Goal: Information Seeking & Learning: Check status

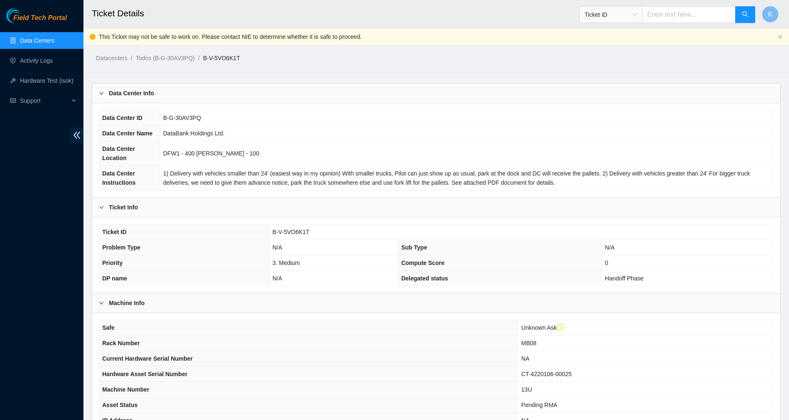
click at [38, 41] on link "Data Centers" at bounding box center [37, 40] width 34 height 7
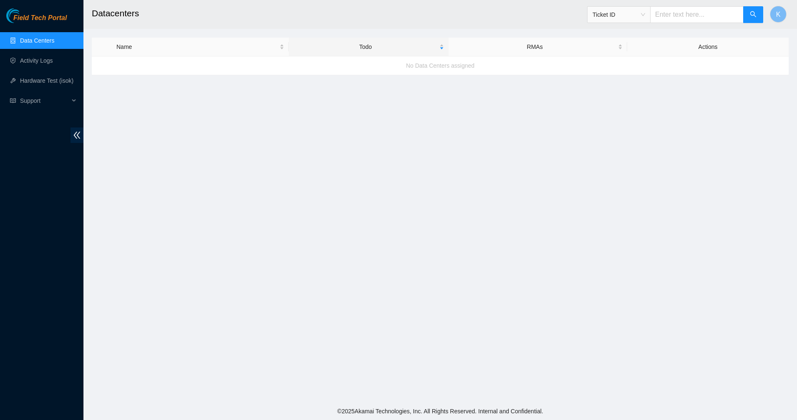
click at [43, 27] on div "Field Tech Portal Data Centers Activity Logs Hardware Test (isok) Support" at bounding box center [41, 213] width 83 height 411
click at [43, 11] on div "Field Tech Portal" at bounding box center [41, 15] width 83 height 15
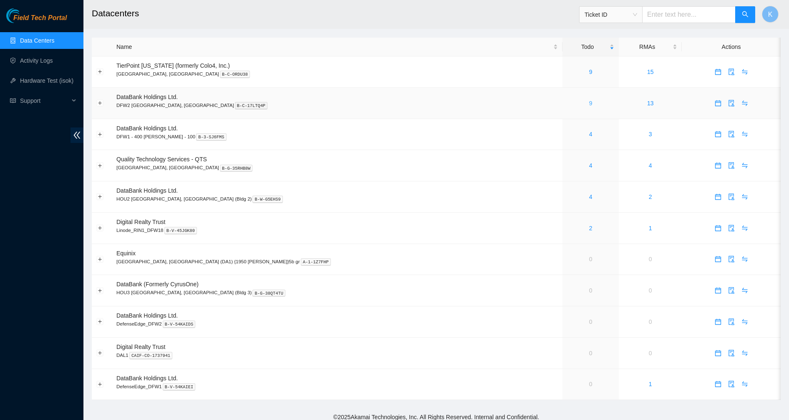
click at [589, 105] on link "9" at bounding box center [590, 103] width 3 height 7
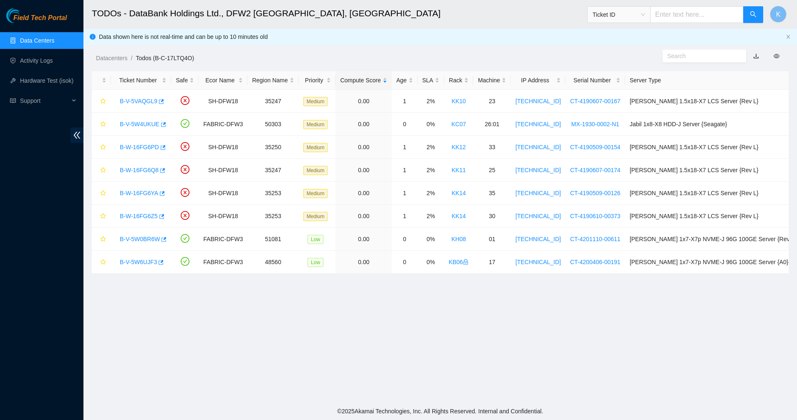
click at [49, 37] on link "Data Centers" at bounding box center [37, 40] width 34 height 7
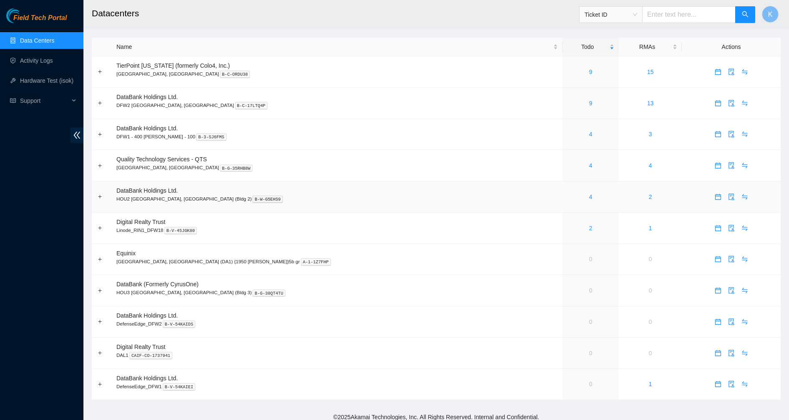
click at [567, 196] on div "4" at bounding box center [590, 196] width 47 height 9
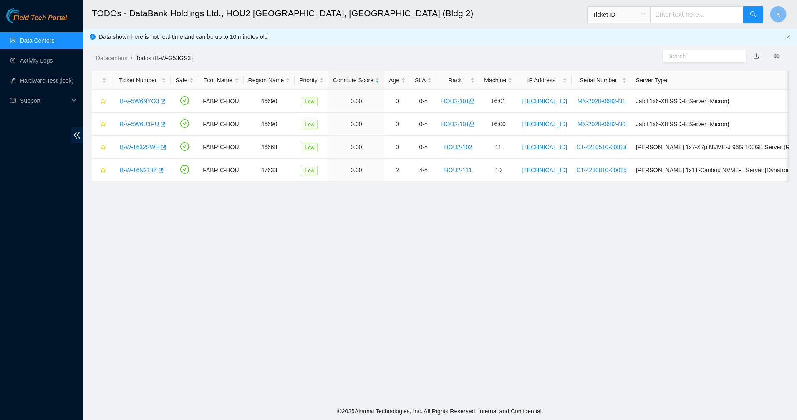
click at [31, 37] on link "Data Centers" at bounding box center [37, 40] width 34 height 7
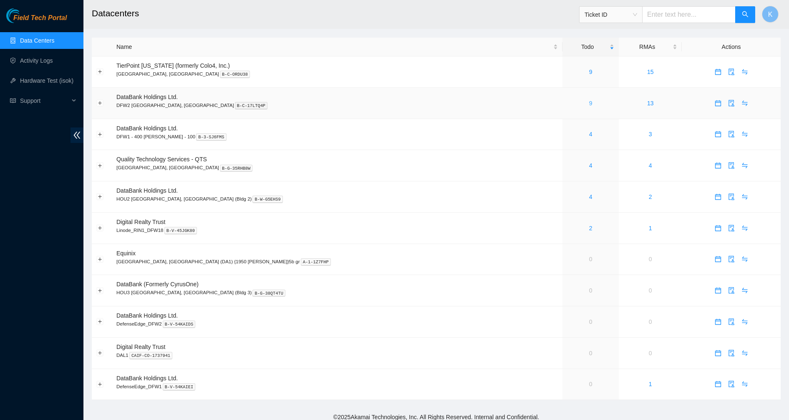
click at [589, 104] on link "9" at bounding box center [590, 103] width 3 height 7
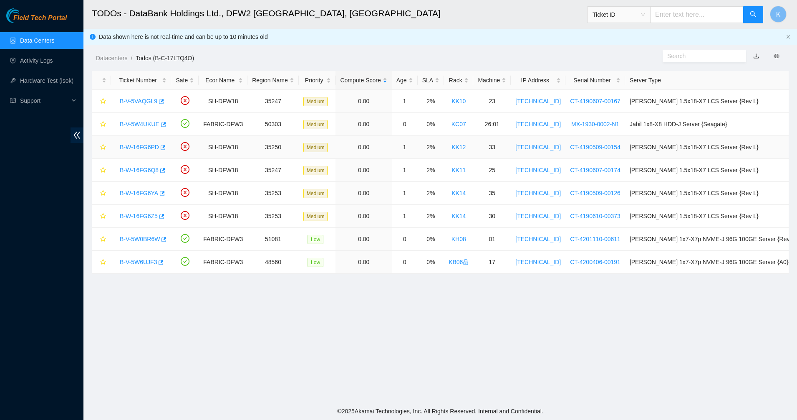
click at [137, 148] on link "B-W-16FG6PD" at bounding box center [139, 147] width 39 height 7
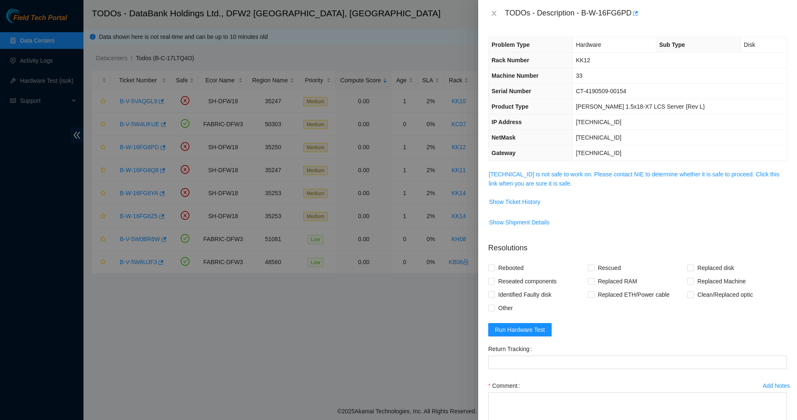
click at [483, 179] on div "Problem Type Hardware Sub Type Disk Rack Number KK12 Machine Number 33 Serial N…" at bounding box center [637, 223] width 319 height 393
click at [520, 177] on link "104.123.156.172 is not safe to work on. Please contact NIE to determine whether…" at bounding box center [634, 179] width 291 height 16
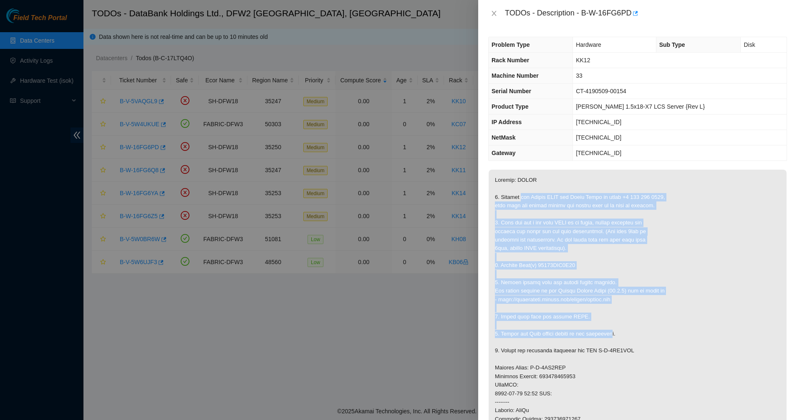
drag, startPoint x: 528, startPoint y: 210, endPoint x: 612, endPoint y: 336, distance: 150.8
click at [612, 336] on p at bounding box center [638, 375] width 298 height 413
drag, startPoint x: 556, startPoint y: 261, endPoint x: 494, endPoint y: 176, distance: 104.9
click at [495, 179] on p at bounding box center [638, 375] width 298 height 413
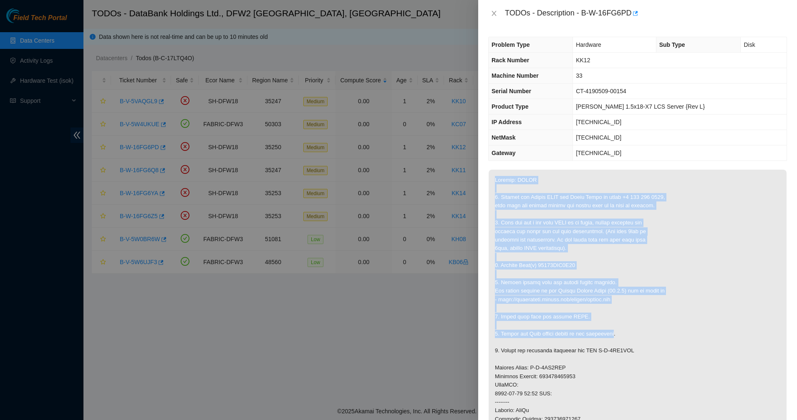
click at [494, 175] on p at bounding box center [638, 375] width 298 height 413
click at [503, 180] on p at bounding box center [638, 375] width 298 height 413
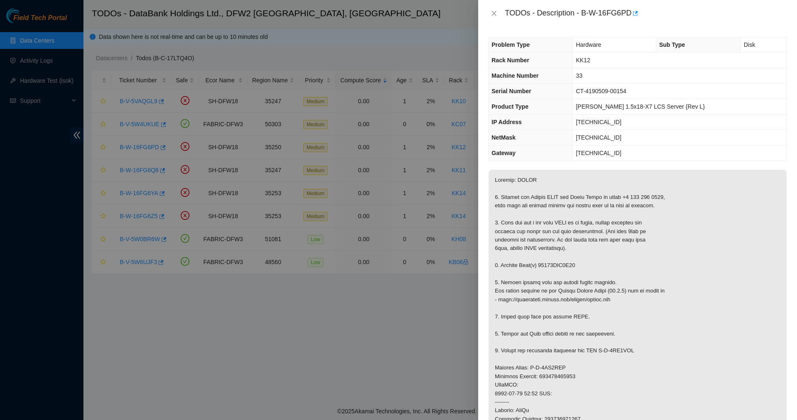
click at [529, 200] on p at bounding box center [638, 375] width 298 height 413
click at [580, 304] on p at bounding box center [638, 375] width 298 height 413
click at [495, 10] on icon "close" at bounding box center [494, 13] width 7 height 7
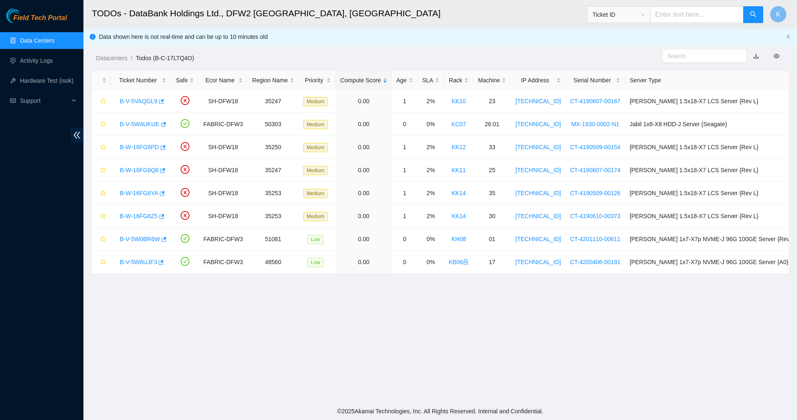
click at [306, 26] on h2 "TODOs - DataBank Holdings Ltd., DFW2 Richardson, TX" at bounding box center [365, 13] width 546 height 27
click at [30, 43] on link "Data Centers" at bounding box center [37, 40] width 34 height 7
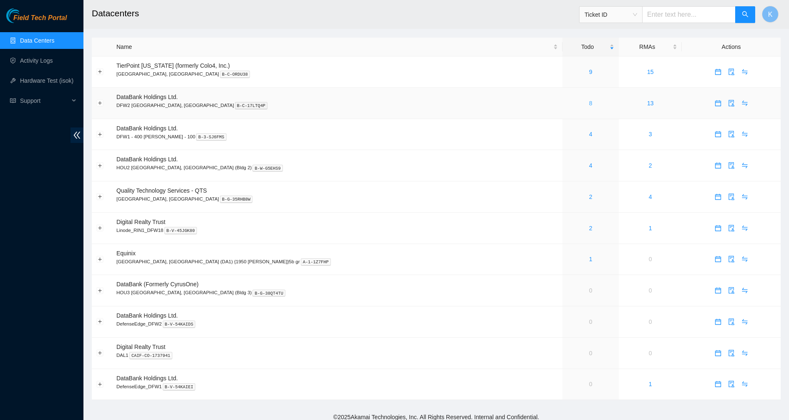
click at [589, 103] on link "8" at bounding box center [590, 103] width 3 height 7
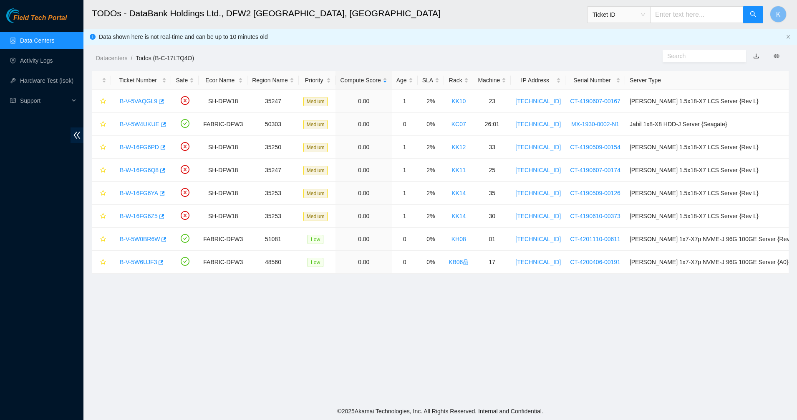
click at [700, 11] on input "text" at bounding box center [697, 14] width 94 height 17
paste input "B-V-5MFNTYR"
type input "B-V-5MFNTYR"
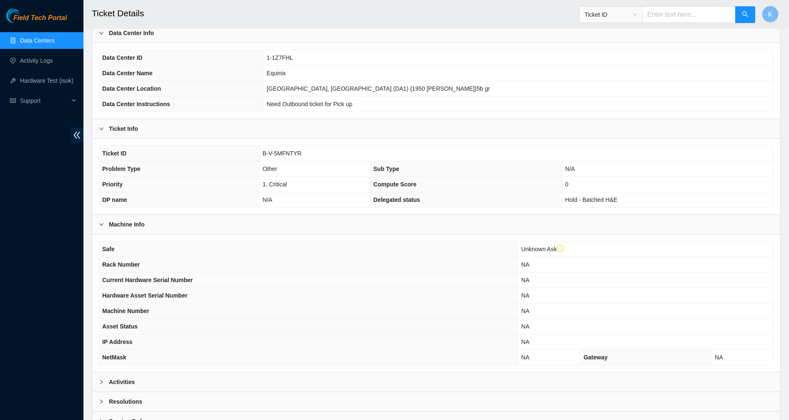
scroll to position [117, 0]
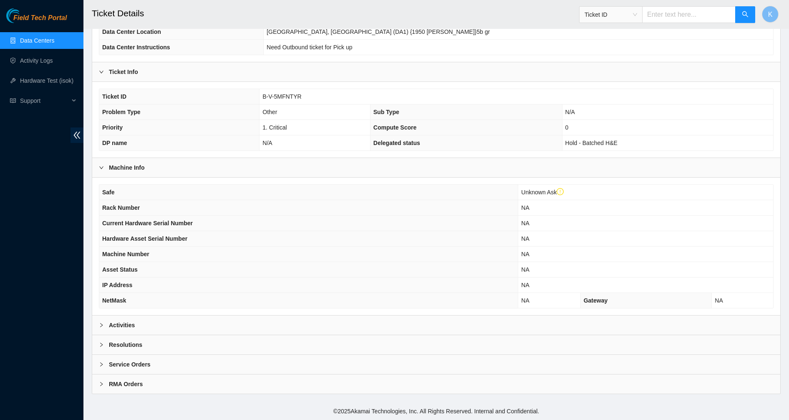
click at [129, 325] on b "Activities" at bounding box center [122, 324] width 26 height 9
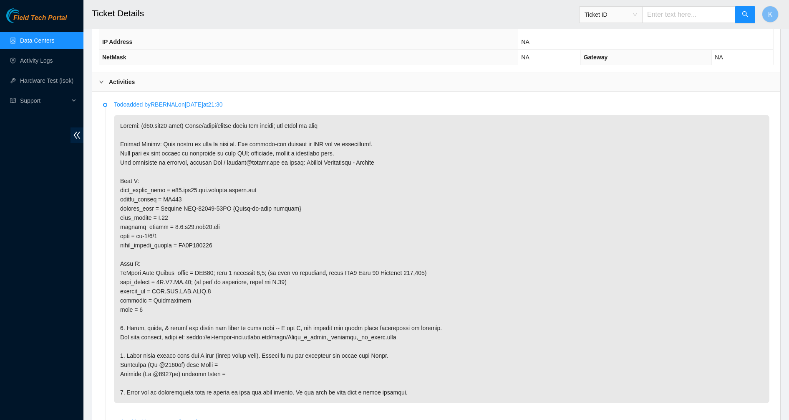
scroll to position [378, 0]
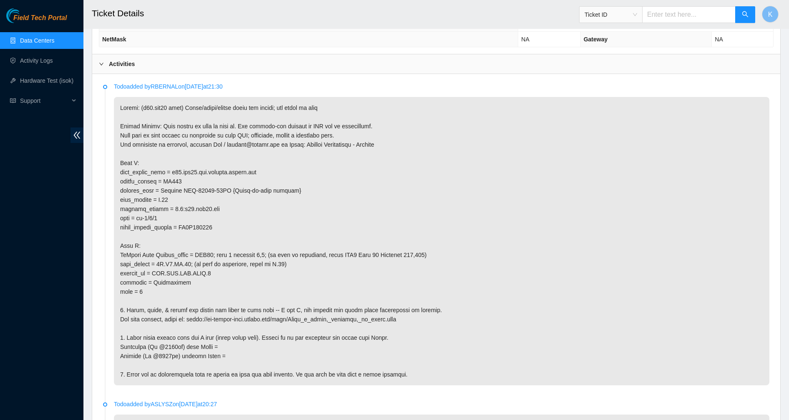
click at [169, 179] on p at bounding box center [442, 241] width 656 height 288
click at [190, 169] on p at bounding box center [442, 241] width 656 height 288
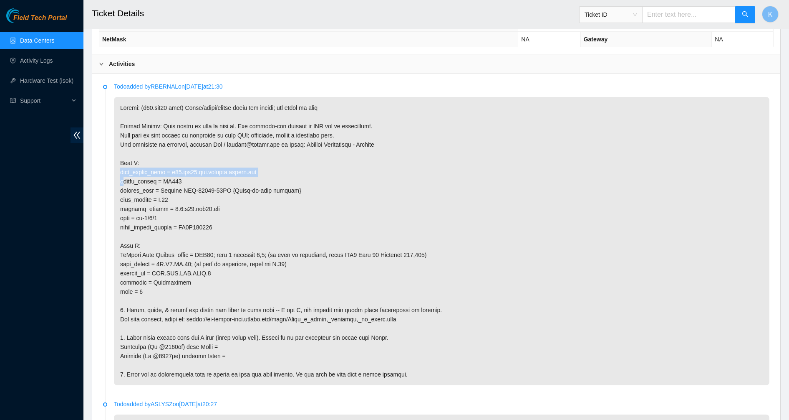
click at [190, 169] on p at bounding box center [442, 241] width 656 height 288
click at [197, 197] on p at bounding box center [442, 241] width 656 height 288
click at [185, 192] on p at bounding box center [442, 241] width 656 height 288
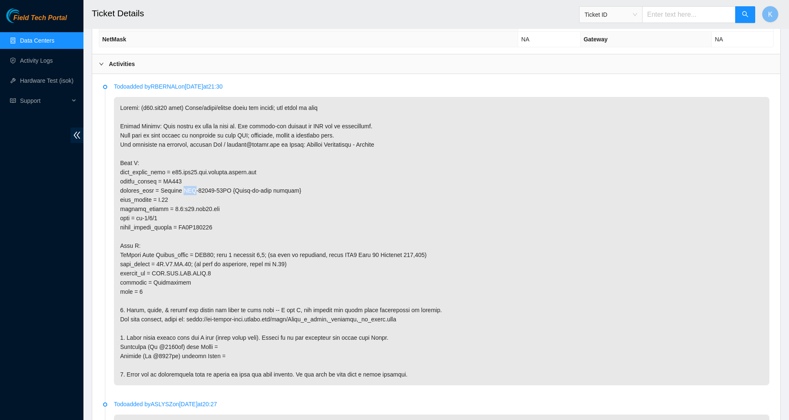
click at [185, 192] on p at bounding box center [442, 241] width 656 height 288
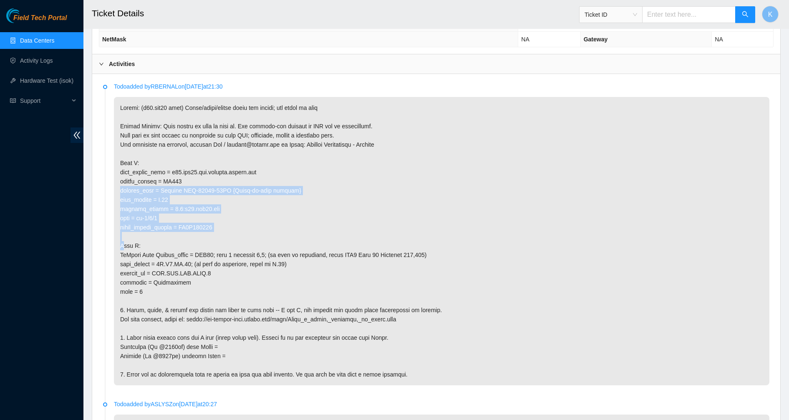
drag, startPoint x: 185, startPoint y: 192, endPoint x: 197, endPoint y: 229, distance: 38.7
click at [196, 228] on p at bounding box center [442, 241] width 656 height 288
click at [197, 229] on p at bounding box center [442, 241] width 656 height 288
drag, startPoint x: 197, startPoint y: 229, endPoint x: 167, endPoint y: 196, distance: 44.6
click at [167, 196] on p at bounding box center [442, 241] width 656 height 288
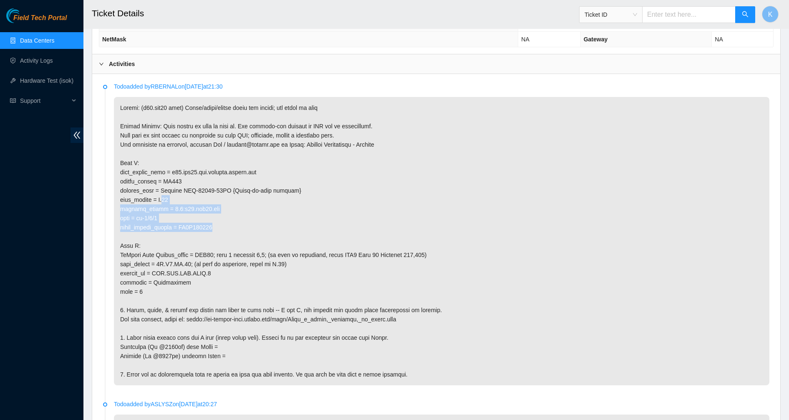
click at [167, 196] on p at bounding box center [442, 241] width 656 height 288
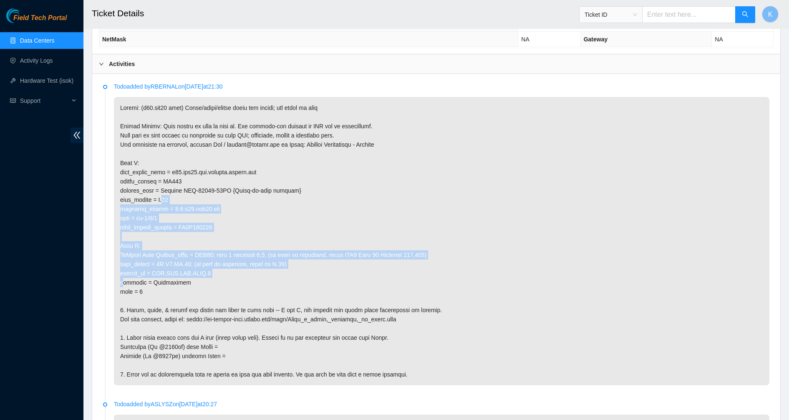
drag, startPoint x: 167, startPoint y: 196, endPoint x: 242, endPoint y: 269, distance: 104.2
click at [242, 269] on p at bounding box center [442, 241] width 656 height 288
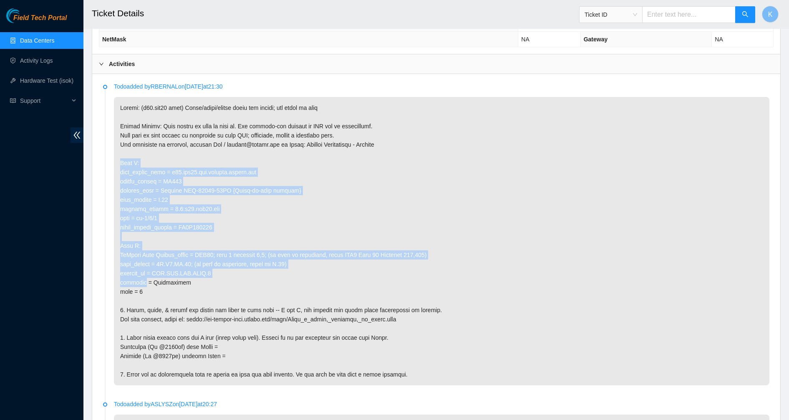
drag, startPoint x: 242, startPoint y: 269, endPoint x: 148, endPoint y: 148, distance: 153.2
click at [148, 148] on p at bounding box center [442, 241] width 656 height 288
drag, startPoint x: 148, startPoint y: 148, endPoint x: 154, endPoint y: 161, distance: 14.2
click at [148, 148] on p at bounding box center [442, 241] width 656 height 288
click at [217, 258] on p at bounding box center [442, 241] width 656 height 288
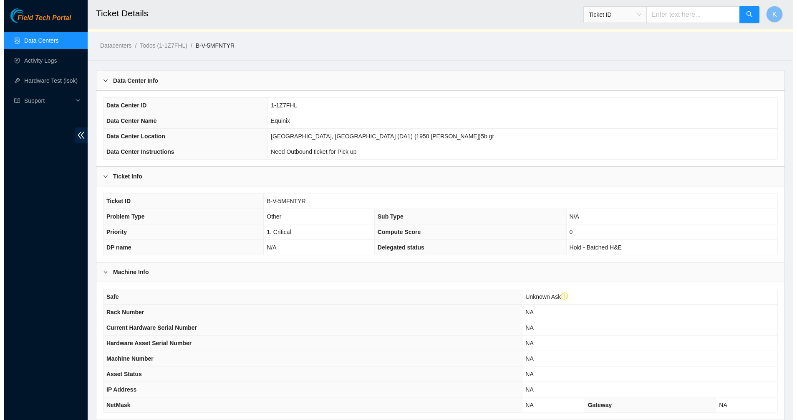
scroll to position [0, 0]
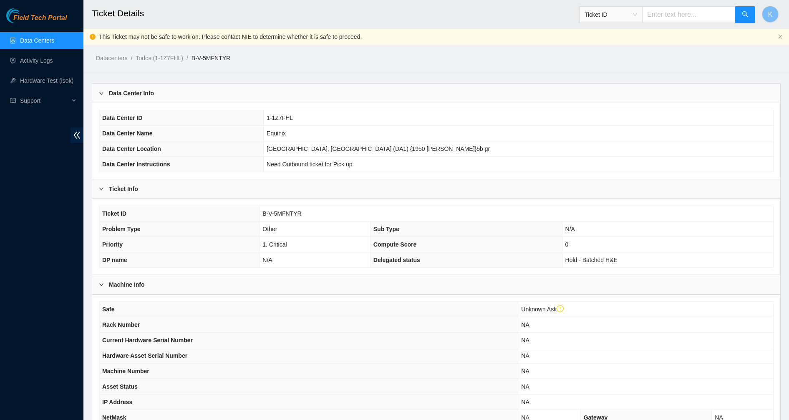
click at [40, 41] on link "Data Centers" at bounding box center [37, 40] width 34 height 7
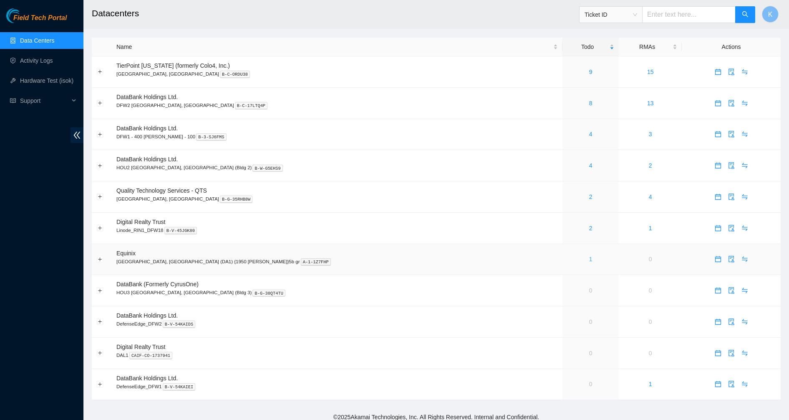
click at [589, 258] on link "1" at bounding box center [590, 258] width 3 height 7
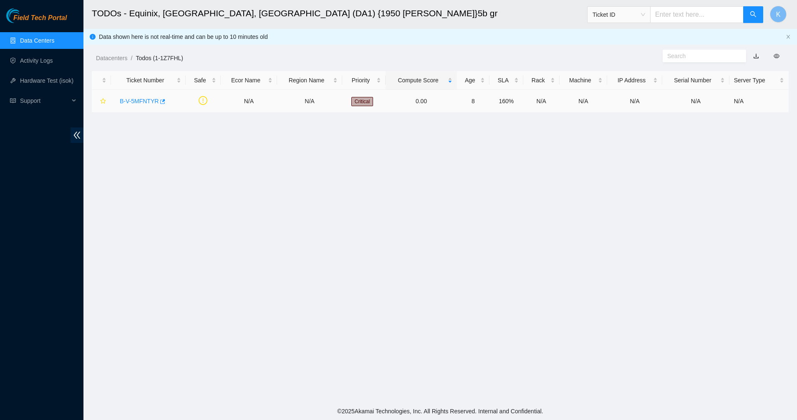
click at [151, 99] on link "B-V-5MFNTYR" at bounding box center [139, 101] width 39 height 7
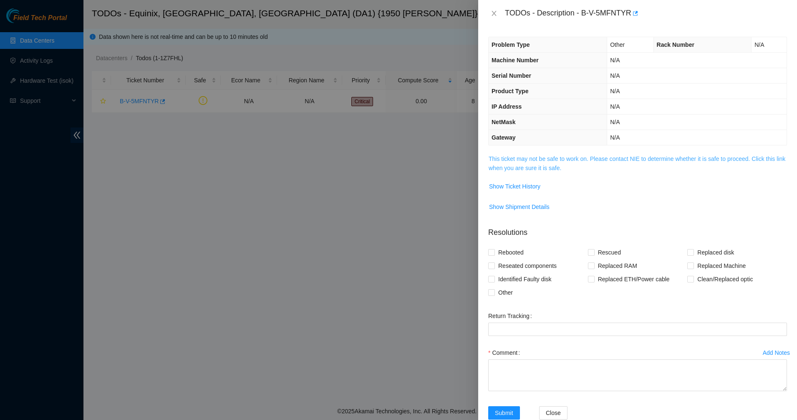
click at [523, 167] on link "This ticket may not be safe to work on. Please contact NIE to determine whether…" at bounding box center [637, 163] width 297 height 16
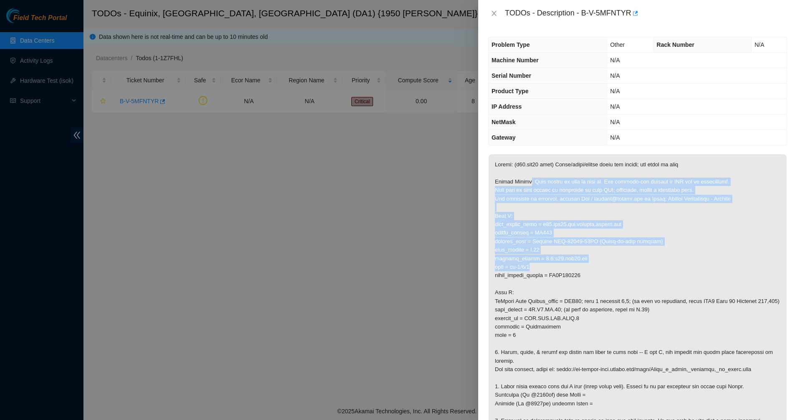
drag, startPoint x: 526, startPoint y: 180, endPoint x: 597, endPoint y: 265, distance: 110.8
click at [597, 265] on p at bounding box center [638, 292] width 298 height 277
drag, startPoint x: 597, startPoint y: 265, endPoint x: 515, endPoint y: 162, distance: 131.9
click at [515, 162] on p at bounding box center [638, 292] width 298 height 277
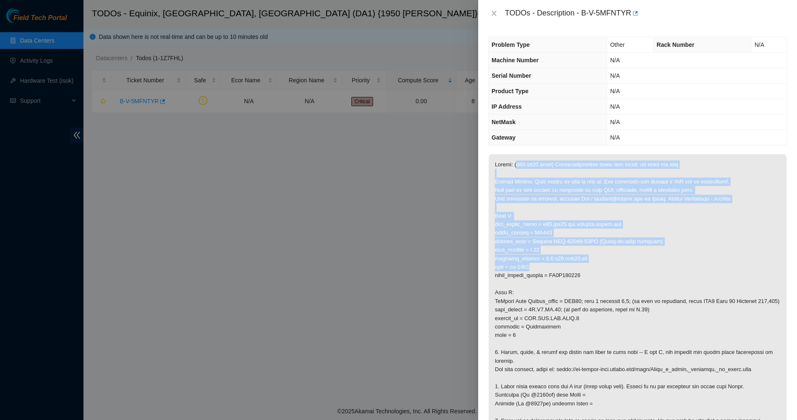
click at [515, 162] on p at bounding box center [638, 292] width 298 height 277
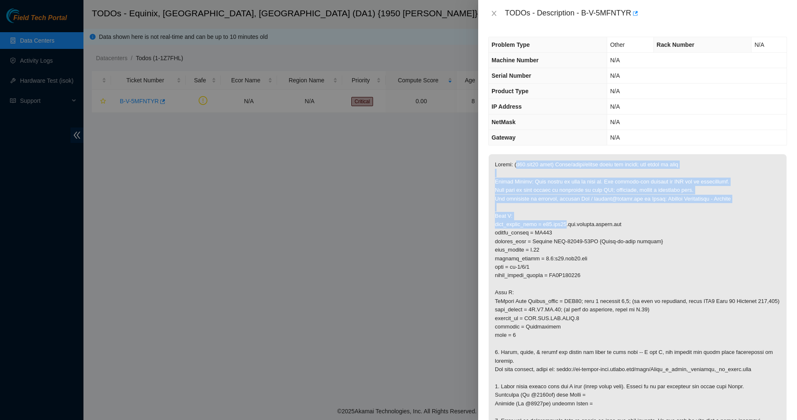
drag, startPoint x: 515, startPoint y: 162, endPoint x: 557, endPoint y: 227, distance: 77.2
click at [557, 227] on p at bounding box center [638, 292] width 298 height 277
drag, startPoint x: 557, startPoint y: 227, endPoint x: 495, endPoint y: 166, distance: 87.1
click at [495, 166] on p at bounding box center [638, 292] width 298 height 277
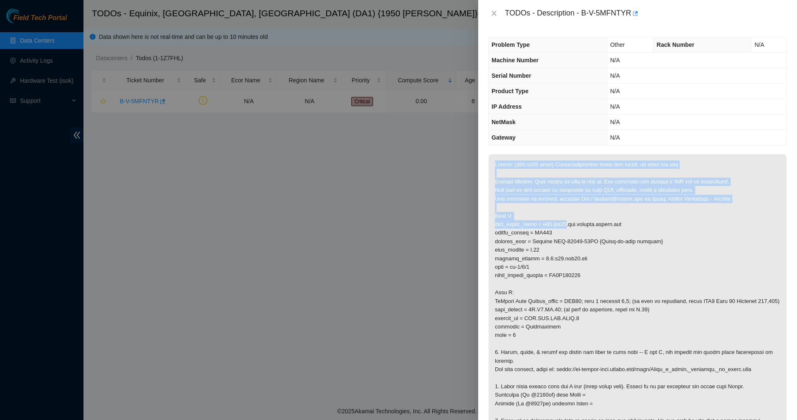
click at [495, 164] on p at bounding box center [638, 292] width 298 height 277
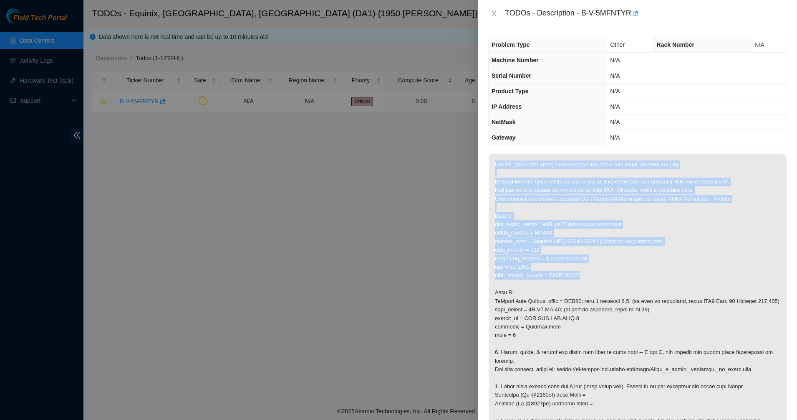
drag, startPoint x: 566, startPoint y: 238, endPoint x: 604, endPoint y: 279, distance: 55.6
click at [604, 279] on p at bounding box center [638, 292] width 298 height 277
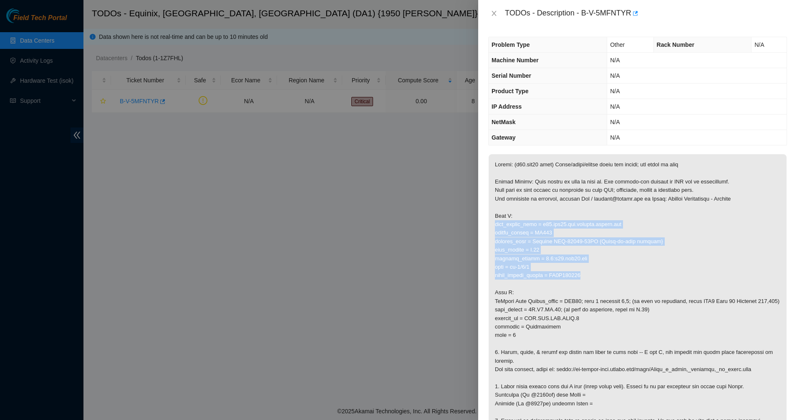
drag, startPoint x: 604, startPoint y: 279, endPoint x: 547, endPoint y: 211, distance: 88.7
click at [548, 212] on p at bounding box center [638, 292] width 298 height 277
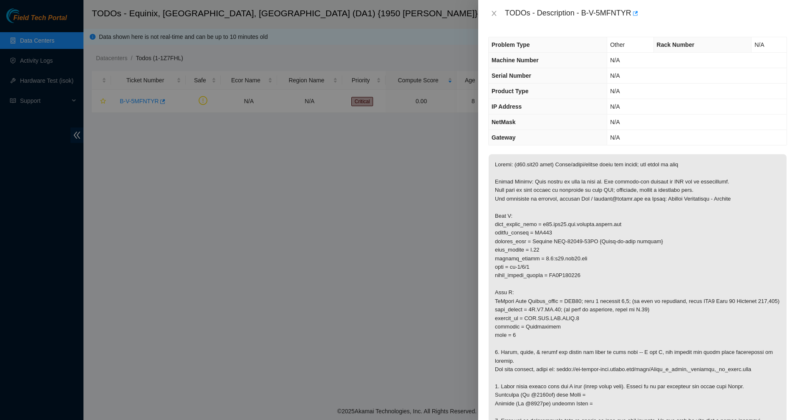
click at [547, 211] on p at bounding box center [638, 292] width 298 height 277
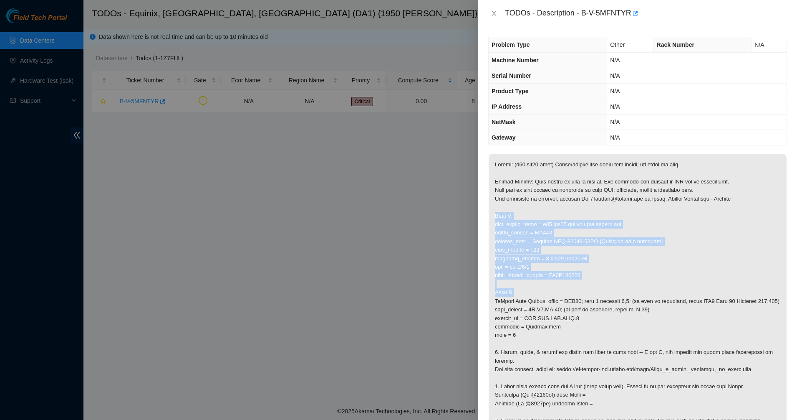
drag, startPoint x: 546, startPoint y: 210, endPoint x: 589, endPoint y: 293, distance: 93.7
click at [589, 293] on p at bounding box center [638, 292] width 298 height 277
drag, startPoint x: 589, startPoint y: 293, endPoint x: 535, endPoint y: 213, distance: 96.6
click at [538, 216] on p at bounding box center [638, 292] width 298 height 277
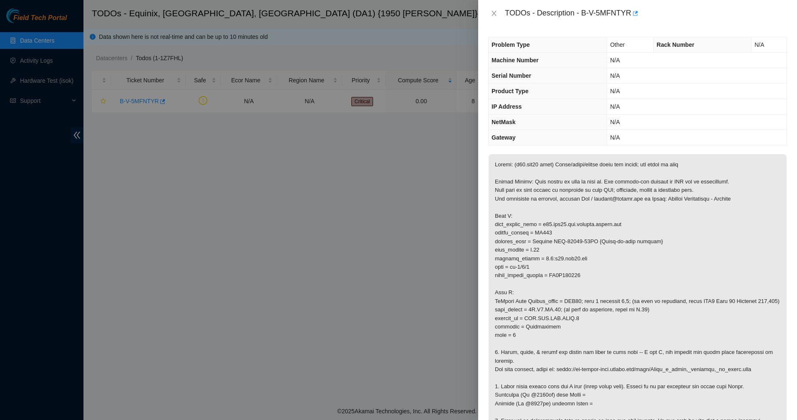
click at [534, 212] on p at bounding box center [638, 292] width 298 height 277
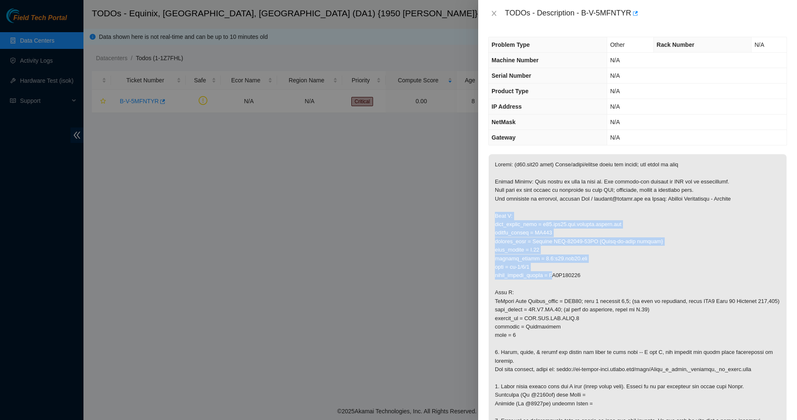
drag, startPoint x: 531, startPoint y: 204, endPoint x: 552, endPoint y: 272, distance: 71.6
click at [552, 272] on p at bounding box center [638, 292] width 298 height 277
drag, startPoint x: 552, startPoint y: 272, endPoint x: 518, endPoint y: 209, distance: 71.9
click at [518, 210] on p at bounding box center [638, 292] width 298 height 277
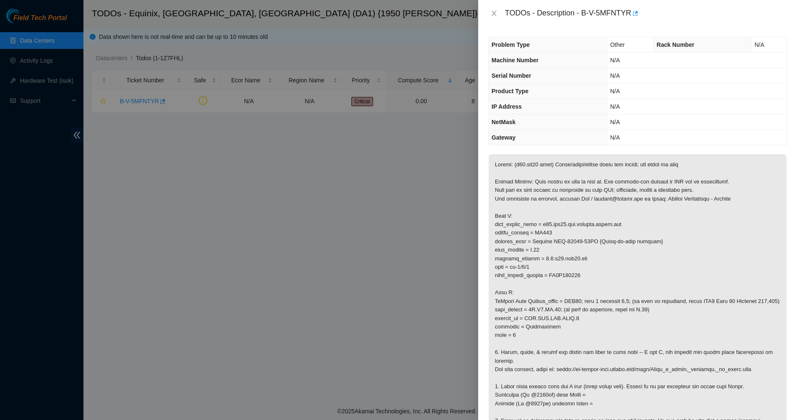
click at [518, 209] on p at bounding box center [638, 292] width 298 height 277
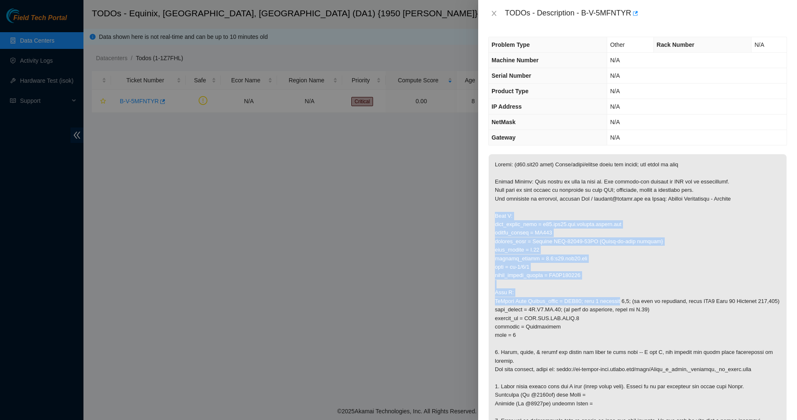
drag, startPoint x: 518, startPoint y: 209, endPoint x: 610, endPoint y: 304, distance: 132.5
click at [610, 304] on p at bounding box center [638, 292] width 298 height 277
click at [533, 211] on p at bounding box center [638, 292] width 298 height 277
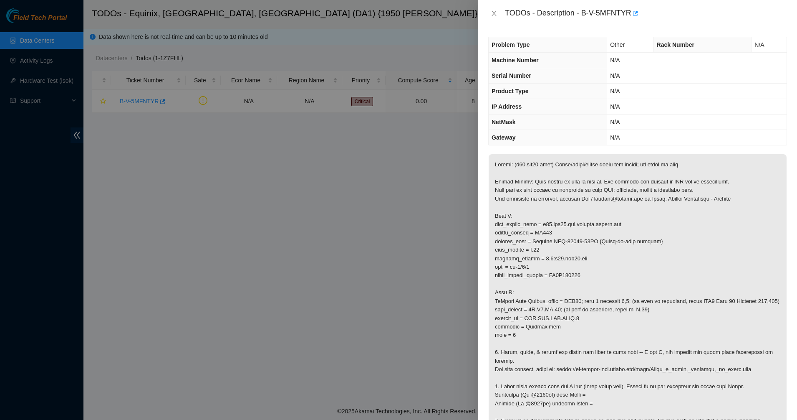
click at [527, 200] on p at bounding box center [638, 292] width 298 height 277
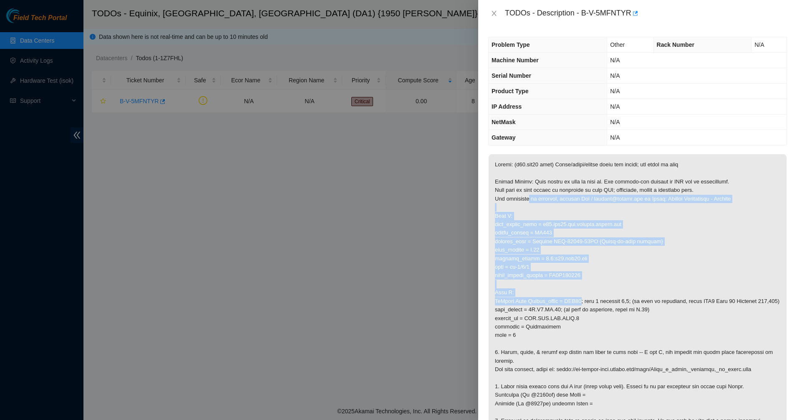
drag, startPoint x: 527, startPoint y: 201, endPoint x: 576, endPoint y: 297, distance: 107.9
click at [576, 297] on p at bounding box center [638, 292] width 298 height 277
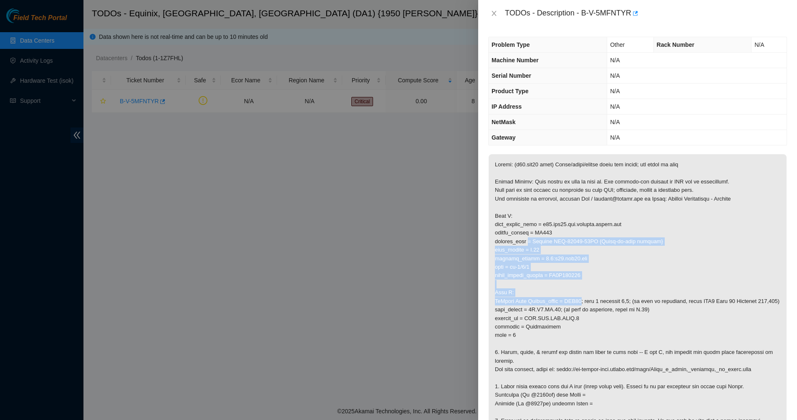
drag, startPoint x: 576, startPoint y: 297, endPoint x: 497, endPoint y: 194, distance: 129.6
click at [501, 200] on p at bounding box center [638, 292] width 298 height 277
click at [495, 192] on p at bounding box center [638, 292] width 298 height 277
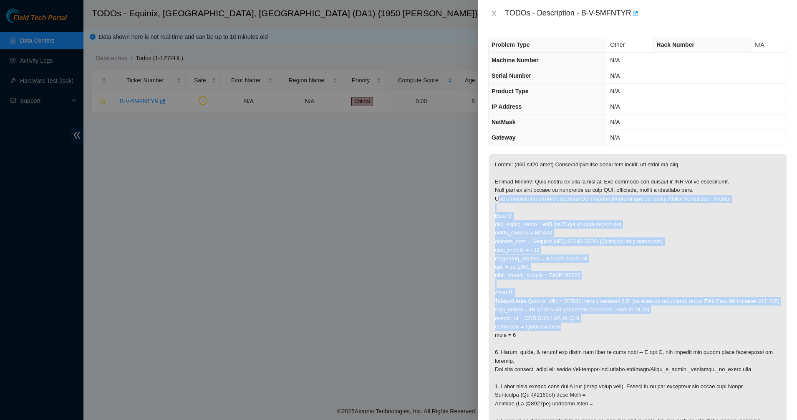
click at [570, 326] on p at bounding box center [638, 292] width 298 height 277
drag, startPoint x: 570, startPoint y: 326, endPoint x: 522, endPoint y: 210, distance: 126.0
click at [523, 212] on p at bounding box center [638, 292] width 298 height 277
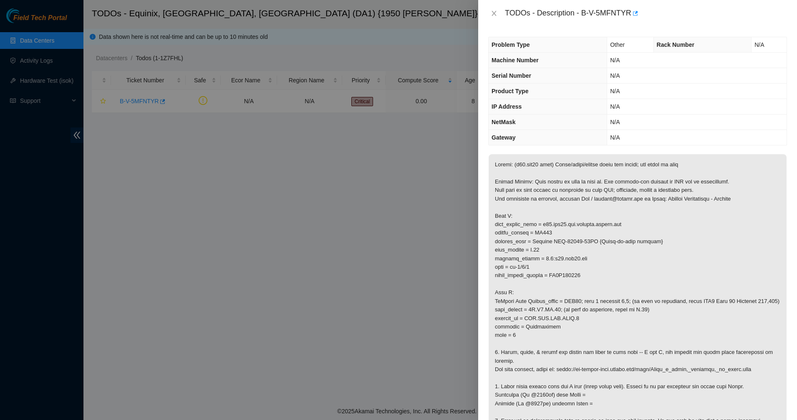
click at [522, 210] on p at bounding box center [638, 292] width 298 height 277
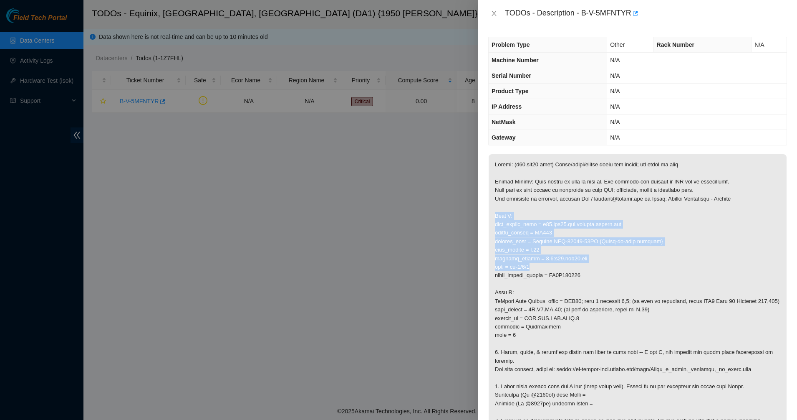
drag, startPoint x: 522, startPoint y: 209, endPoint x: 548, endPoint y: 270, distance: 66.6
click at [548, 270] on p at bounding box center [638, 292] width 298 height 277
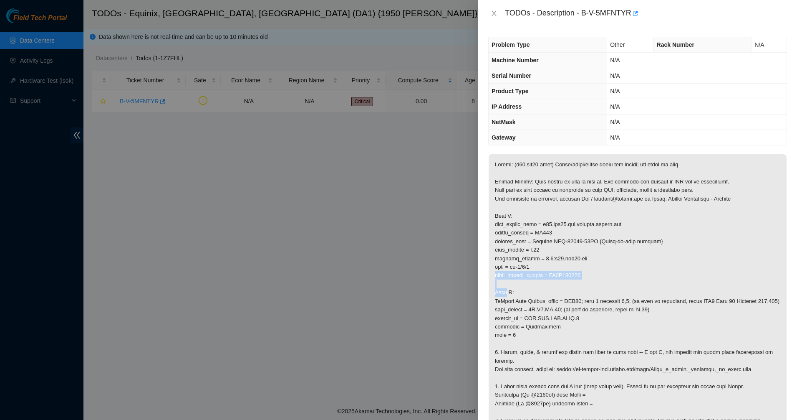
drag, startPoint x: 548, startPoint y: 270, endPoint x: 555, endPoint y: 282, distance: 13.1
click at [555, 282] on p at bounding box center [638, 292] width 298 height 277
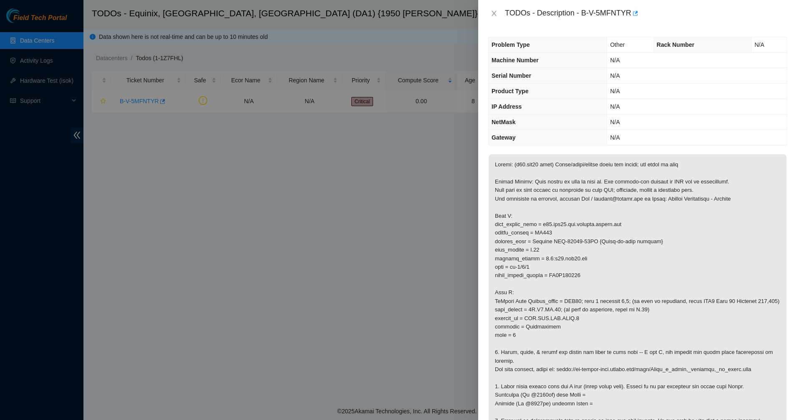
click at [551, 270] on p at bounding box center [638, 292] width 298 height 277
drag, startPoint x: 551, startPoint y: 270, endPoint x: 552, endPoint y: 279, distance: 9.2
click at [552, 279] on p at bounding box center [638, 292] width 298 height 277
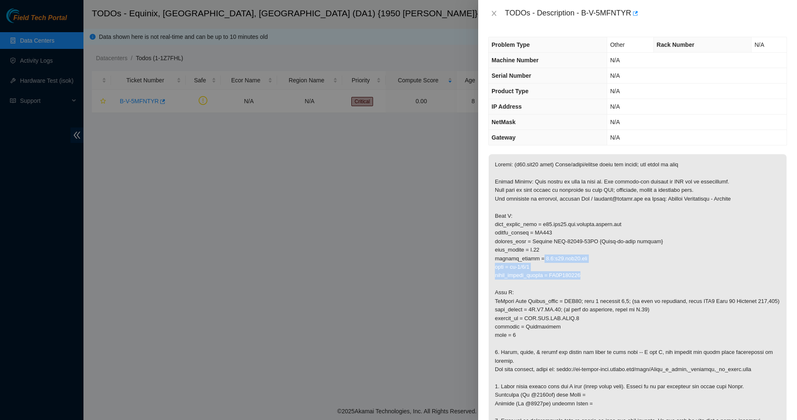
drag, startPoint x: 552, startPoint y: 279, endPoint x: 537, endPoint y: 251, distance: 31.9
click at [540, 257] on p at bounding box center [638, 292] width 298 height 277
click at [537, 251] on p at bounding box center [638, 292] width 298 height 277
drag, startPoint x: 537, startPoint y: 251, endPoint x: 551, endPoint y: 278, distance: 31.0
click at [551, 278] on p at bounding box center [638, 292] width 298 height 277
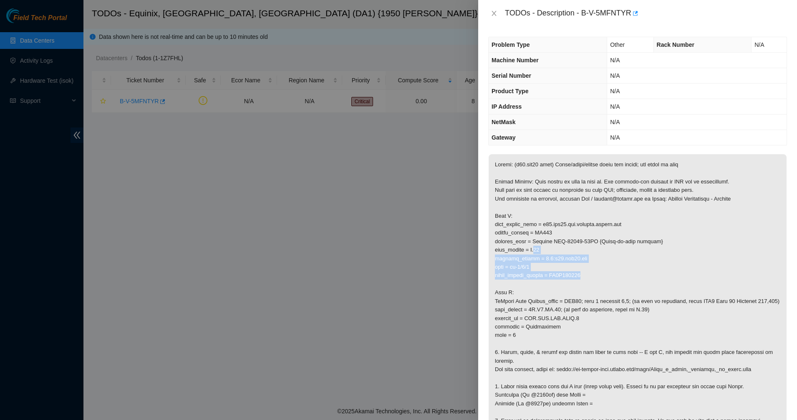
click at [551, 278] on p at bounding box center [638, 292] width 298 height 277
click at [543, 232] on p at bounding box center [638, 292] width 298 height 277
copy p "GR092"
click at [492, 10] on button "Close" at bounding box center [494, 14] width 12 height 8
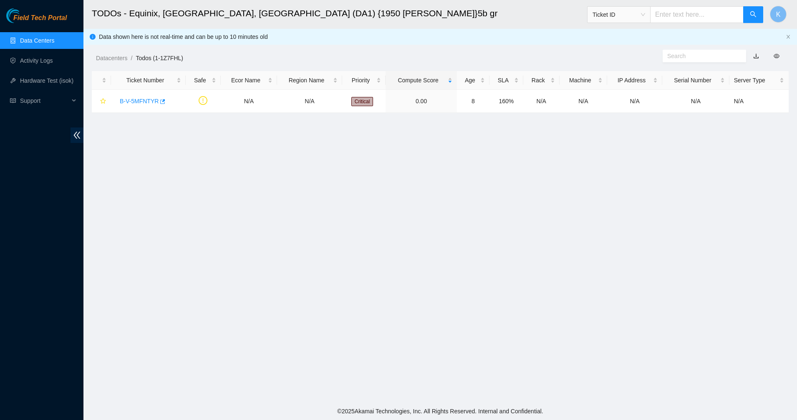
click at [34, 40] on link "Data Centers" at bounding box center [37, 40] width 34 height 7
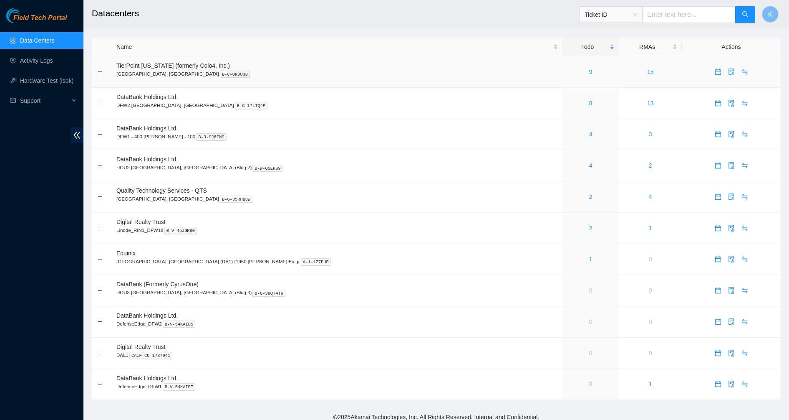
click at [567, 75] on div "9" at bounding box center [590, 71] width 47 height 9
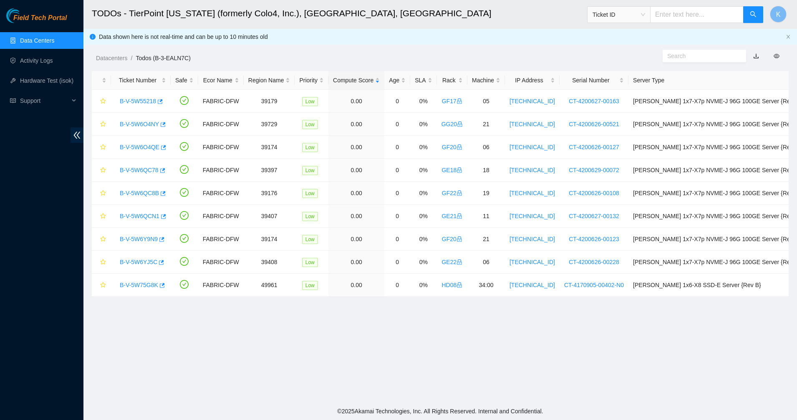
click at [35, 40] on link "Data Centers" at bounding box center [37, 40] width 34 height 7
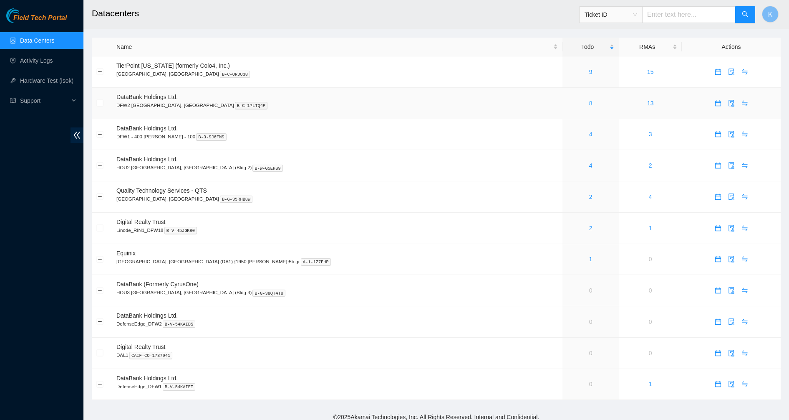
click at [589, 103] on link "8" at bounding box center [590, 103] width 3 height 7
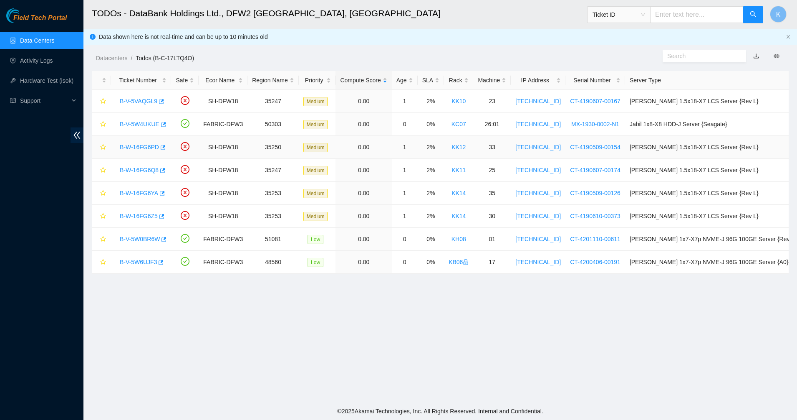
click at [454, 146] on link "KK12" at bounding box center [459, 147] width 14 height 7
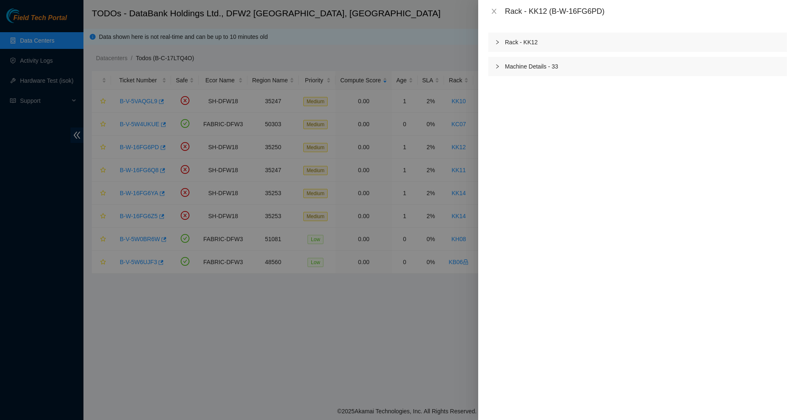
click at [523, 57] on div "Machine Details - 33" at bounding box center [637, 66] width 299 height 19
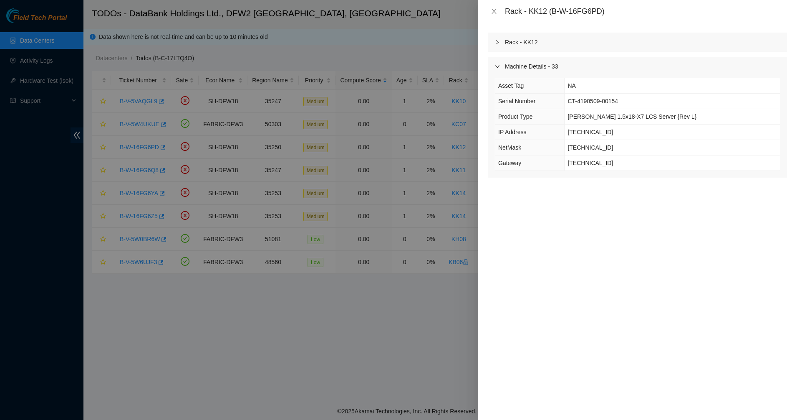
click at [518, 47] on div "Rack - KK12" at bounding box center [637, 42] width 299 height 19
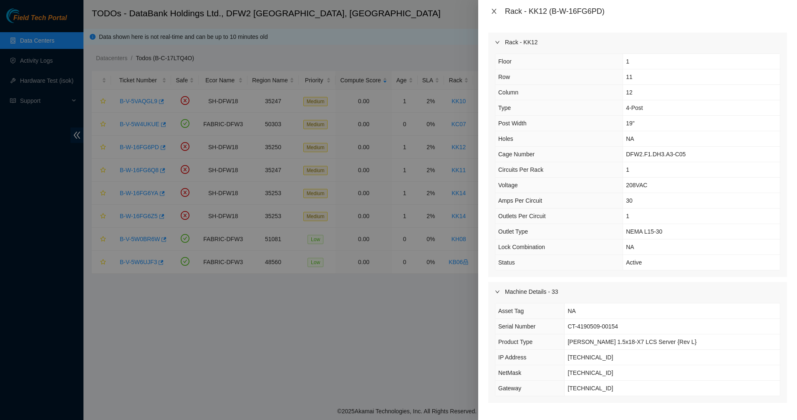
click at [495, 15] on button "Close" at bounding box center [494, 12] width 12 height 8
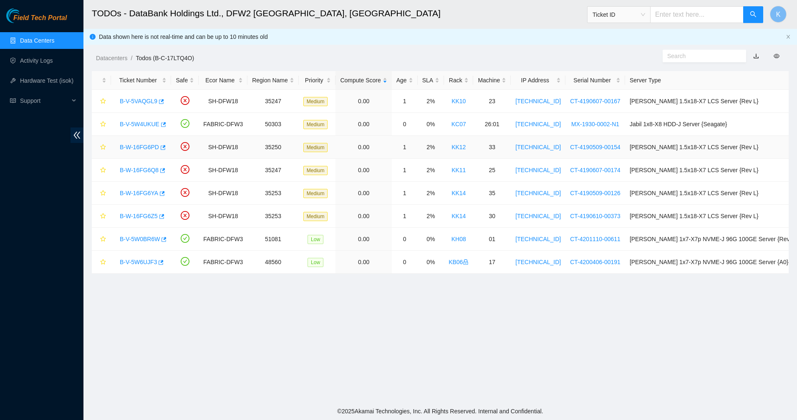
click at [134, 144] on link "B-W-16FG6PD" at bounding box center [139, 147] width 39 height 7
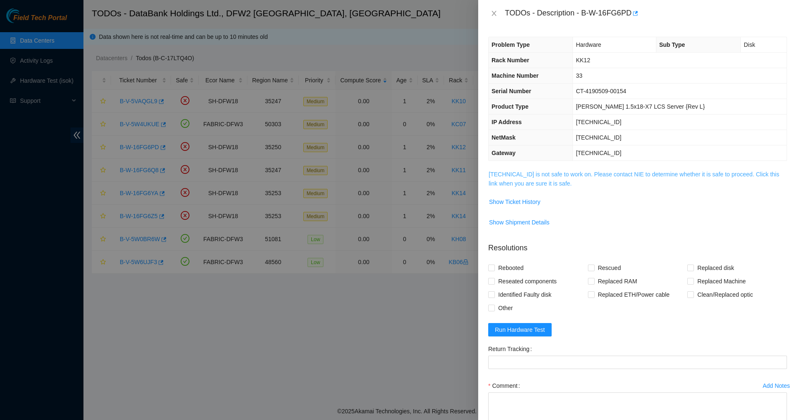
click at [488, 173] on td "104.123.156.172 is not safe to work on. Please contact NIE to determine whether…" at bounding box center [637, 181] width 299 height 25
click at [532, 187] on span "104.123.156.172 is not safe to work on. Please contact NIE to determine whether…" at bounding box center [638, 178] width 298 height 18
click at [536, 176] on link "104.123.156.172 is not safe to work on. Please contact NIE to determine whether…" at bounding box center [634, 179] width 291 height 16
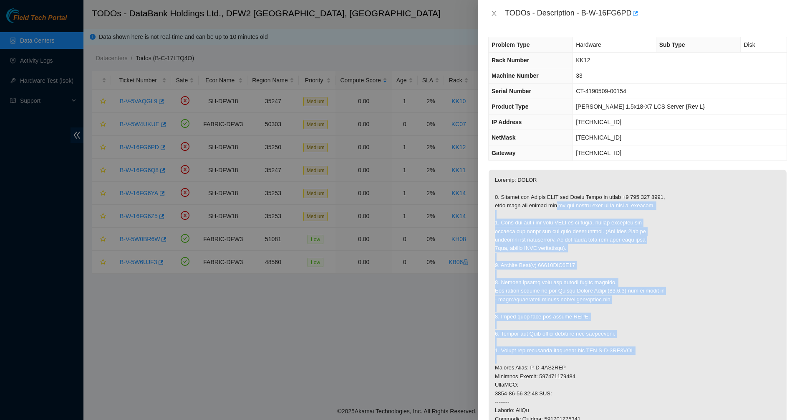
drag, startPoint x: 584, startPoint y: 282, endPoint x: 627, endPoint y: 356, distance: 85.6
click at [627, 356] on p at bounding box center [638, 375] width 298 height 413
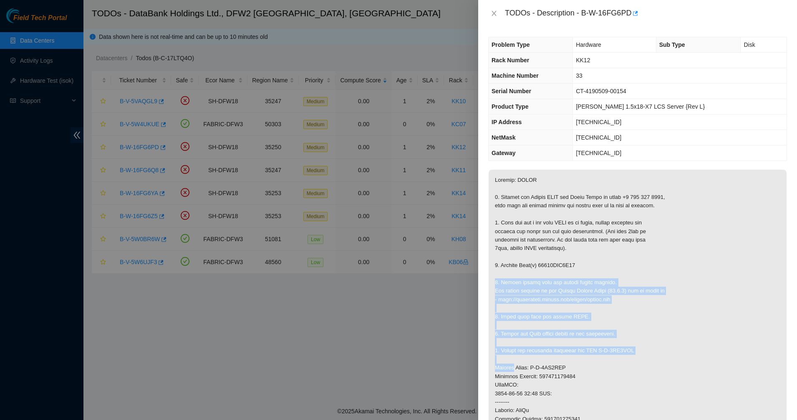
drag, startPoint x: 627, startPoint y: 356, endPoint x: 571, endPoint y: 274, distance: 99.7
click at [571, 274] on p at bounding box center [638, 375] width 298 height 413
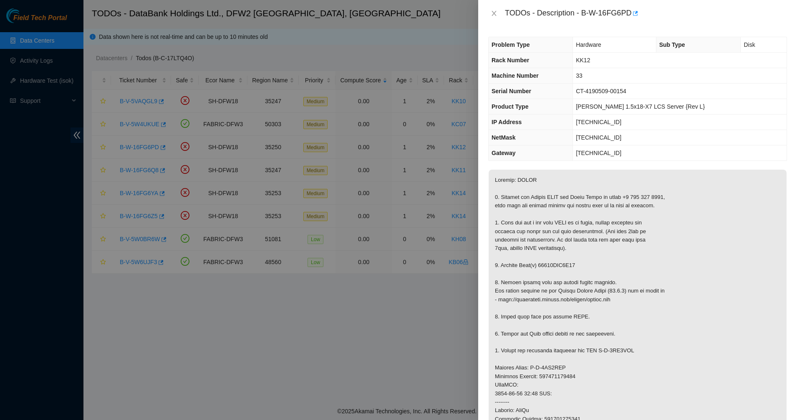
click at [571, 274] on p at bounding box center [638, 375] width 298 height 413
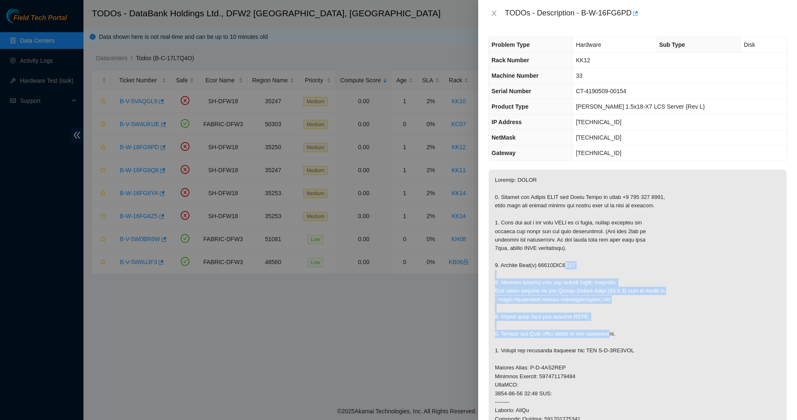
drag, startPoint x: 566, startPoint y: 268, endPoint x: 611, endPoint y: 336, distance: 82.0
click at [611, 336] on p at bounding box center [638, 375] width 298 height 413
drag, startPoint x: 611, startPoint y: 336, endPoint x: 544, endPoint y: 266, distance: 97.4
click at [544, 266] on p at bounding box center [638, 375] width 298 height 413
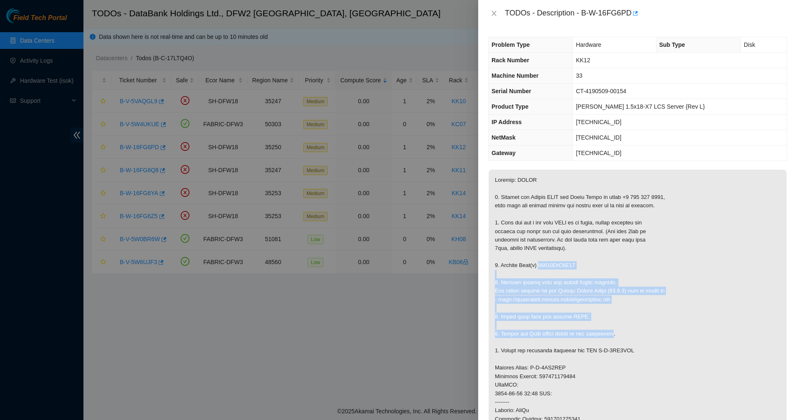
click at [544, 266] on p at bounding box center [638, 375] width 298 height 413
drag, startPoint x: 544, startPoint y: 266, endPoint x: 589, endPoint y: 338, distance: 84.8
click at [589, 338] on p at bounding box center [638, 375] width 298 height 413
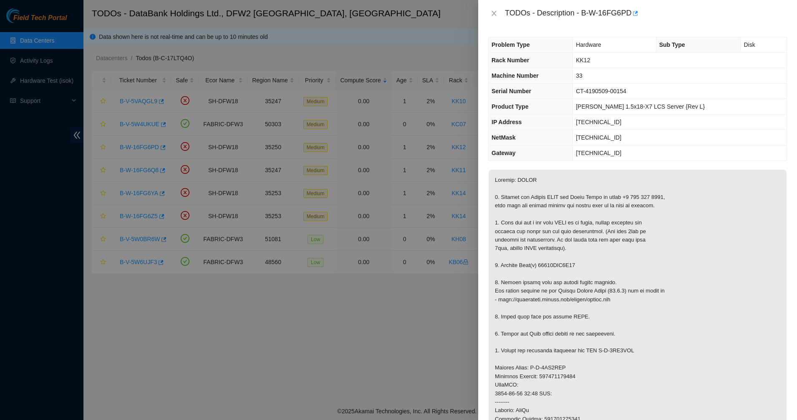
scroll to position [104, 0]
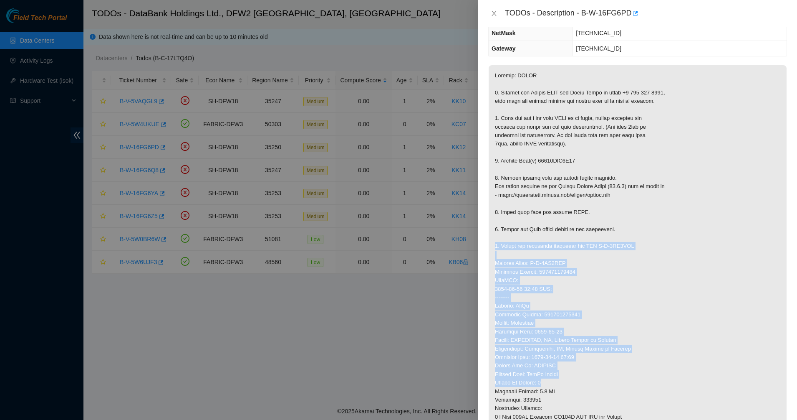
drag, startPoint x: 623, startPoint y: 364, endPoint x: 632, endPoint y: 385, distance: 22.6
click at [632, 385] on p at bounding box center [638, 271] width 298 height 413
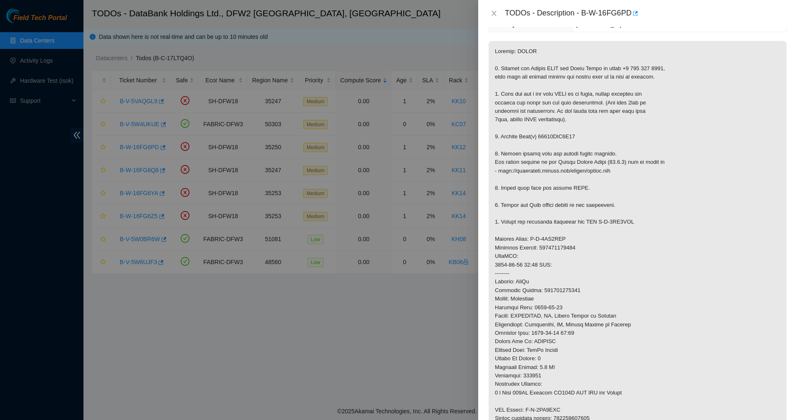
scroll to position [313, 0]
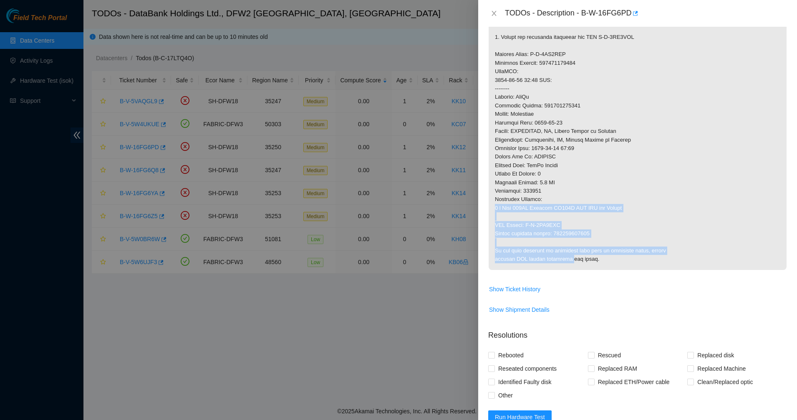
drag, startPoint x: 565, startPoint y: 261, endPoint x: 523, endPoint y: 149, distance: 119.7
click at [523, 149] on p at bounding box center [638, 62] width 298 height 413
click at [522, 147] on p at bounding box center [638, 62] width 298 height 413
click at [641, 238] on p at bounding box center [638, 62] width 298 height 413
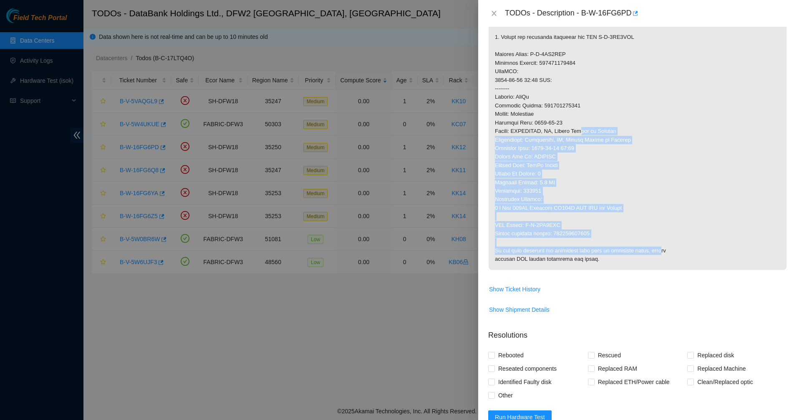
drag, startPoint x: 653, startPoint y: 255, endPoint x: 579, endPoint y: 134, distance: 141.5
click at [579, 134] on p at bounding box center [638, 62] width 298 height 413
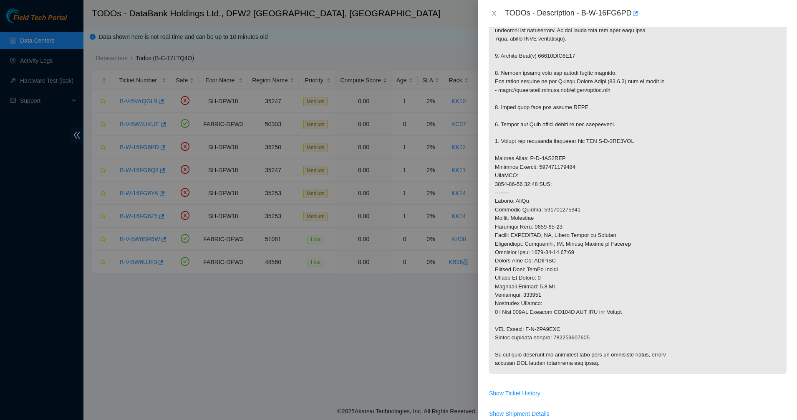
scroll to position [104, 0]
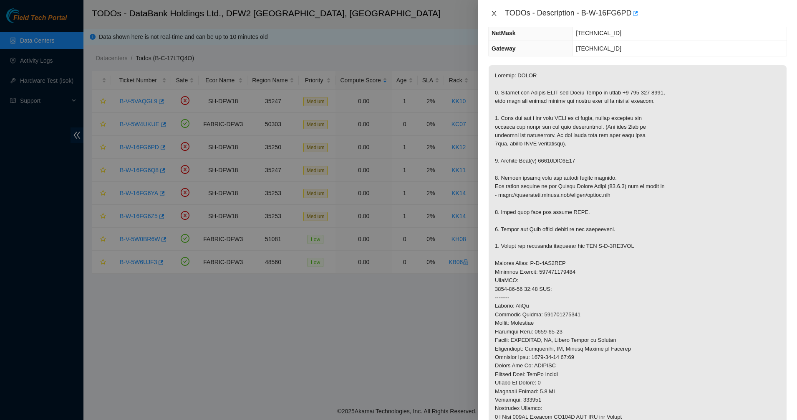
click at [497, 13] on icon "close" at bounding box center [494, 13] width 7 height 7
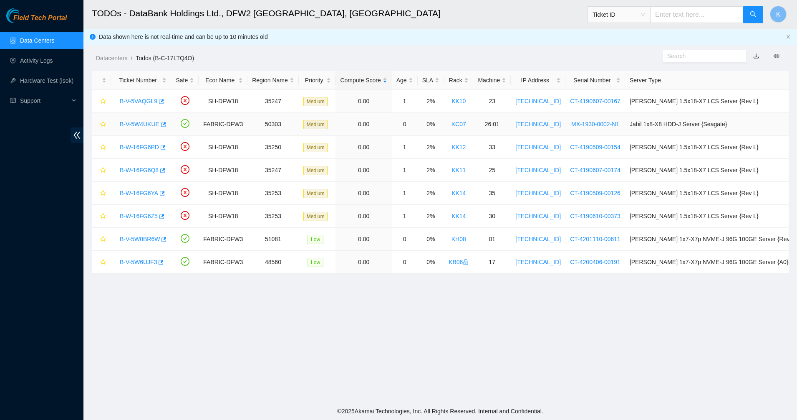
scroll to position [141, 0]
click at [146, 171] on link "B-W-16FG6Q8" at bounding box center [139, 170] width 39 height 7
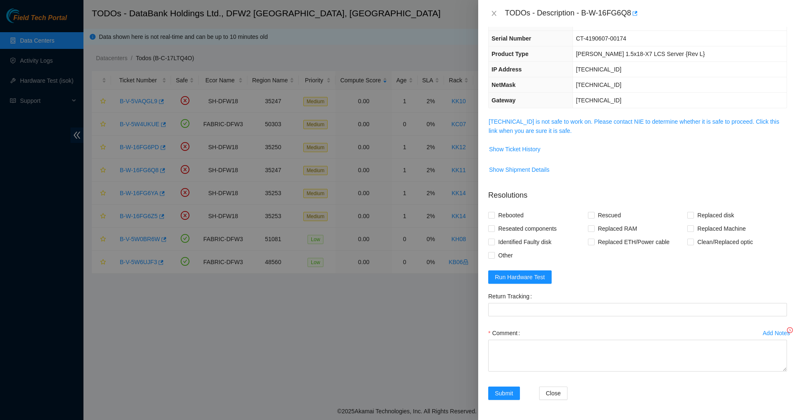
scroll to position [53, 0]
click at [535, 129] on link "104.123.156.28 is not safe to work on. Please contact NIE to determine whether …" at bounding box center [634, 126] width 291 height 16
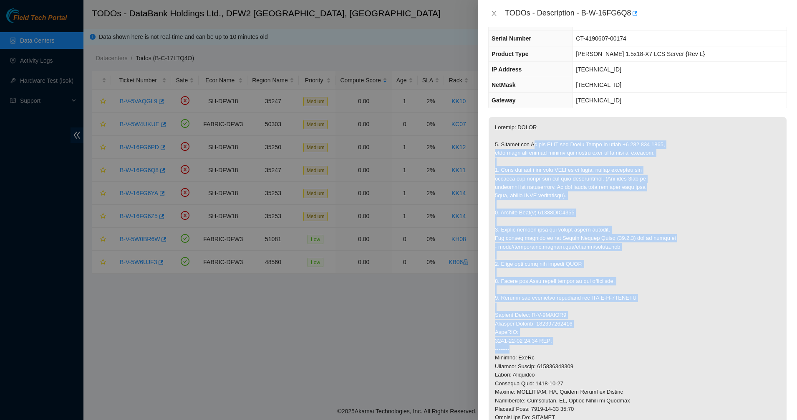
drag, startPoint x: 535, startPoint y: 142, endPoint x: 649, endPoint y: 348, distance: 235.8
click at [649, 348] on p at bounding box center [638, 323] width 298 height 413
click at [649, 349] on p at bounding box center [638, 323] width 298 height 413
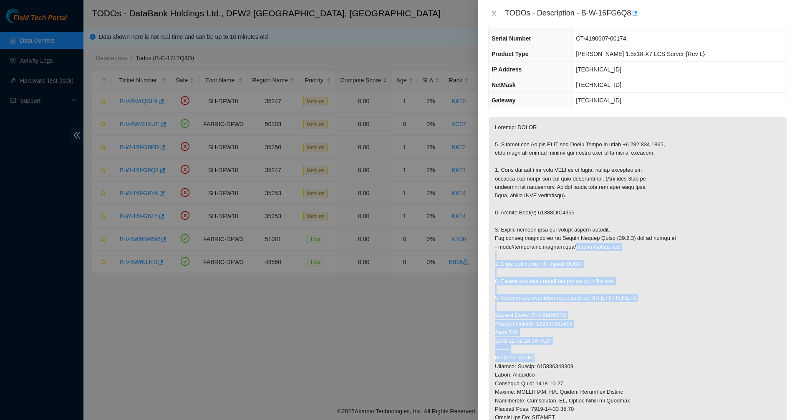
drag, startPoint x: 647, startPoint y: 360, endPoint x: 570, endPoint y: 248, distance: 136.4
click at [570, 248] on p at bounding box center [638, 323] width 298 height 413
drag, startPoint x: 622, startPoint y: 320, endPoint x: 629, endPoint y: 329, distance: 10.4
click at [629, 329] on p at bounding box center [638, 323] width 298 height 413
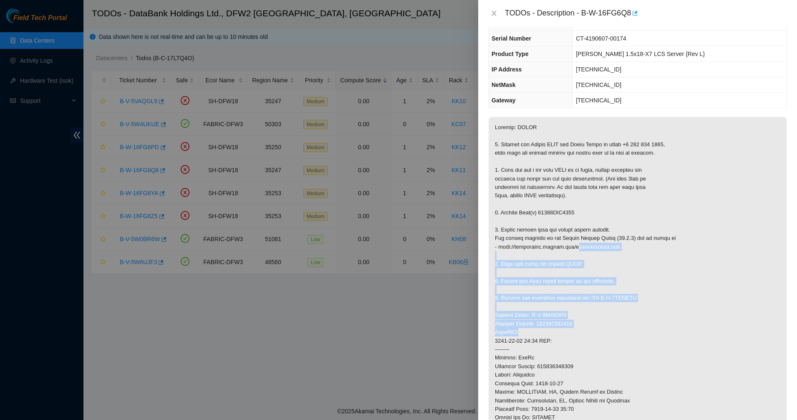
click at [629, 329] on p at bounding box center [638, 323] width 298 height 413
drag, startPoint x: 629, startPoint y: 329, endPoint x: 557, endPoint y: 225, distance: 125.6
click at [561, 231] on p at bounding box center [638, 323] width 298 height 413
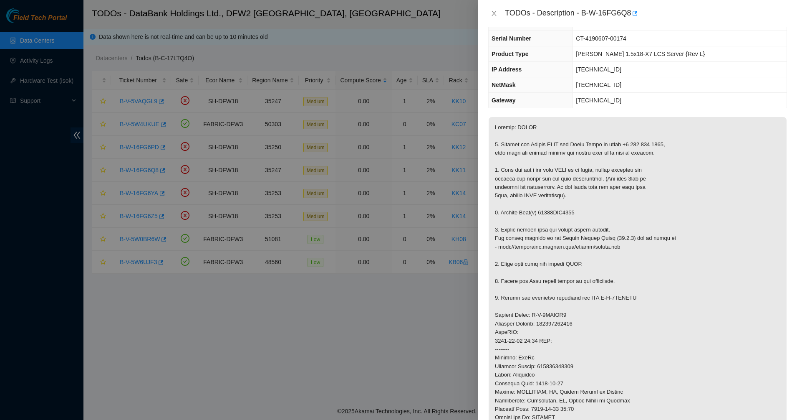
click at [557, 225] on p at bounding box center [638, 323] width 298 height 413
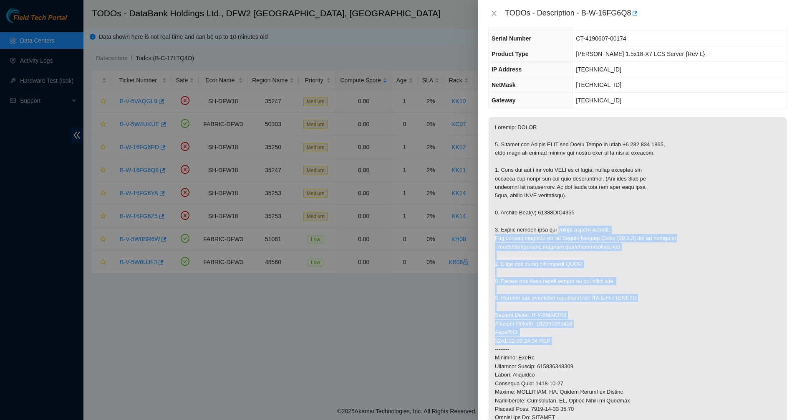
drag, startPoint x: 557, startPoint y: 225, endPoint x: 641, endPoint y: 344, distance: 144.9
click at [641, 344] on p at bounding box center [638, 323] width 298 height 413
drag, startPoint x: 641, startPoint y: 344, endPoint x: 572, endPoint y: 221, distance: 140.7
click at [572, 221] on p at bounding box center [638, 323] width 298 height 413
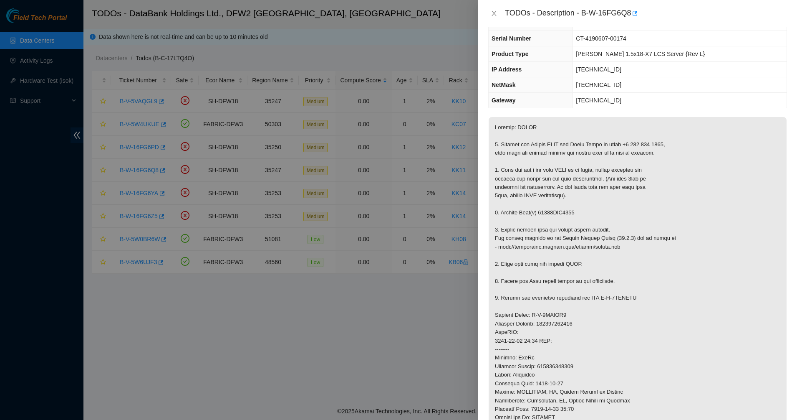
click at [566, 212] on p at bounding box center [638, 323] width 298 height 413
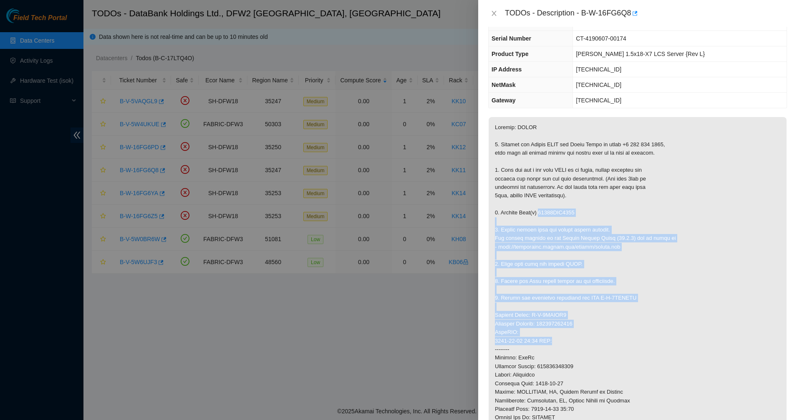
click at [649, 344] on p at bounding box center [638, 323] width 298 height 413
drag, startPoint x: 649, startPoint y: 344, endPoint x: 557, endPoint y: 162, distance: 203.3
click at [567, 174] on p at bounding box center [638, 323] width 298 height 413
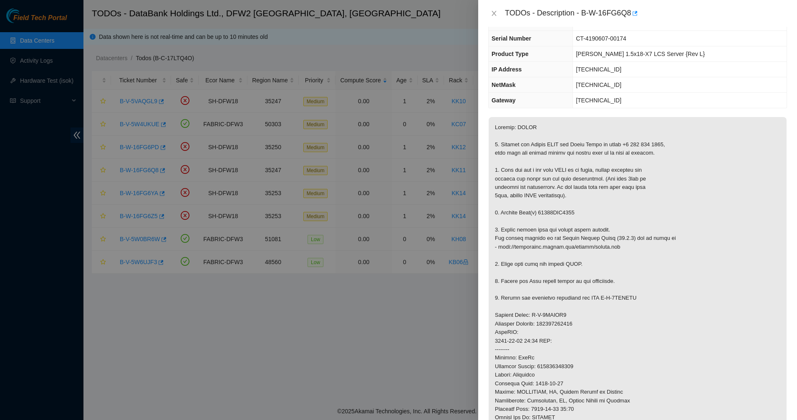
click at [553, 157] on p at bounding box center [638, 323] width 298 height 413
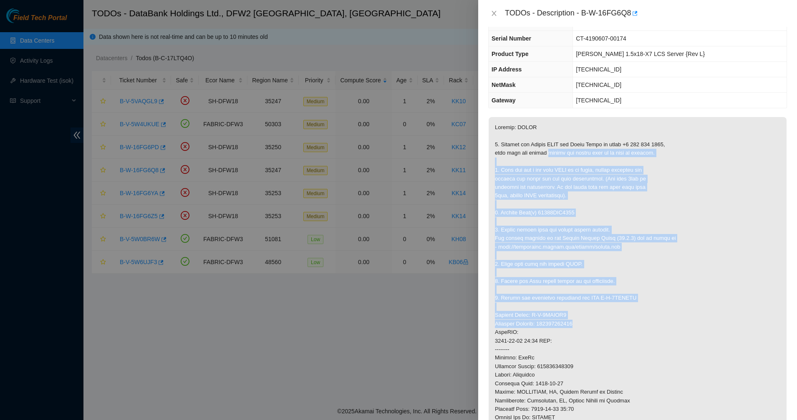
drag, startPoint x: 553, startPoint y: 157, endPoint x: 662, endPoint y: 319, distance: 196.1
click at [662, 319] on p at bounding box center [638, 323] width 298 height 413
drag, startPoint x: 662, startPoint y: 319, endPoint x: 564, endPoint y: 160, distance: 187.6
click at [566, 164] on p at bounding box center [638, 323] width 298 height 413
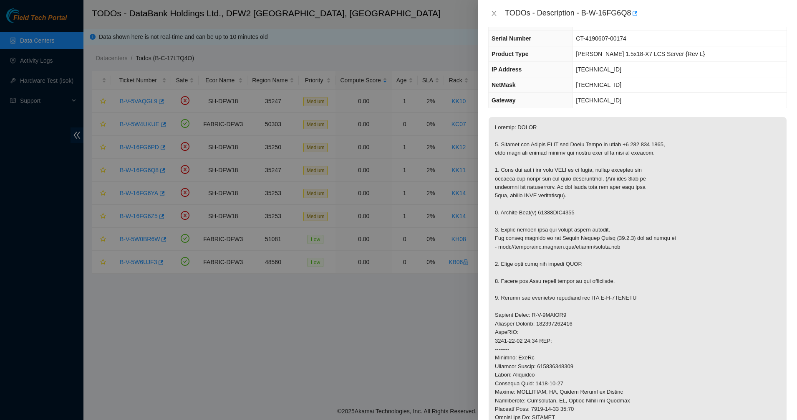
click at [564, 160] on p at bounding box center [638, 323] width 298 height 413
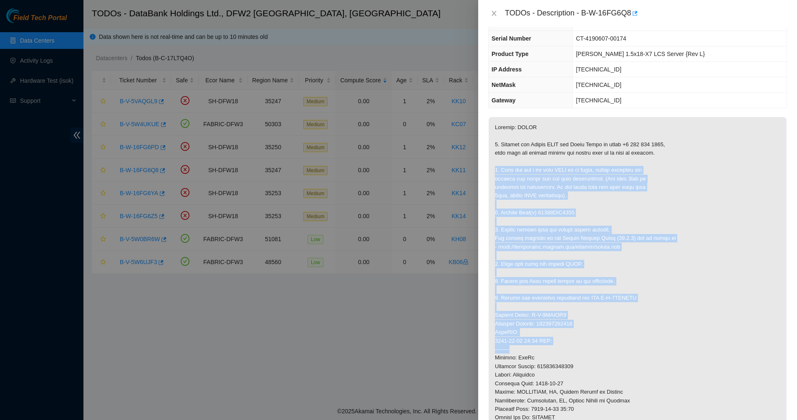
drag, startPoint x: 564, startPoint y: 160, endPoint x: 681, endPoint y: 348, distance: 222.0
click at [681, 348] on p at bounding box center [638, 323] width 298 height 413
click at [681, 349] on p at bounding box center [638, 323] width 298 height 413
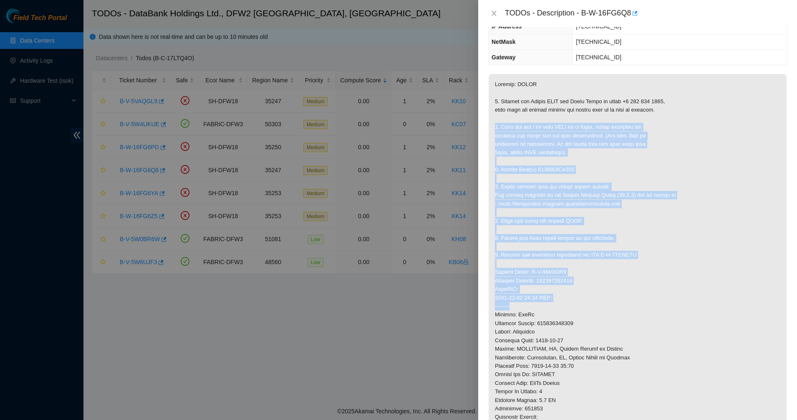
scroll to position [157, 0]
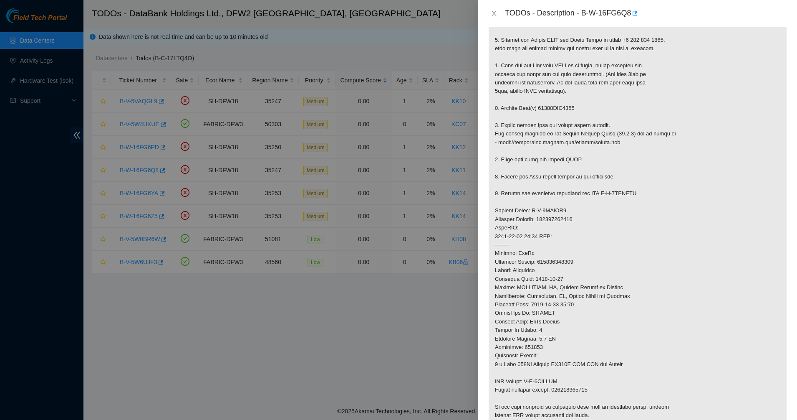
click at [599, 334] on p at bounding box center [638, 219] width 298 height 413
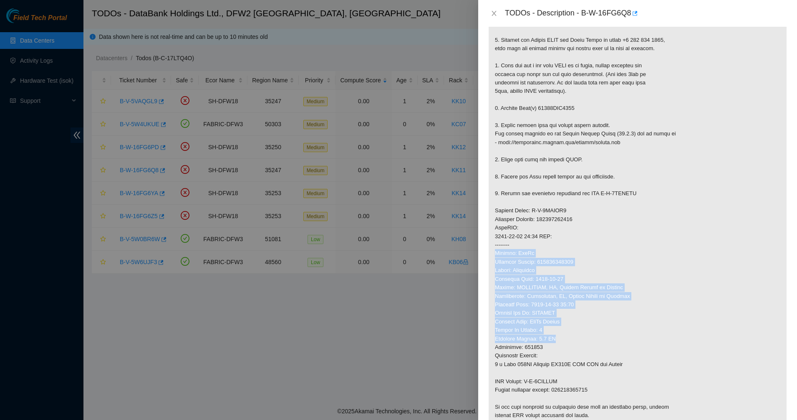
drag, startPoint x: 595, startPoint y: 330, endPoint x: 568, endPoint y: 214, distance: 119.3
click at [568, 214] on p at bounding box center [638, 219] width 298 height 413
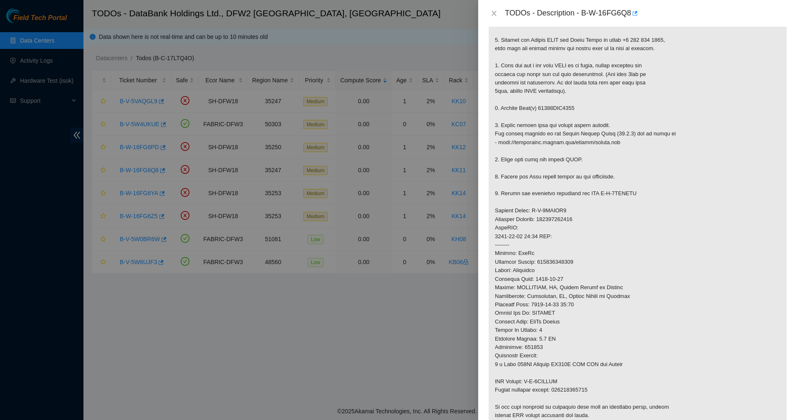
click at [568, 214] on p at bounding box center [638, 219] width 298 height 413
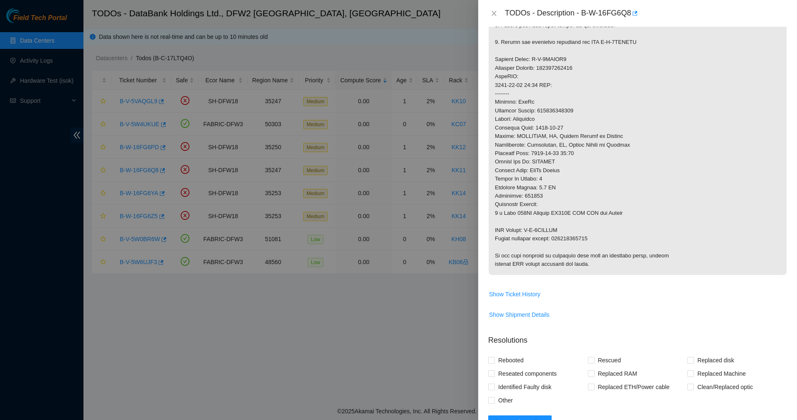
scroll to position [313, 0]
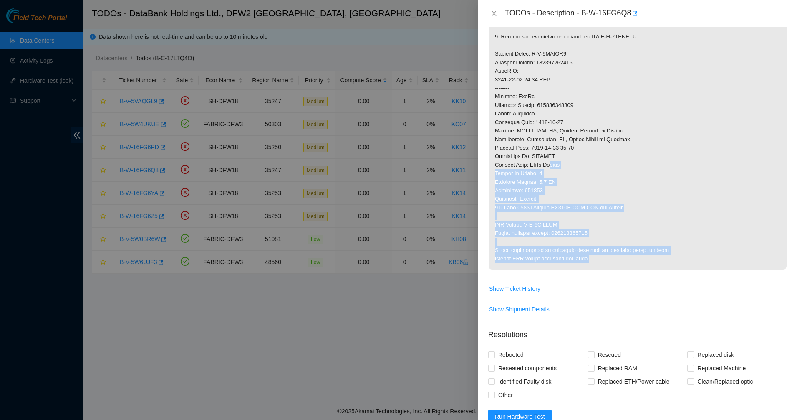
drag, startPoint x: 562, startPoint y: 187, endPoint x: 622, endPoint y: 249, distance: 86.2
click at [626, 260] on p at bounding box center [638, 62] width 298 height 413
click at [622, 248] on p at bounding box center [638, 62] width 298 height 413
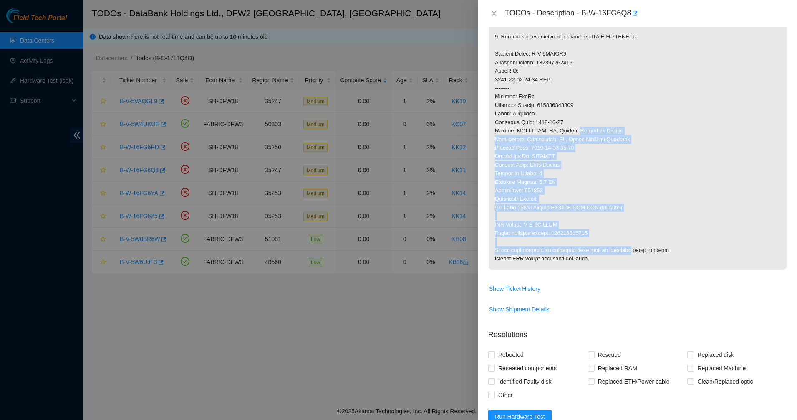
drag, startPoint x: 621, startPoint y: 248, endPoint x: 570, endPoint y: 109, distance: 147.6
click at [570, 109] on p at bounding box center [638, 62] width 298 height 413
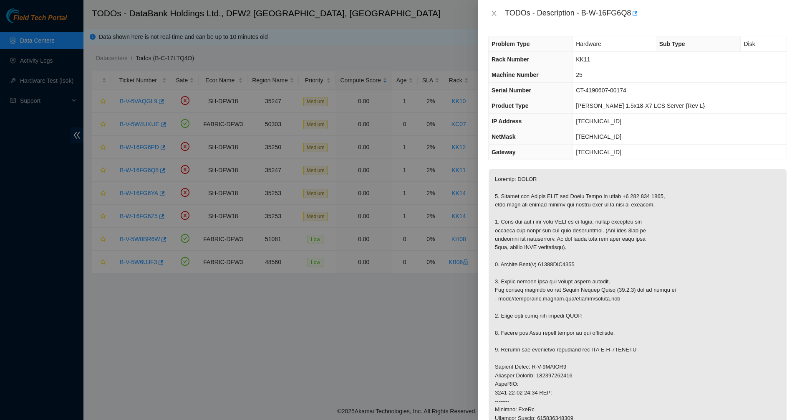
scroll to position [0, 0]
click at [494, 13] on icon "close" at bounding box center [494, 13] width 7 height 7
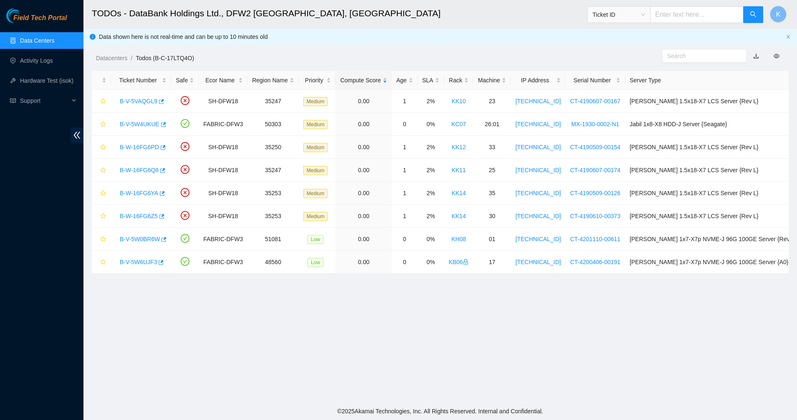
click at [396, 37] on div "Datacenters / Todos (B-C-17LTQ4O) /" at bounding box center [351, 39] width 536 height 47
click at [286, 16] on h2 "TODOs - DataBank Holdings Ltd., DFW2 Richardson, TX" at bounding box center [365, 13] width 546 height 27
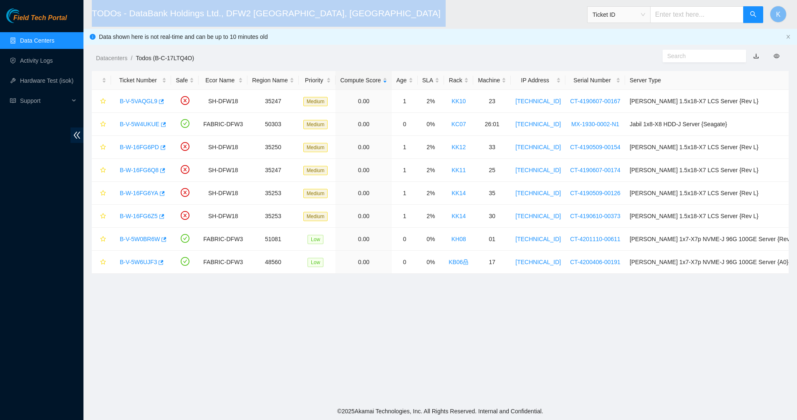
click at [286, 16] on h2 "TODOs - DataBank Holdings Ltd., DFW2 Richardson, TX" at bounding box center [365, 13] width 546 height 27
click at [312, 13] on h2 "TODOs - DataBank Holdings Ltd., DFW2 Richardson, TX" at bounding box center [365, 13] width 546 height 27
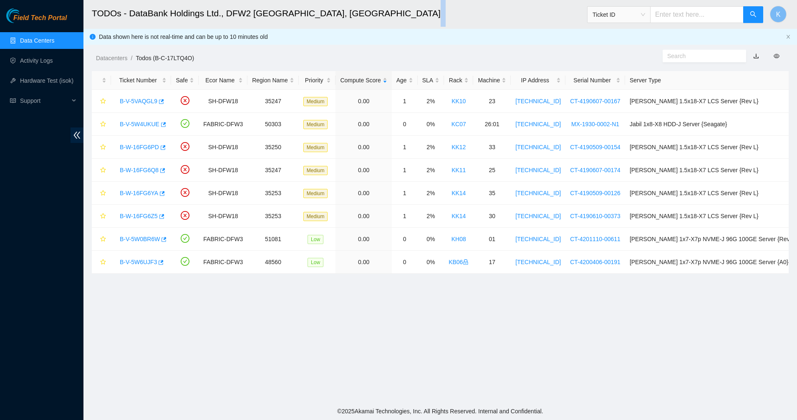
click at [312, 13] on h2 "TODOs - DataBank Holdings Ltd., DFW2 Richardson, TX" at bounding box center [365, 13] width 546 height 27
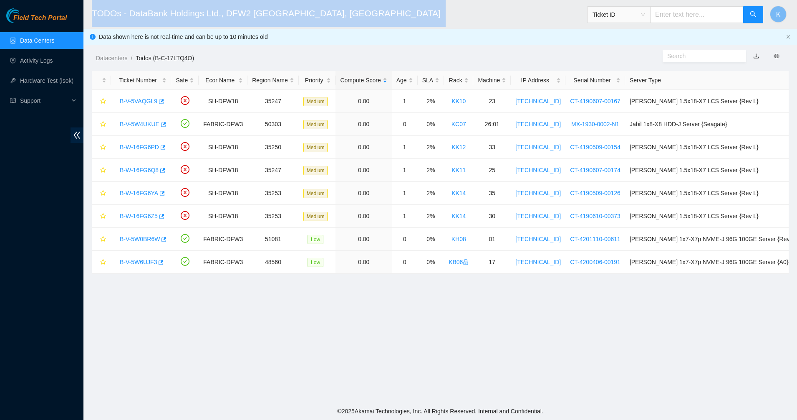
click at [312, 13] on h2 "TODOs - DataBank Holdings Ltd., DFW2 Richardson, TX" at bounding box center [365, 13] width 546 height 27
click at [361, 13] on h2 "TODOs - DataBank Holdings Ltd., DFW2 Richardson, TX" at bounding box center [365, 13] width 546 height 27
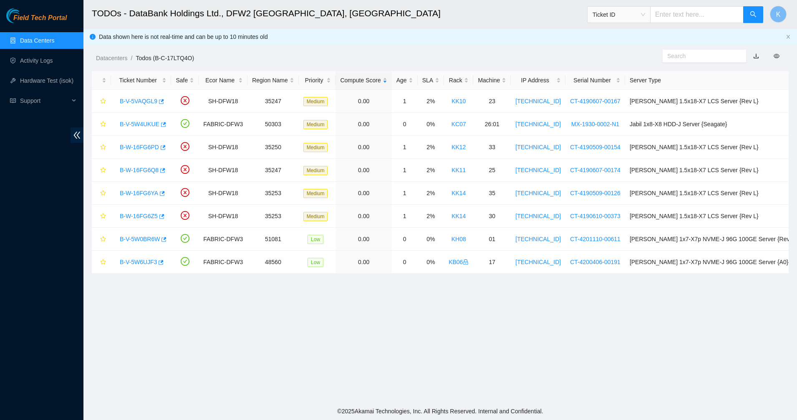
click at [54, 38] on link "Data Centers" at bounding box center [37, 40] width 34 height 7
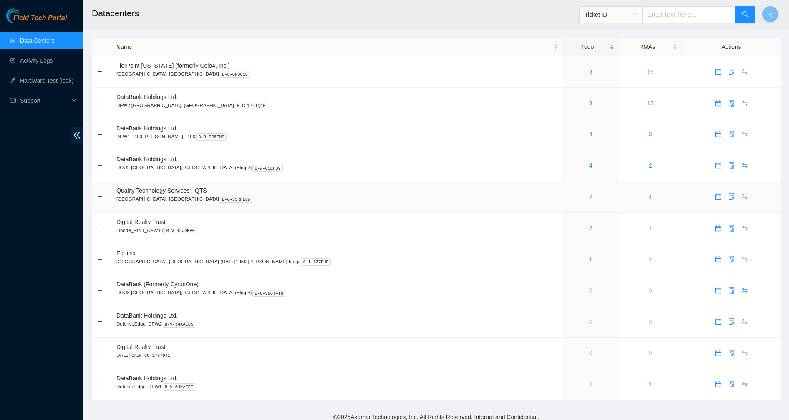
click at [589, 197] on link "2" at bounding box center [590, 196] width 3 height 7
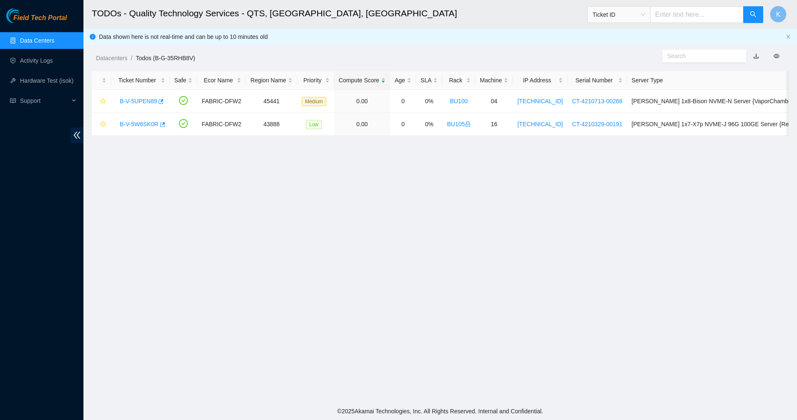
click at [358, 194] on main "TODOs - Quality Technology Services - QTS, Irving, TX Ticket ID K Data shown he…" at bounding box center [440, 201] width 714 height 402
click at [448, 276] on main "TODOs - Quality Technology Services - QTS, Irving, TX Ticket ID K Data shown he…" at bounding box center [440, 201] width 714 height 402
click at [441, 238] on main "TODOs - Quality Technology Services - QTS, Irving, TX Ticket ID K Data shown he…" at bounding box center [440, 201] width 714 height 402
click at [127, 205] on main "TODOs - Quality Technology Services - QTS, Irving, TX Ticket ID K Data shown he…" at bounding box center [440, 201] width 714 height 402
click at [345, 207] on main "TODOs - Quality Technology Services - QTS, Irving, TX Ticket ID K Data shown he…" at bounding box center [440, 201] width 714 height 402
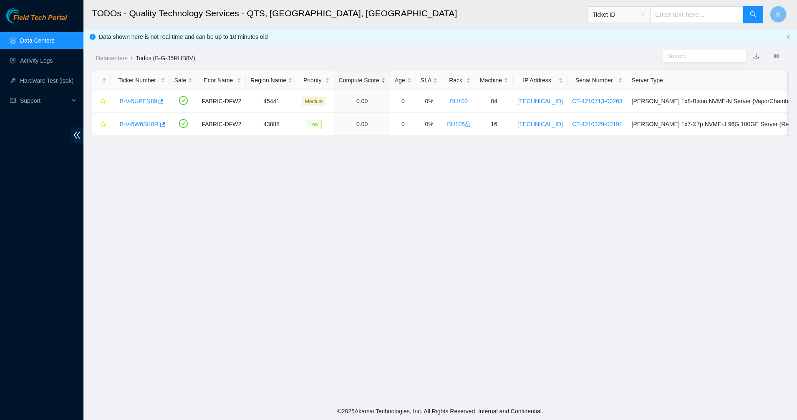
click at [420, 364] on main "TODOs - Quality Technology Services - QTS, Irving, TX Ticket ID K Data shown he…" at bounding box center [440, 201] width 714 height 402
click at [282, 166] on main "TODOs - Quality Technology Services - QTS, Irving, TX Ticket ID K Data shown he…" at bounding box center [440, 201] width 714 height 402
click at [309, 249] on main "TODOs - Quality Technology Services - QTS, Irving, TX Ticket ID K Data shown he…" at bounding box center [440, 201] width 714 height 402
click at [397, 232] on main "TODOs - Quality Technology Services - QTS, Irving, TX Ticket ID K Data shown he…" at bounding box center [440, 201] width 714 height 402
click at [405, 162] on main "TODOs - Quality Technology Services - QTS, Irving, TX Ticket ID K Data shown he…" at bounding box center [440, 201] width 714 height 402
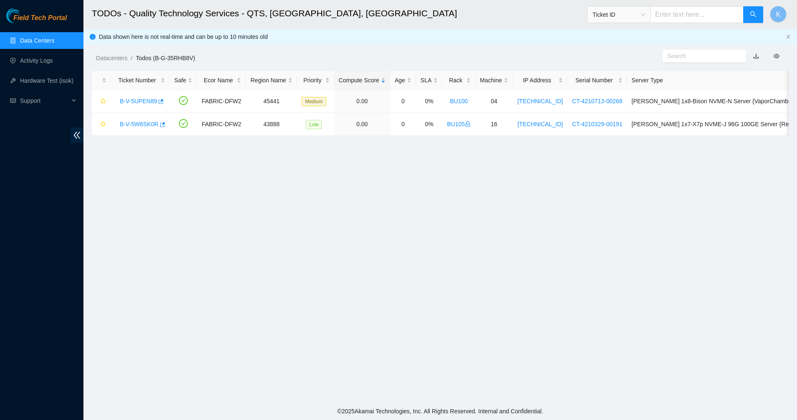
click at [41, 44] on link "Data Centers" at bounding box center [37, 40] width 34 height 7
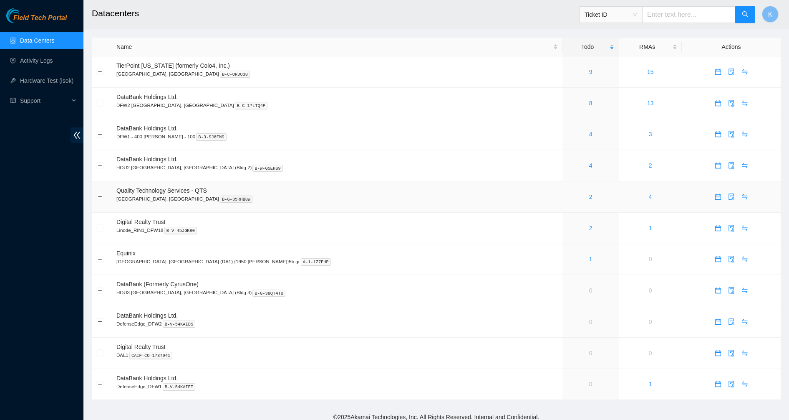
click at [567, 196] on div "2" at bounding box center [590, 196] width 47 height 9
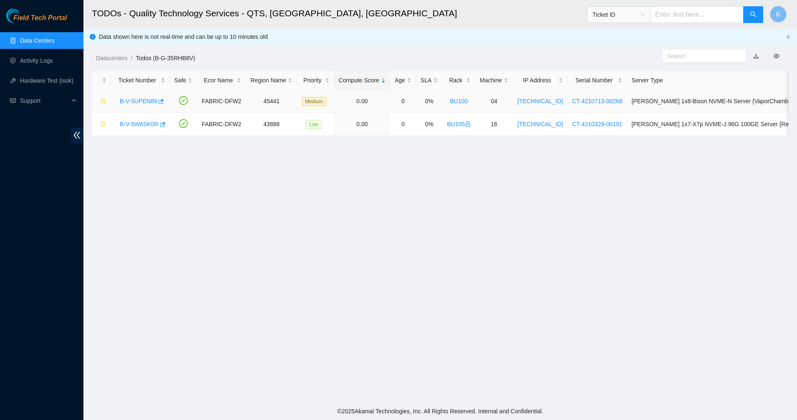
click at [142, 105] on div "B-V-5UPEN89" at bounding box center [141, 100] width 50 height 13
click at [155, 85] on div "Ticket Number" at bounding box center [141, 80] width 50 height 9
click at [154, 98] on link "B-V-5UPEN89" at bounding box center [138, 101] width 37 height 7
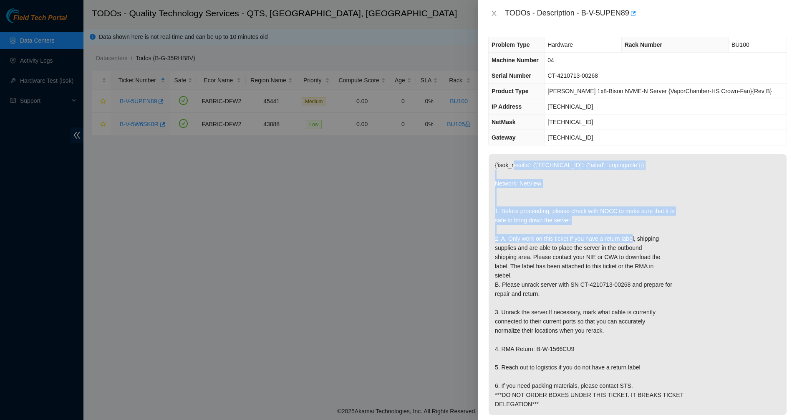
drag, startPoint x: 580, startPoint y: 178, endPoint x: 614, endPoint y: 254, distance: 82.8
click at [614, 254] on p "{'isok_results': {'23.215.49.199': {'failed': 'unpingable'}}} Network: NetView …" at bounding box center [638, 284] width 298 height 260
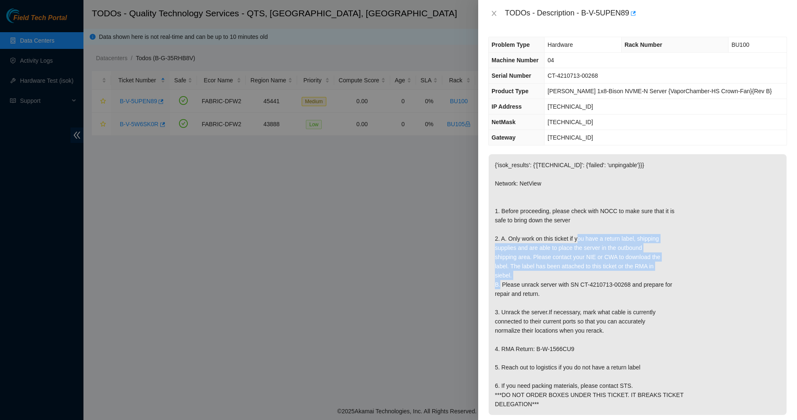
drag, startPoint x: 563, startPoint y: 255, endPoint x: 569, endPoint y: 293, distance: 38.4
click at [569, 293] on p "{'isok_results': {'23.215.49.199': {'failed': 'unpingable'}}} Network: NetView …" at bounding box center [638, 284] width 298 height 260
drag, startPoint x: 569, startPoint y: 293, endPoint x: 529, endPoint y: 236, distance: 68.7
click at [535, 243] on p "{'isok_results': {'23.215.49.199': {'failed': 'unpingable'}}} Network: NetView …" at bounding box center [638, 284] width 298 height 260
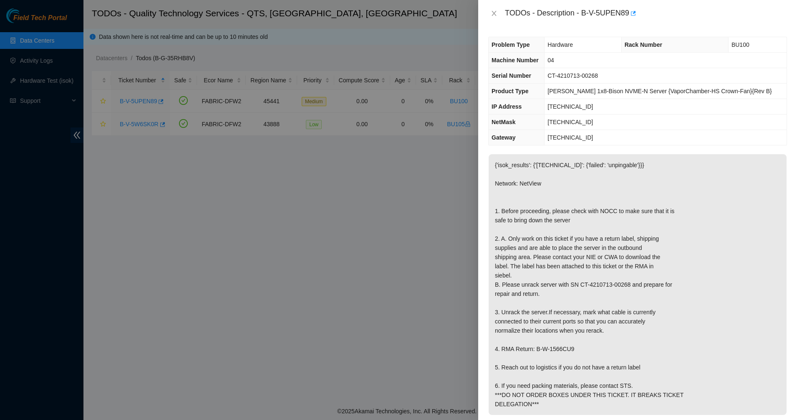
click at [529, 236] on p "{'isok_results': {'23.215.49.199': {'failed': 'unpingable'}}} Network: NetView …" at bounding box center [638, 284] width 298 height 260
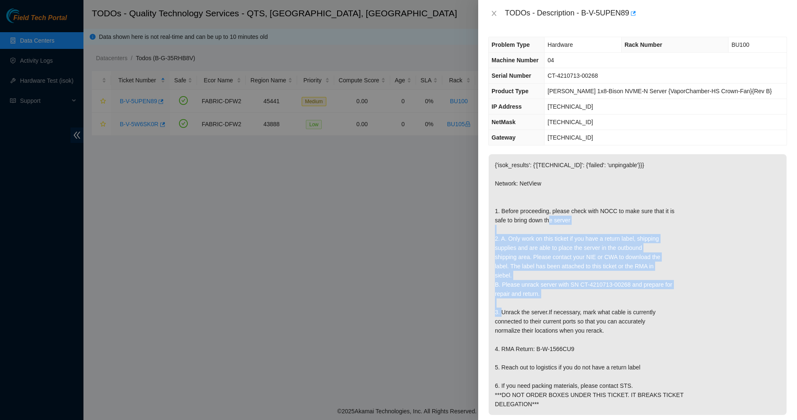
drag, startPoint x: 529, startPoint y: 236, endPoint x: 568, endPoint y: 311, distance: 84.0
click at [568, 311] on p "{'isok_results': {'23.215.49.199': {'failed': 'unpingable'}}} Network: NetView …" at bounding box center [638, 284] width 298 height 260
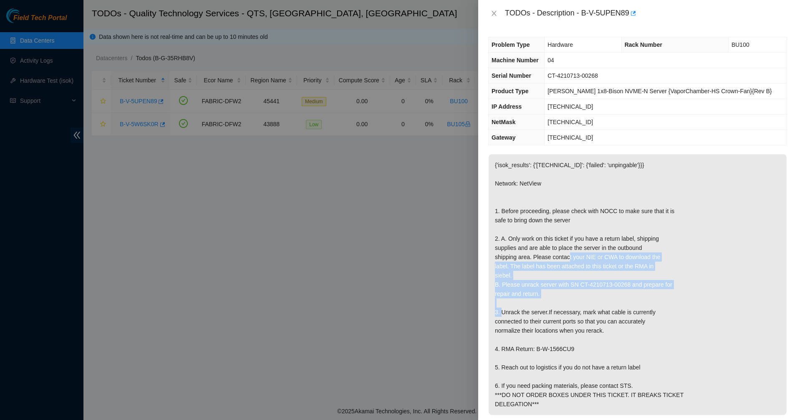
drag, startPoint x: 568, startPoint y: 311, endPoint x: 540, endPoint y: 263, distance: 55.7
click at [542, 266] on p "{'isok_results': {'23.215.49.199': {'failed': 'unpingable'}}} Network: NetView …" at bounding box center [638, 284] width 298 height 260
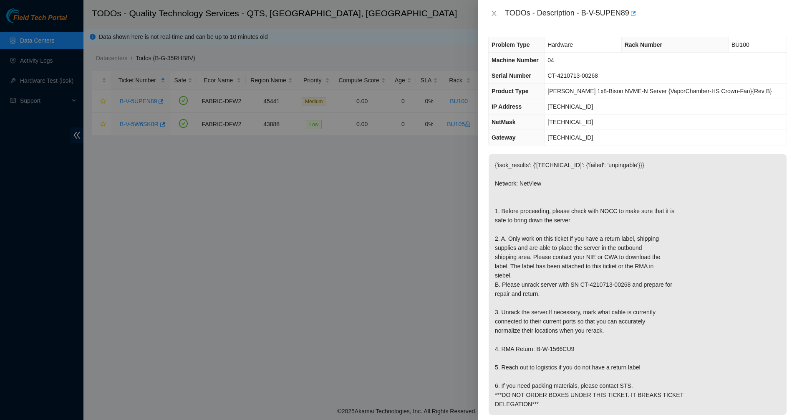
drag, startPoint x: 538, startPoint y: 257, endPoint x: 538, endPoint y: 239, distance: 18.4
click at [538, 257] on p "{'isok_results': {'23.215.49.199': {'failed': 'unpingable'}}} Network: NetView …" at bounding box center [638, 284] width 298 height 260
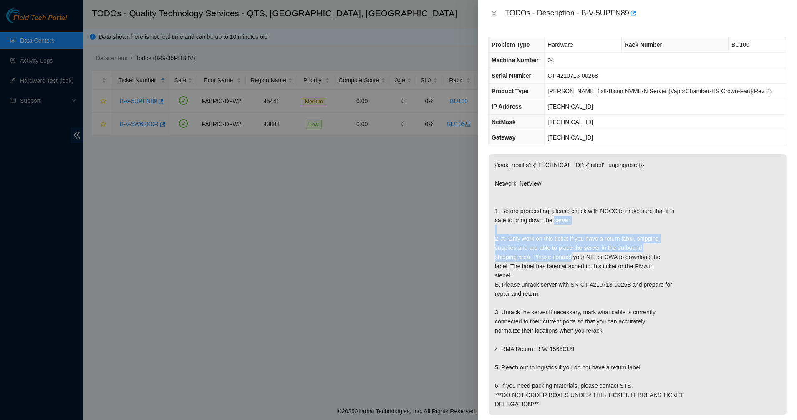
drag, startPoint x: 538, startPoint y: 239, endPoint x: 551, endPoint y: 279, distance: 42.5
click at [551, 279] on p "{'isok_results': {'23.215.49.199': {'failed': 'unpingable'}}} Network: NetView …" at bounding box center [638, 284] width 298 height 260
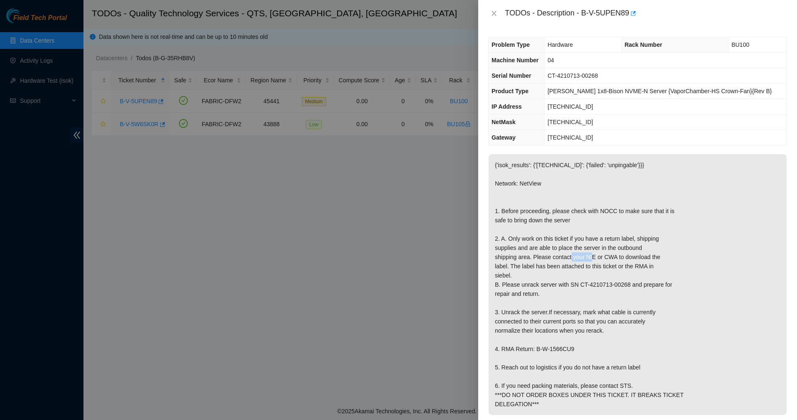
click at [551, 279] on p "{'isok_results': {'23.215.49.199': {'failed': 'unpingable'}}} Network: NetView …" at bounding box center [638, 284] width 298 height 260
drag, startPoint x: 551, startPoint y: 279, endPoint x: 552, endPoint y: 296, distance: 16.7
click at [551, 280] on p "{'isok_results': {'23.215.49.199': {'failed': 'unpingable'}}} Network: NetView …" at bounding box center [638, 284] width 298 height 260
click at [552, 296] on p "{'isok_results': {'23.215.49.199': {'failed': 'unpingable'}}} Network: NetView …" at bounding box center [638, 284] width 298 height 260
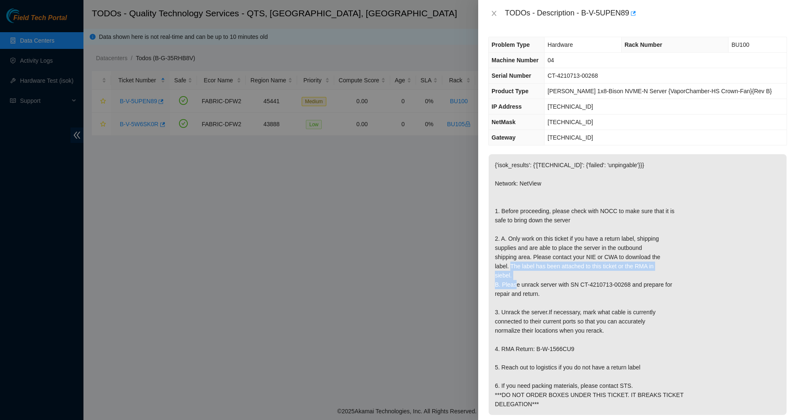
drag, startPoint x: 552, startPoint y: 296, endPoint x: 549, endPoint y: 279, distance: 16.9
click at [549, 279] on p "{'isok_results': {'23.215.49.199': {'failed': 'unpingable'}}} Network: NetView …" at bounding box center [638, 284] width 298 height 260
drag, startPoint x: 551, startPoint y: 280, endPoint x: 553, endPoint y: 285, distance: 5.2
click at [553, 285] on p "{'isok_results': {'23.215.49.199': {'failed': 'unpingable'}}} Network: NetView …" at bounding box center [638, 284] width 298 height 260
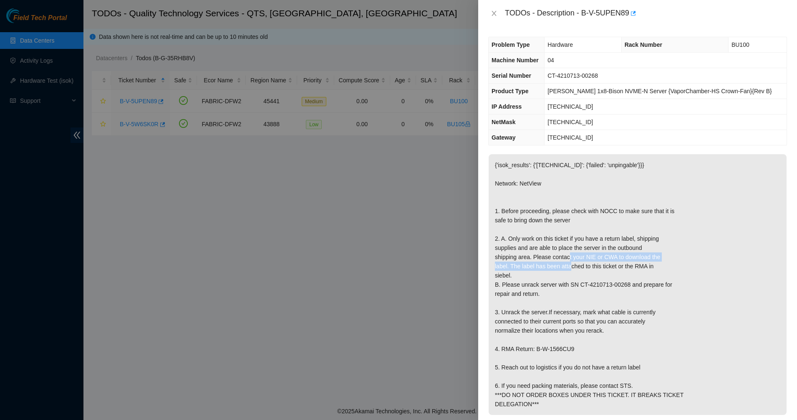
click at [553, 285] on p "{'isok_results': {'23.215.49.199': {'failed': 'unpingable'}}} Network: NetView …" at bounding box center [638, 284] width 298 height 260
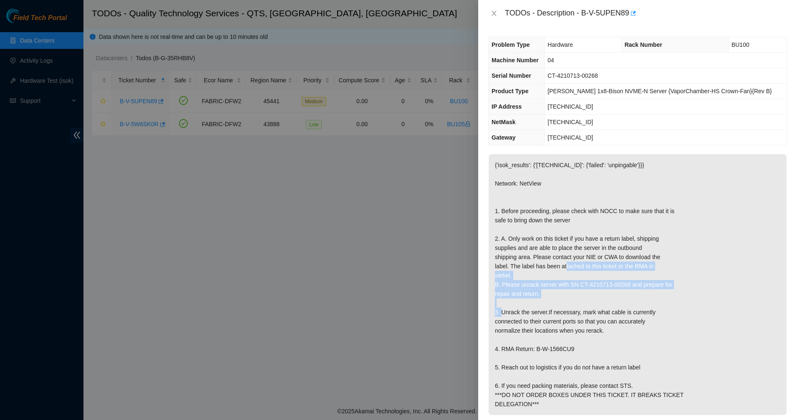
drag, startPoint x: 553, startPoint y: 285, endPoint x: 560, endPoint y: 311, distance: 26.9
click at [560, 311] on p "{'isok_results': {'23.215.49.199': {'failed': 'unpingable'}}} Network: NetView …" at bounding box center [638, 284] width 298 height 260
drag, startPoint x: 560, startPoint y: 311, endPoint x: 556, endPoint y: 306, distance: 6.5
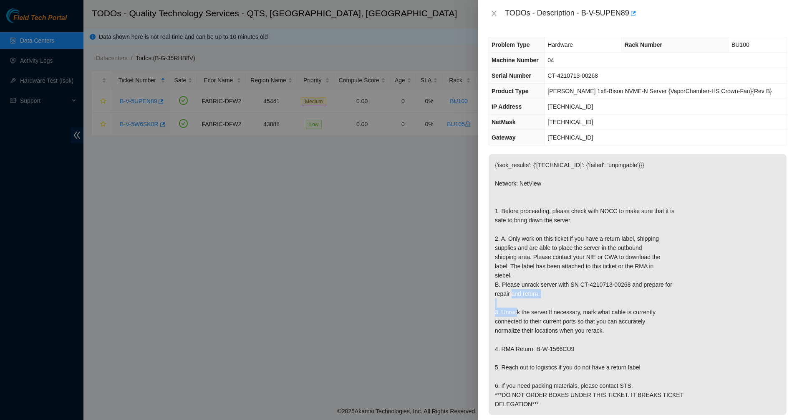
click at [559, 310] on p "{'isok_results': {'23.215.49.199': {'failed': 'unpingable'}}} Network: NetView …" at bounding box center [638, 284] width 298 height 260
click at [555, 306] on p "{'isok_results': {'23.215.49.199': {'failed': 'unpingable'}}} Network: NetView …" at bounding box center [638, 284] width 298 height 260
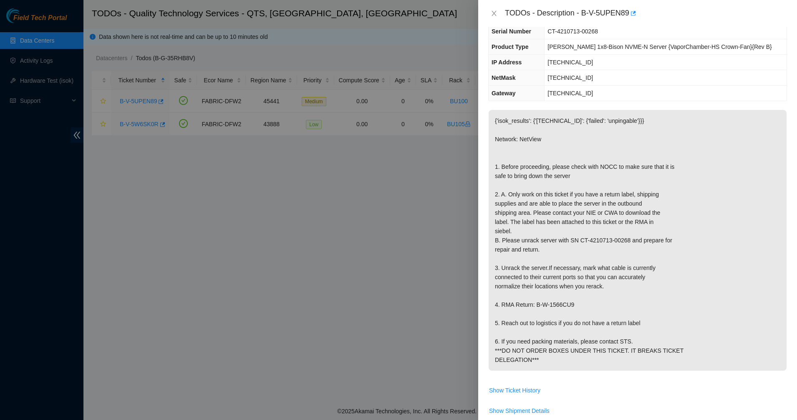
scroll to position [104, 0]
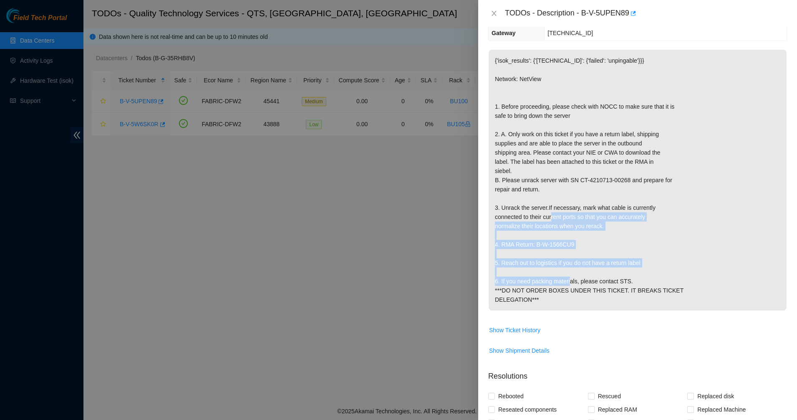
drag, startPoint x: 538, startPoint y: 240, endPoint x: 535, endPoint y: 229, distance: 12.0
click at [536, 232] on p "{'isok_results': {'23.215.49.199': {'failed': 'unpingable'}}} Network: NetView …" at bounding box center [638, 180] width 298 height 260
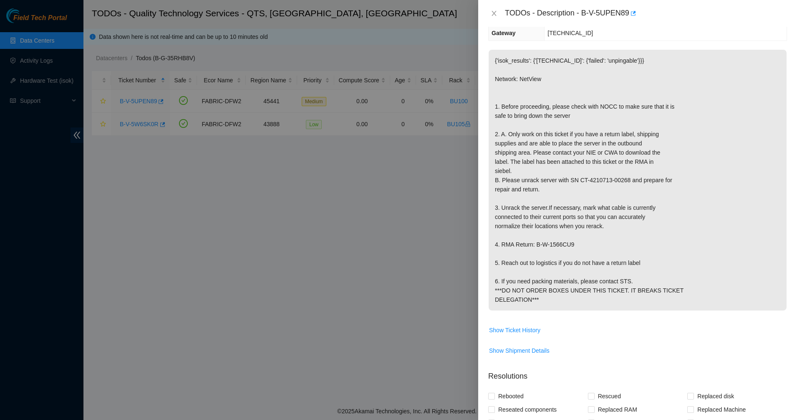
click at [535, 229] on p "{'isok_results': {'23.215.49.199': {'failed': 'unpingable'}}} Network: NetView …" at bounding box center [638, 180] width 298 height 260
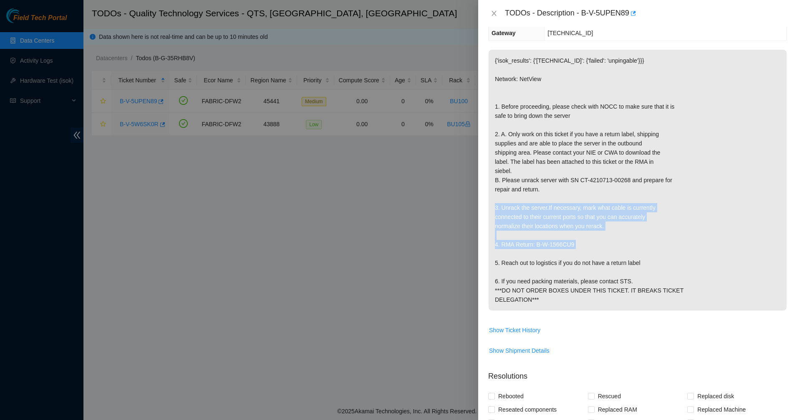
drag, startPoint x: 534, startPoint y: 210, endPoint x: 571, endPoint y: 300, distance: 96.4
click at [556, 267] on p "{'isok_results': {'23.215.49.199': {'failed': 'unpingable'}}} Network: NetView …" at bounding box center [638, 180] width 298 height 260
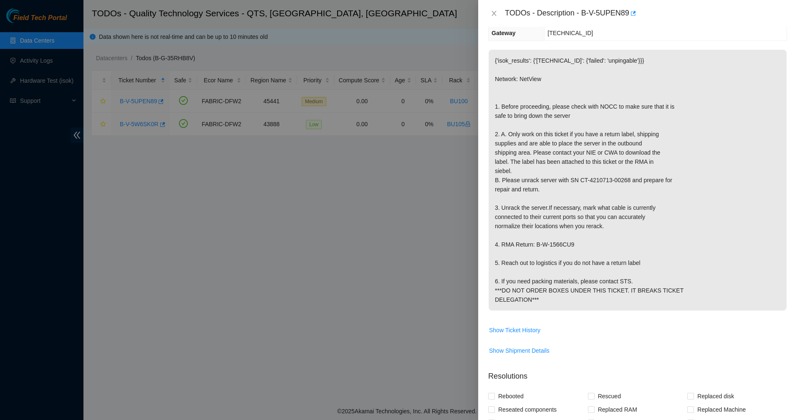
click at [589, 310] on p "{'isok_results': {'23.215.49.199': {'failed': 'unpingable'}}} Network: NetView …" at bounding box center [638, 180] width 298 height 260
drag, startPoint x: 580, startPoint y: 323, endPoint x: 535, endPoint y: 163, distance: 166.2
click at [535, 163] on p "{'isok_results': {'23.215.49.199': {'failed': 'unpingable'}}} Network: NetView …" at bounding box center [638, 180] width 298 height 260
drag, startPoint x: 624, startPoint y: 298, endPoint x: 639, endPoint y: 334, distance: 39.2
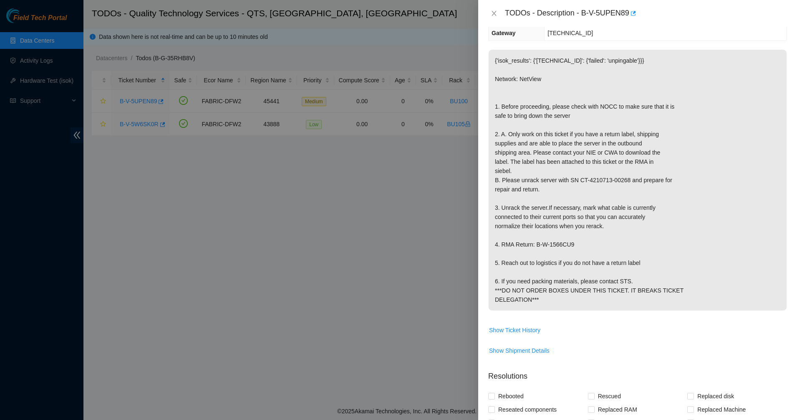
click at [639, 310] on p "{'isok_results': {'23.215.49.199': {'failed': 'unpingable'}}} Network: NetView …" at bounding box center [638, 180] width 298 height 260
drag, startPoint x: 637, startPoint y: 331, endPoint x: 563, endPoint y: 215, distance: 137.8
click at [563, 215] on p "{'isok_results': {'23.215.49.199': {'failed': 'unpingable'}}} Network: NetView …" at bounding box center [638, 180] width 298 height 260
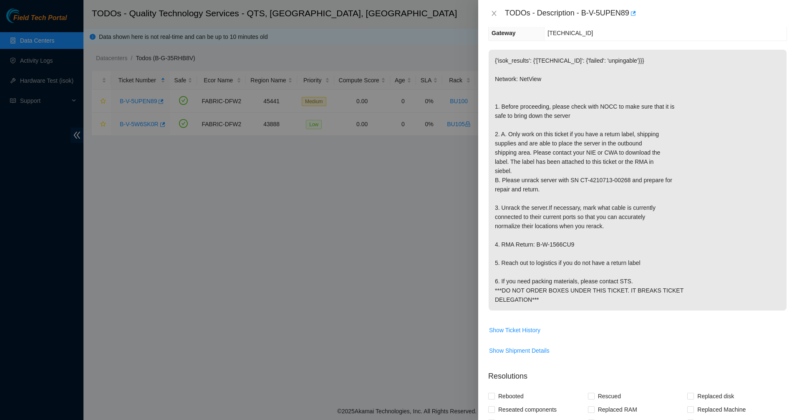
drag, startPoint x: 563, startPoint y: 215, endPoint x: 621, endPoint y: 319, distance: 119.8
click at [621, 310] on p "{'isok_results': {'23.215.49.199': {'failed': 'unpingable'}}} Network: NetView …" at bounding box center [638, 180] width 298 height 260
drag, startPoint x: 621, startPoint y: 319, endPoint x: 595, endPoint y: 288, distance: 40.6
click at [599, 293] on p "{'isok_results': {'23.215.49.199': {'failed': 'unpingable'}}} Network: NetView …" at bounding box center [638, 180] width 298 height 260
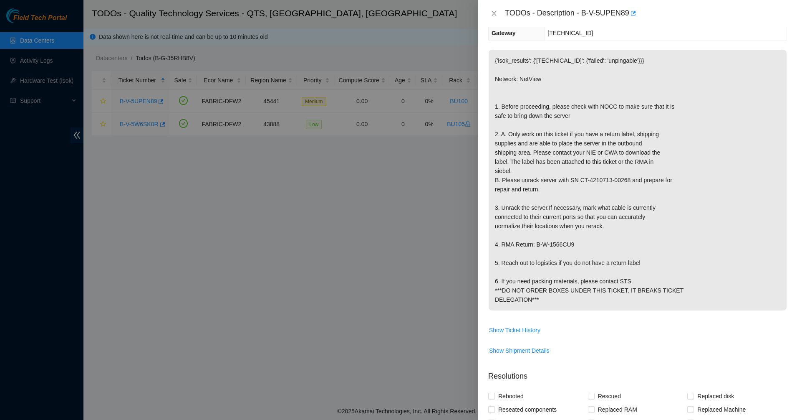
click at [594, 288] on p "{'isok_results': {'23.215.49.199': {'failed': 'unpingable'}}} Network: NetView …" at bounding box center [638, 180] width 298 height 260
drag, startPoint x: 594, startPoint y: 288, endPoint x: 610, endPoint y: 312, distance: 28.9
click at [610, 310] on p "{'isok_results': {'23.215.49.199': {'failed': 'unpingable'}}} Network: NetView …" at bounding box center [638, 180] width 298 height 260
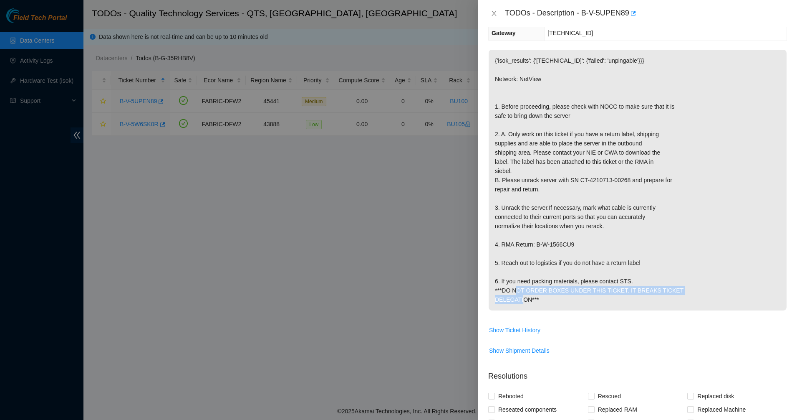
click at [610, 310] on p "{'isok_results': {'23.215.49.199': {'failed': 'unpingable'}}} Network: NetView …" at bounding box center [638, 180] width 298 height 260
click at [586, 310] on p "{'isok_results': {'23.215.49.199': {'failed': 'unpingable'}}} Network: NetView …" at bounding box center [638, 180] width 298 height 260
click at [581, 198] on p "{'isok_results': {'23.215.49.199': {'failed': 'unpingable'}}} Network: NetView …" at bounding box center [638, 180] width 298 height 260
click at [493, 13] on icon "close" at bounding box center [494, 13] width 7 height 7
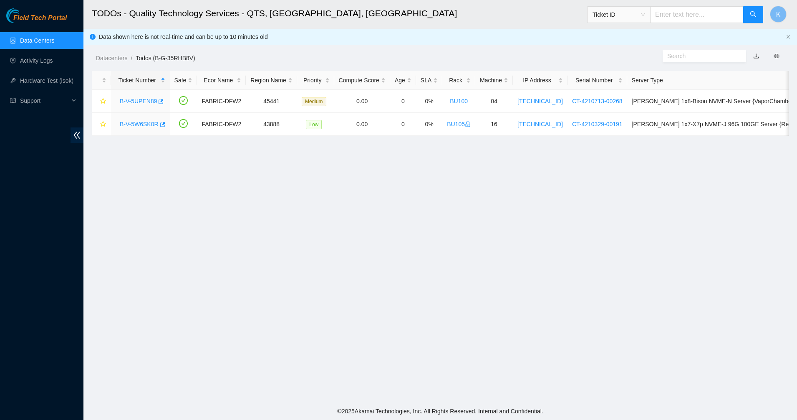
scroll to position [141, 0]
click at [135, 121] on link "B-V-5W6SK0R" at bounding box center [139, 124] width 39 height 7
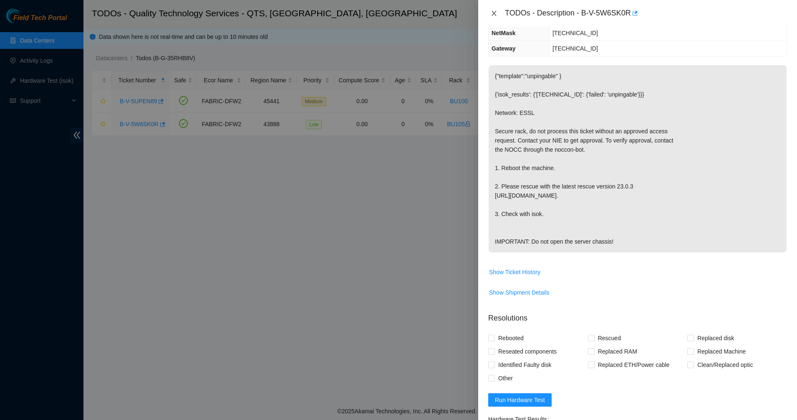
click at [490, 11] on button "Close" at bounding box center [494, 14] width 12 height 8
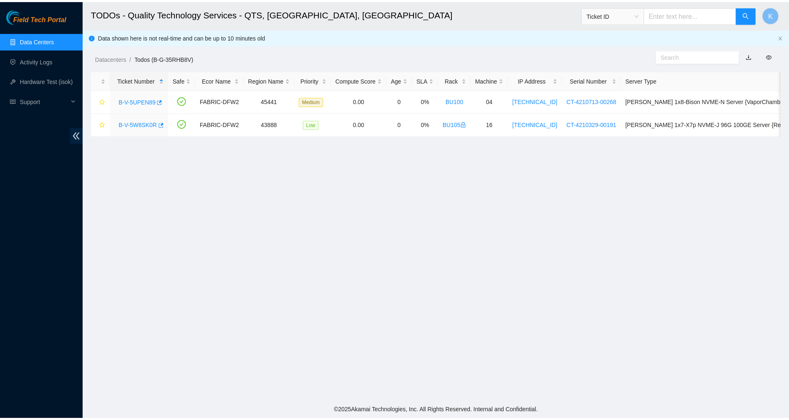
scroll to position [141, 0]
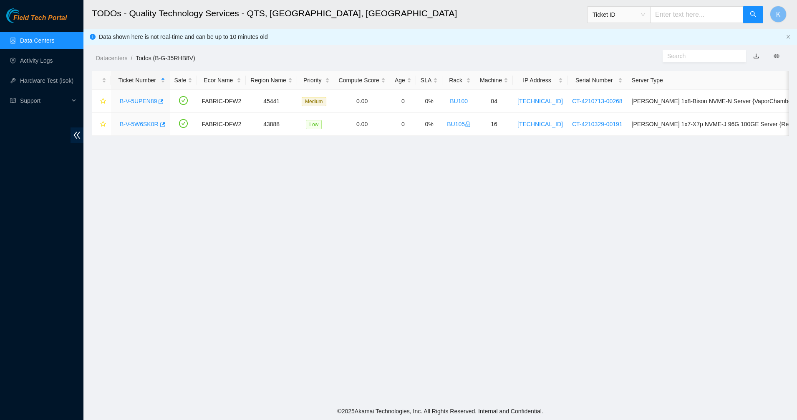
drag, startPoint x: 15, startPoint y: 31, endPoint x: 15, endPoint y: 37, distance: 5.8
click at [15, 31] on ul "Data Centers Activity Logs Hardware Test (isok) Support" at bounding box center [41, 70] width 83 height 80
click at [20, 39] on link "Data Centers" at bounding box center [37, 40] width 34 height 7
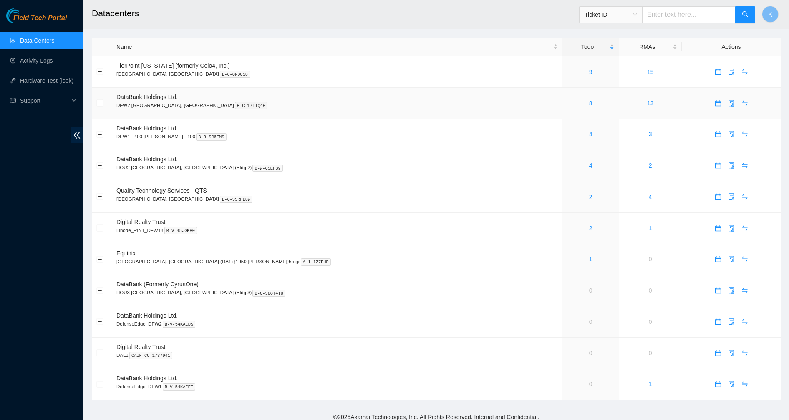
click at [567, 102] on div "8" at bounding box center [590, 103] width 47 height 9
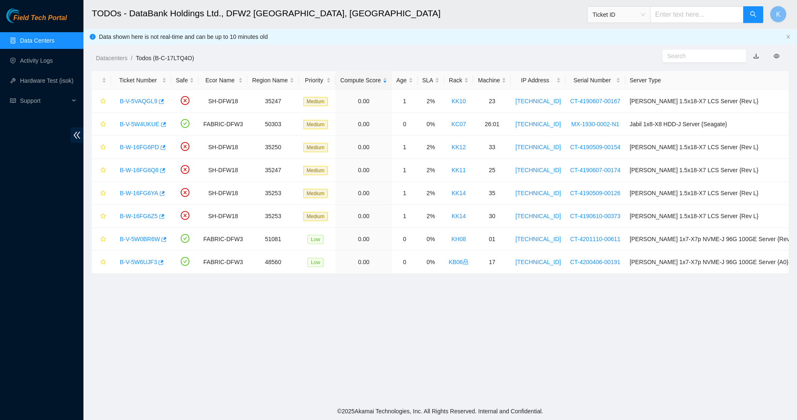
click at [43, 42] on link "Data Centers" at bounding box center [37, 40] width 34 height 7
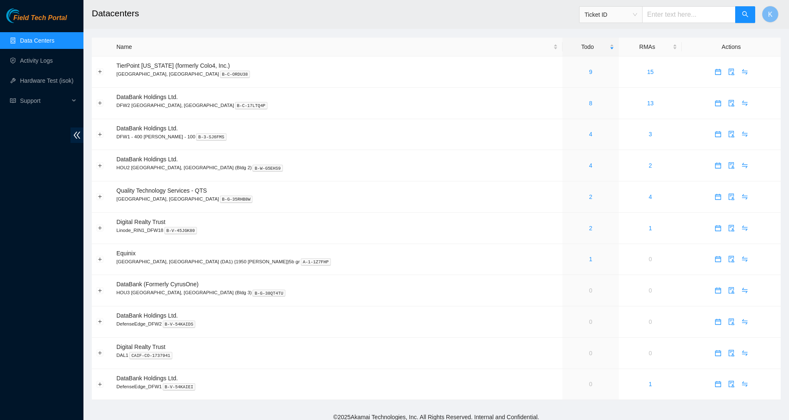
click at [33, 178] on div "Field Tech Portal Data Centers Activity Logs Hardware Test (isok) Support" at bounding box center [41, 213] width 83 height 411
click at [589, 196] on link "2" at bounding box center [590, 196] width 3 height 7
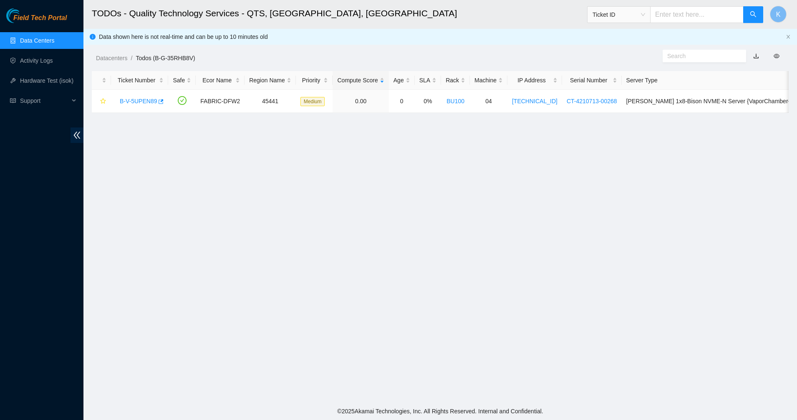
click at [291, 184] on main "TODOs - Quality Technology Services - QTS, [GEOGRAPHIC_DATA], [GEOGRAPHIC_DATA]…" at bounding box center [440, 201] width 714 height 402
click at [150, 101] on link "B-V-5UPEN89" at bounding box center [138, 101] width 37 height 7
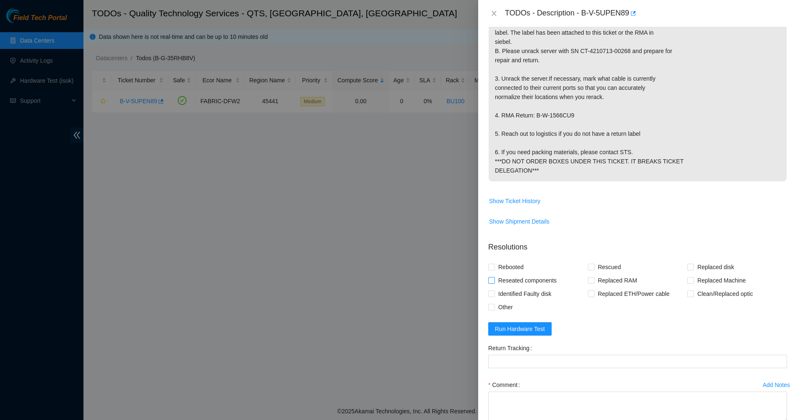
scroll to position [313, 0]
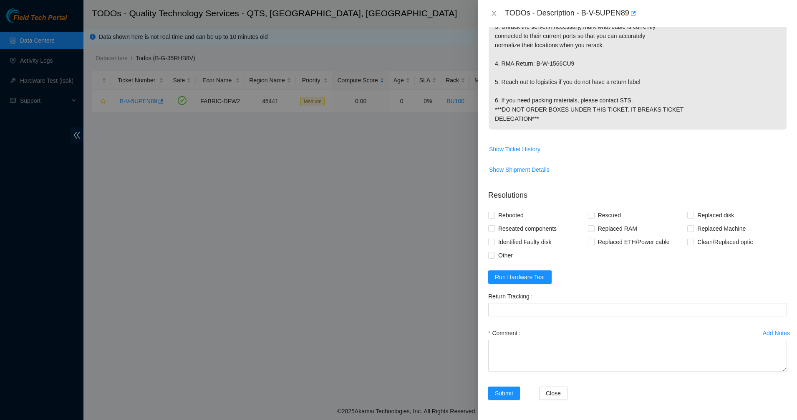
drag, startPoint x: 521, startPoint y: 121, endPoint x: 513, endPoint y: 80, distance: 42.5
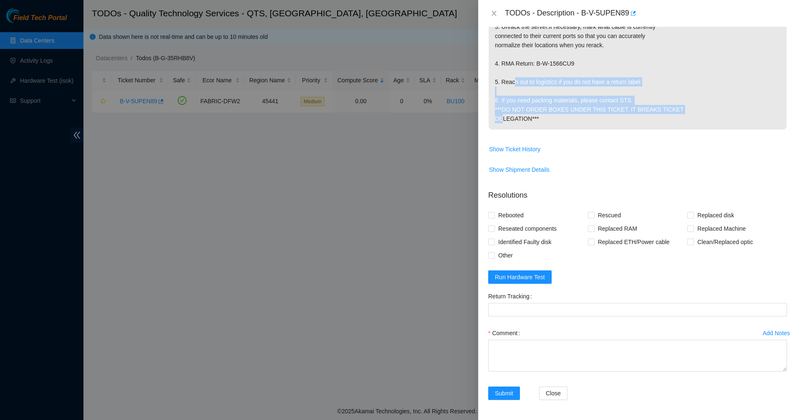
drag, startPoint x: 582, startPoint y: 73, endPoint x: 518, endPoint y: 68, distance: 63.6
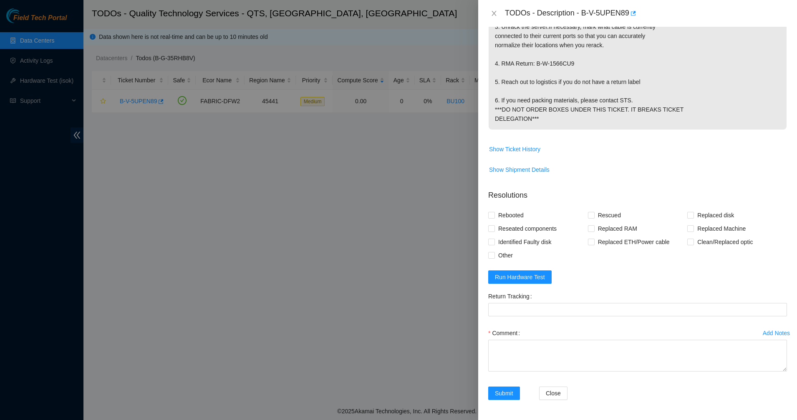
drag, startPoint x: 518, startPoint y: 68, endPoint x: 592, endPoint y: 114, distance: 87.4
drag, startPoint x: 592, startPoint y: 114, endPoint x: 539, endPoint y: 76, distance: 65.2
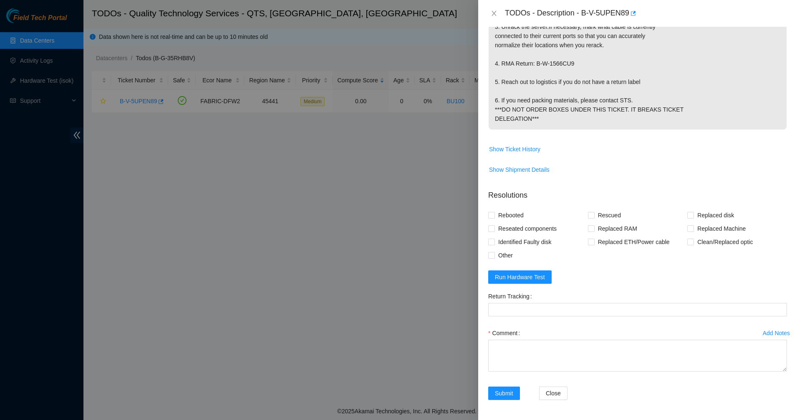
drag, startPoint x: 539, startPoint y: 76, endPoint x: 595, endPoint y: 112, distance: 66.2
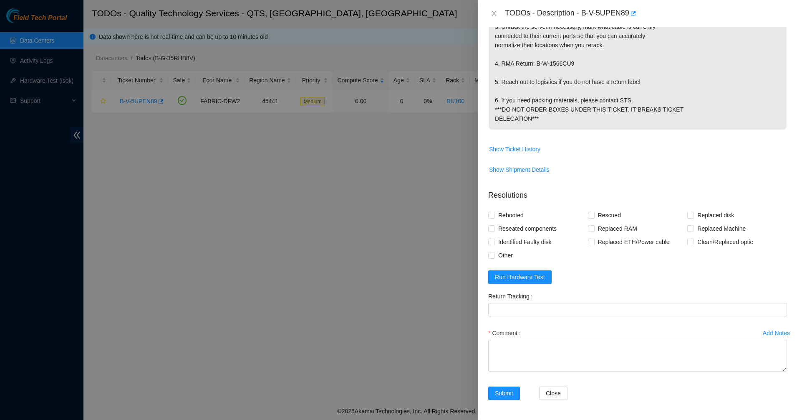
drag, startPoint x: 595, startPoint y: 112, endPoint x: 566, endPoint y: 94, distance: 34.3
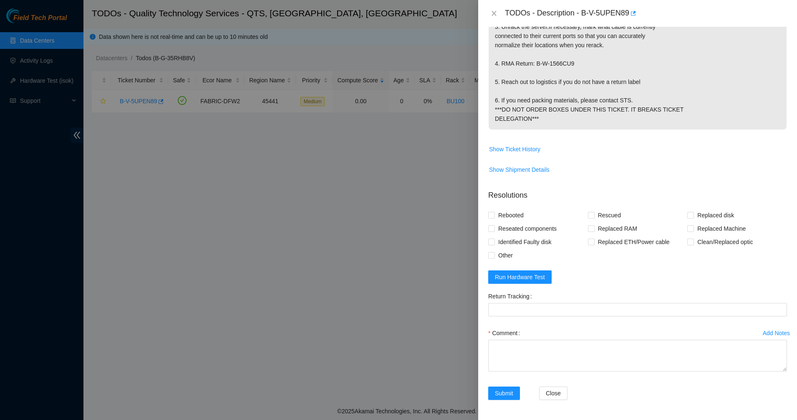
drag, startPoint x: 580, startPoint y: 111, endPoint x: 524, endPoint y: 66, distance: 71.6
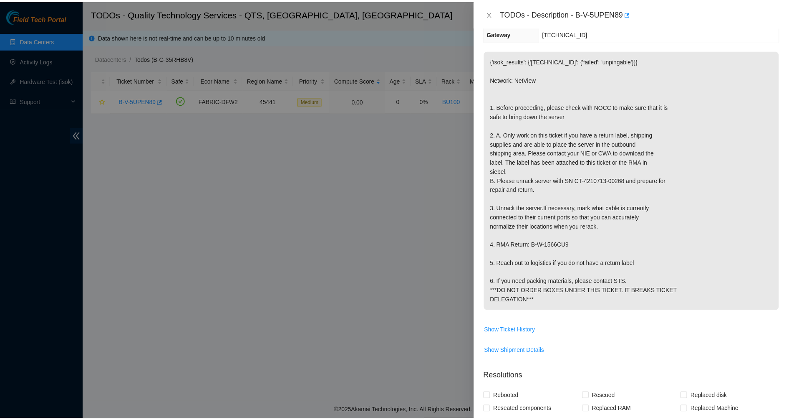
scroll to position [0, 0]
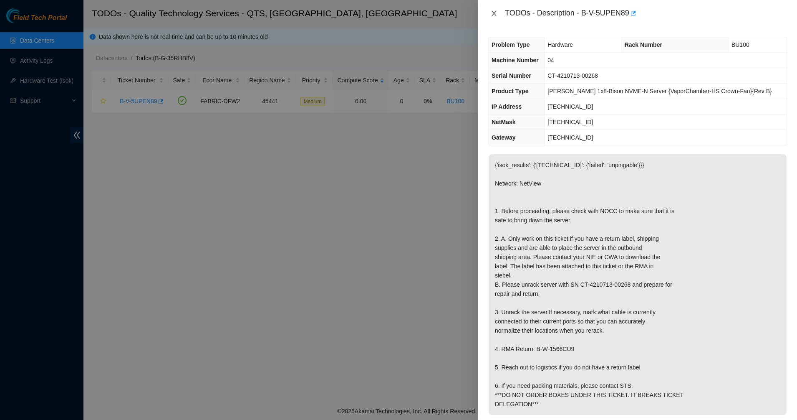
click at [492, 15] on icon "close" at bounding box center [494, 13] width 7 height 7
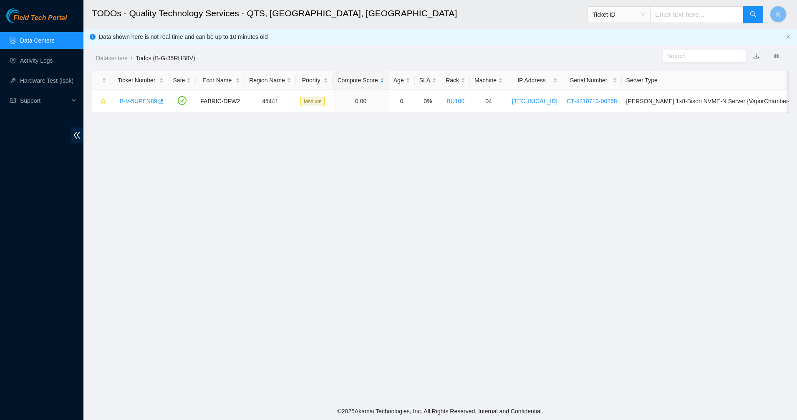
click at [486, 18] on h2 "TODOs - Quality Technology Services - QTS, Irving, TX" at bounding box center [365, 13] width 546 height 27
click at [206, 162] on main "TODOs - Quality Technology Services - QTS, Irving, TX Ticket ID K Data shown he…" at bounding box center [440, 201] width 714 height 402
click at [45, 61] on link "Activity Logs" at bounding box center [36, 60] width 33 height 7
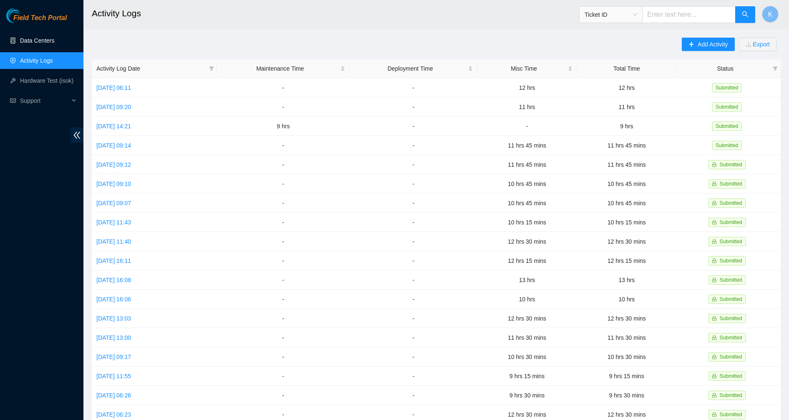
click at [36, 44] on link "Data Centers" at bounding box center [37, 40] width 34 height 7
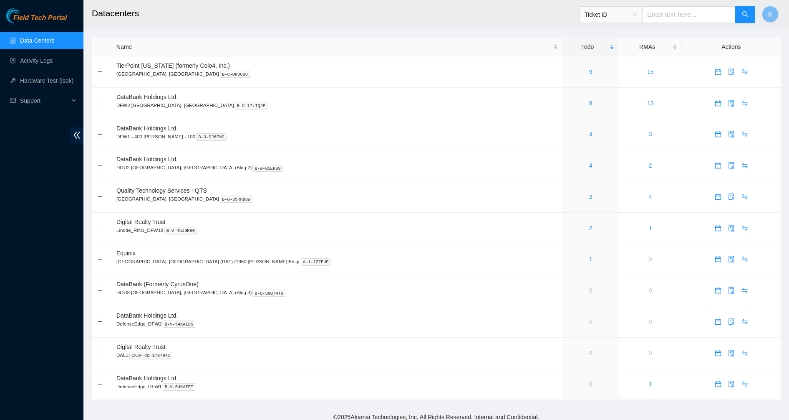
click at [42, 130] on div "Field Tech Portal Data Centers Activity Logs Hardware Test (isok) Support" at bounding box center [41, 213] width 83 height 411
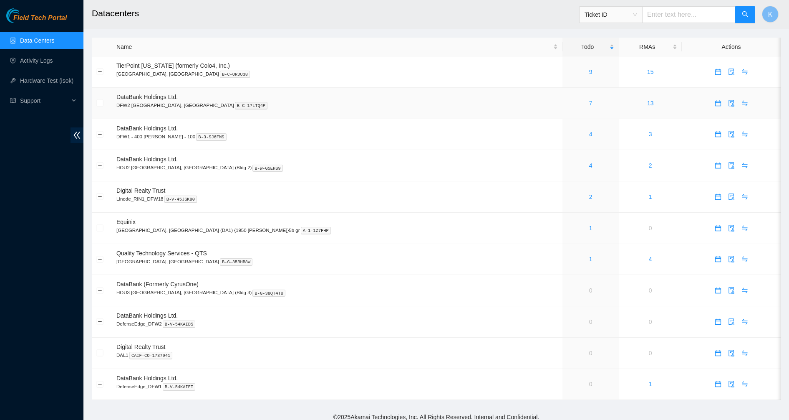
click at [589, 102] on link "7" at bounding box center [590, 103] width 3 height 7
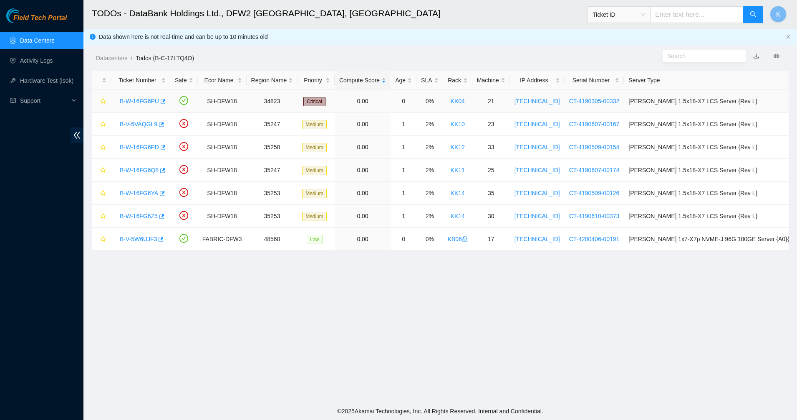
click at [129, 101] on link "B-W-16FG6PU" at bounding box center [139, 101] width 39 height 7
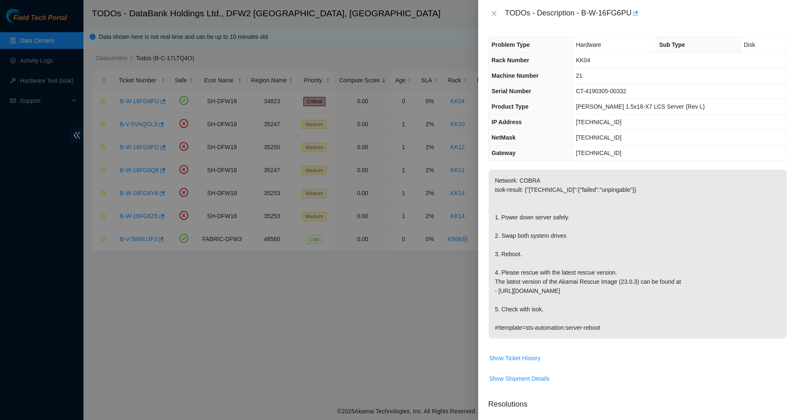
drag, startPoint x: 522, startPoint y: 181, endPoint x: 654, endPoint y: 335, distance: 202.5
click at [653, 337] on p "Network: COBRA isok-result: {"184.28.172.62":{"failed":"unpingable"}} 1. Power …" at bounding box center [638, 253] width 298 height 169
click at [654, 334] on p "Network: COBRA isok-result: {"184.28.172.62":{"failed":"unpingable"}} 1. Power …" at bounding box center [638, 253] width 298 height 169
drag, startPoint x: 654, startPoint y: 334, endPoint x: 548, endPoint y: 230, distance: 148.8
click at [549, 230] on p "Network: COBRA isok-result: {"184.28.172.62":{"failed":"unpingable"}} 1. Power …" at bounding box center [638, 253] width 298 height 169
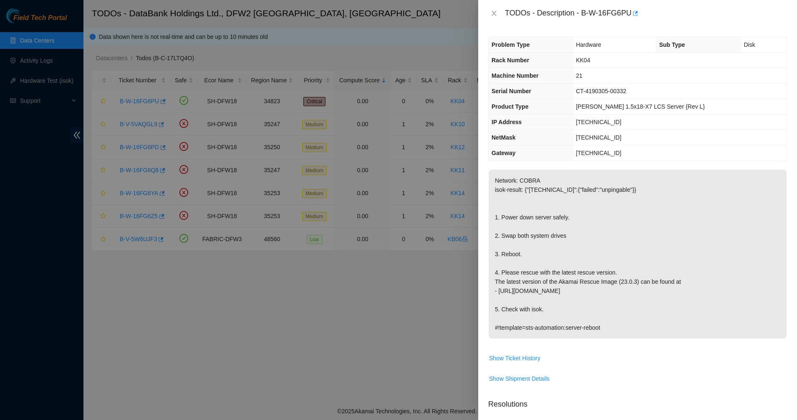
click at [548, 229] on p "Network: COBRA isok-result: {"184.28.172.62":{"failed":"unpingable"}} 1. Power …" at bounding box center [638, 253] width 298 height 169
click at [495, 12] on icon "close" at bounding box center [494, 13] width 7 height 7
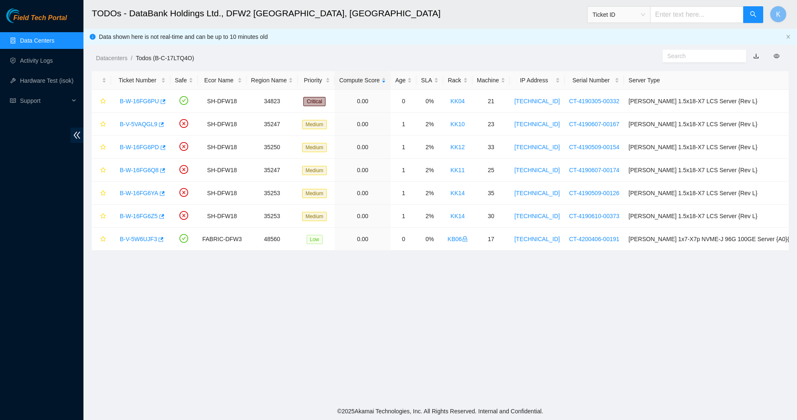
click at [340, 304] on main "TODOs - DataBank Holdings Ltd., DFW2 Richardson, TX Ticket ID K Data shown here…" at bounding box center [440, 201] width 714 height 402
click at [315, 62] on ol "Datacenters / Todos (B-C-17LTQ4O) /" at bounding box center [357, 57] width 523 height 9
click at [29, 12] on div "Field Tech Portal" at bounding box center [41, 15] width 83 height 15
click at [31, 21] on span "Field Tech Portal" at bounding box center [39, 18] width 53 height 8
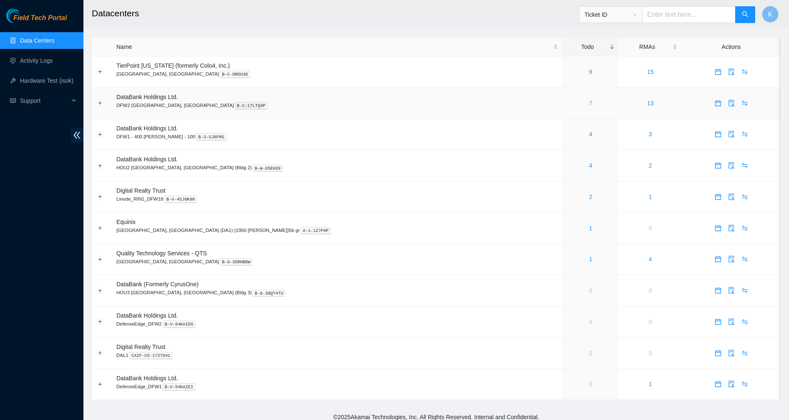
click at [589, 104] on link "7" at bounding box center [590, 103] width 3 height 7
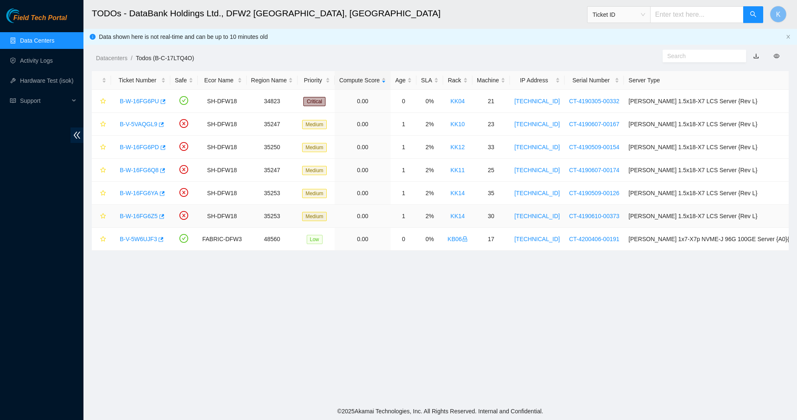
click at [146, 215] on link "B-W-16FG6Z5" at bounding box center [139, 215] width 38 height 7
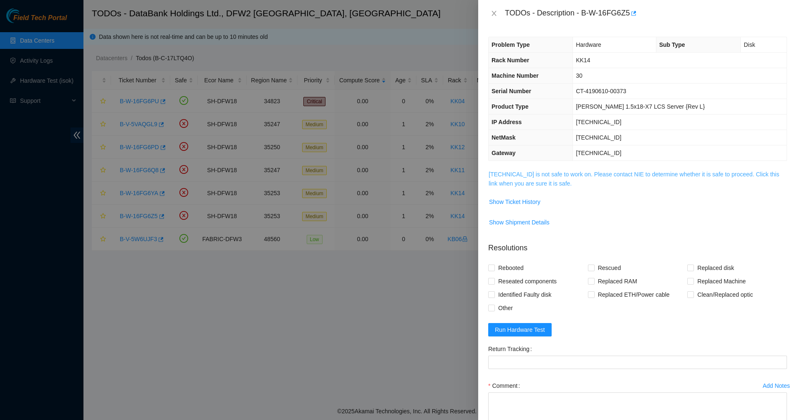
click at [510, 186] on link "[TECHNICAL_ID] is not safe to work on. Please contact NIE to determine whether …" at bounding box center [634, 179] width 291 height 16
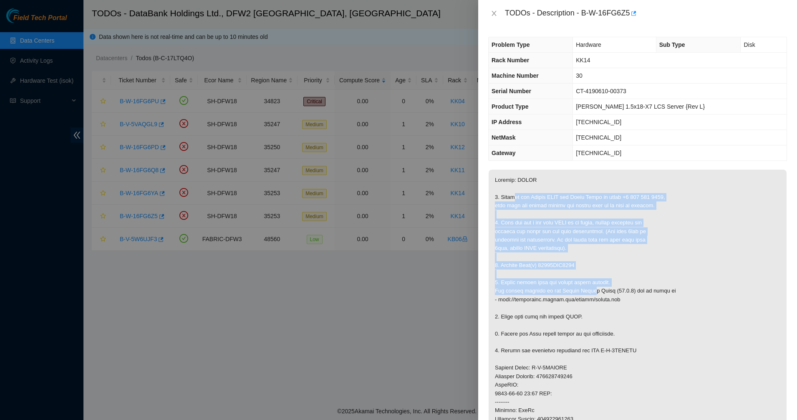
drag, startPoint x: 515, startPoint y: 200, endPoint x: 591, endPoint y: 292, distance: 119.8
click at [591, 292] on p at bounding box center [638, 375] width 298 height 413
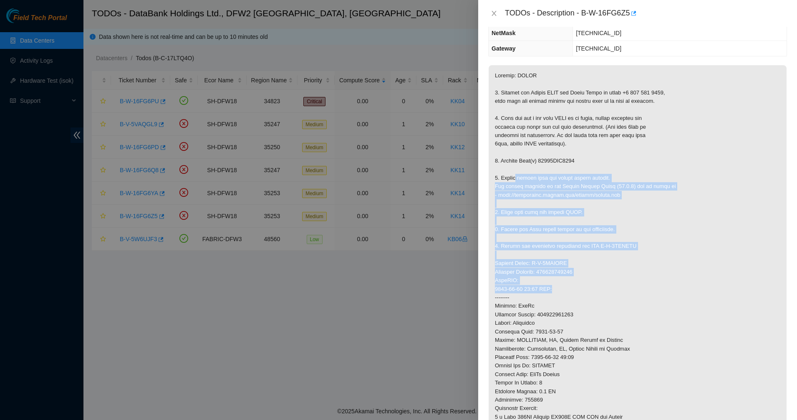
click at [515, 181] on p at bounding box center [638, 271] width 298 height 413
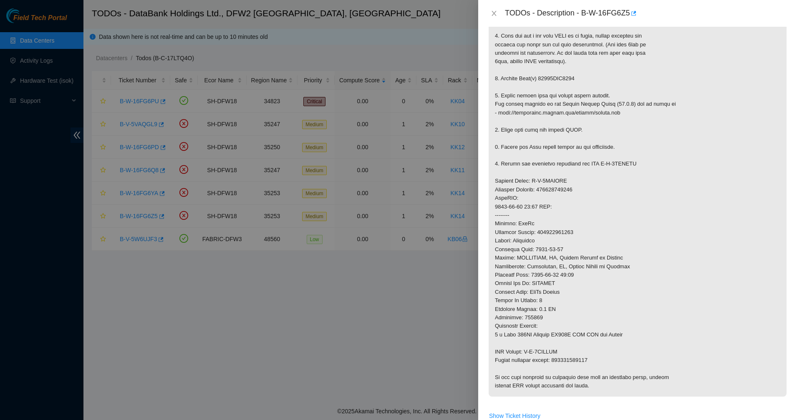
scroll to position [261, 0]
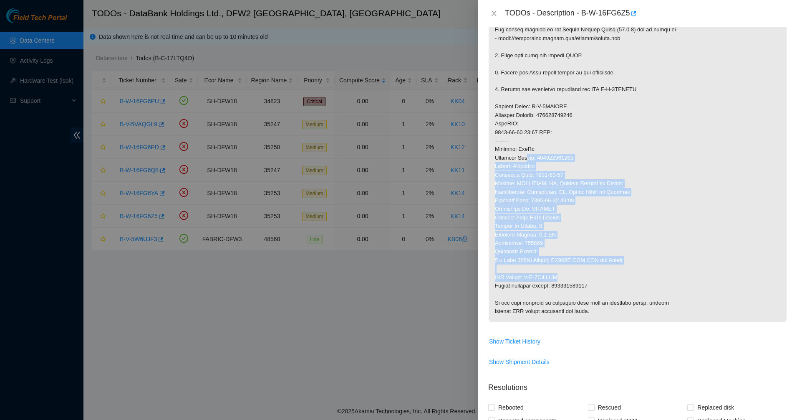
drag, startPoint x: 527, startPoint y: 156, endPoint x: 621, endPoint y: 277, distance: 152.6
click at [621, 277] on p at bounding box center [638, 115] width 298 height 413
drag, startPoint x: 621, startPoint y: 277, endPoint x: 513, endPoint y: 120, distance: 190.6
click at [513, 120] on p at bounding box center [638, 115] width 298 height 413
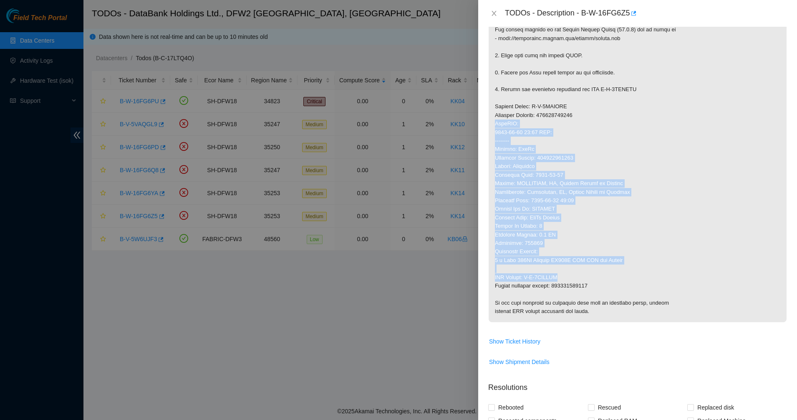
click at [513, 120] on p at bounding box center [638, 115] width 298 height 413
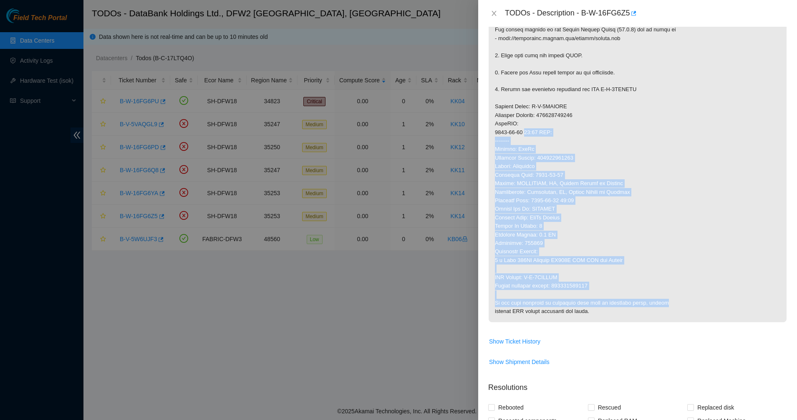
drag, startPoint x: 567, startPoint y: 185, endPoint x: 685, endPoint y: 304, distance: 167.7
click at [685, 304] on p at bounding box center [638, 115] width 298 height 413
drag, startPoint x: 686, startPoint y: 311, endPoint x: 582, endPoint y: 108, distance: 227.4
click at [582, 109] on p at bounding box center [638, 115] width 298 height 413
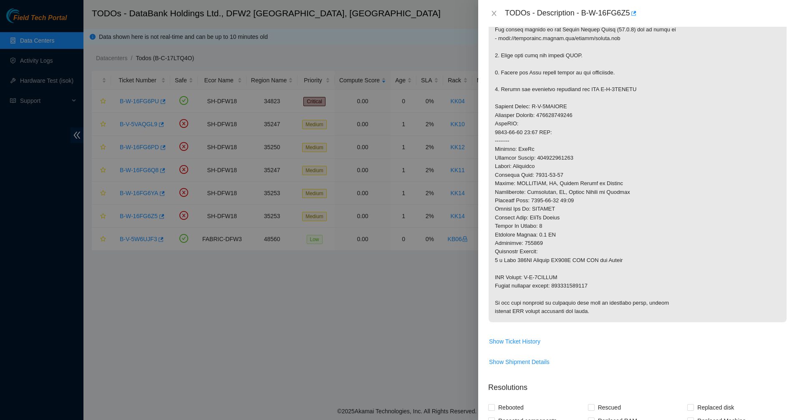
click at [582, 108] on p at bounding box center [638, 115] width 298 height 413
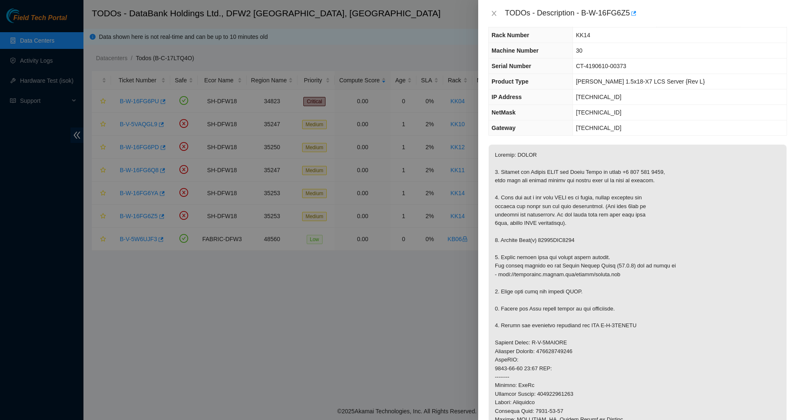
scroll to position [0, 0]
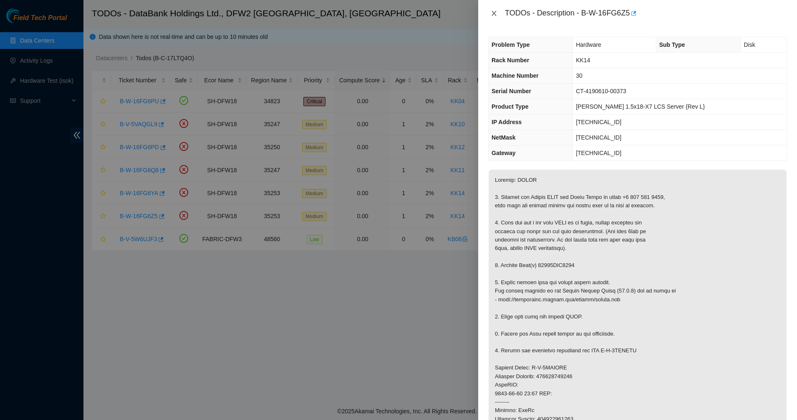
click at [493, 15] on icon "close" at bounding box center [494, 13] width 5 height 5
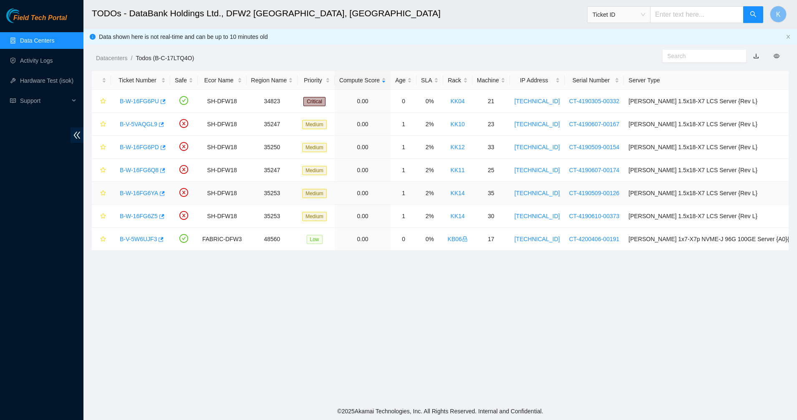
click at [136, 187] on div "B-W-16FG6YA" at bounding box center [141, 192] width 50 height 13
click at [144, 193] on link "B-W-16FG6YA" at bounding box center [139, 193] width 38 height 7
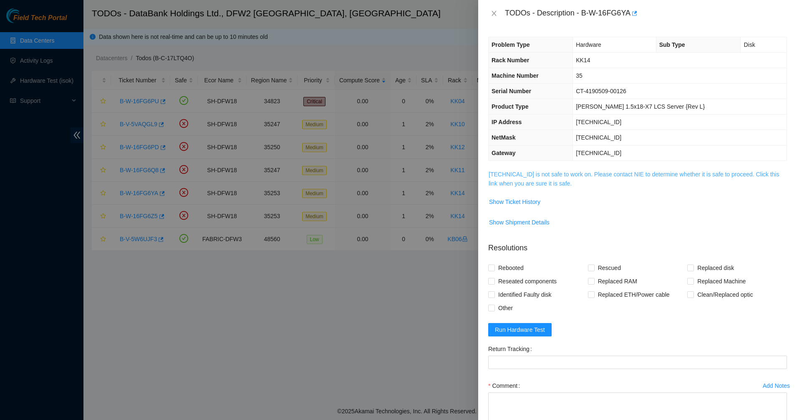
click at [505, 184] on link "104.123.157.46 is not safe to work on. Please contact NIE to determine whether …" at bounding box center [634, 179] width 291 height 16
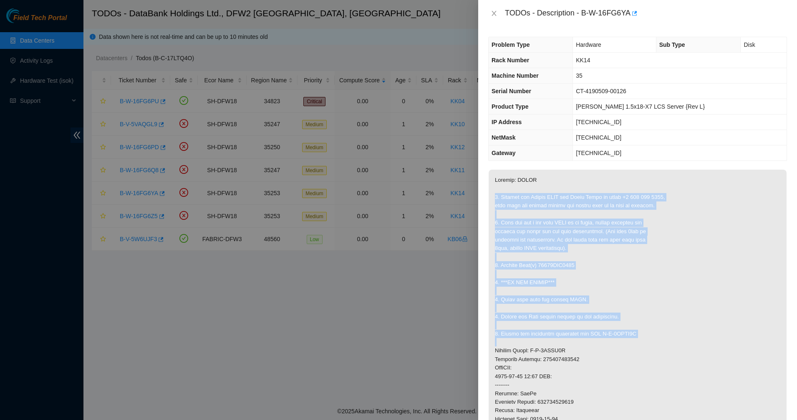
drag, startPoint x: 511, startPoint y: 192, endPoint x: 660, endPoint y: 349, distance: 216.2
click at [660, 346] on p at bounding box center [638, 367] width 298 height 396
click at [660, 349] on p at bounding box center [638, 367] width 298 height 396
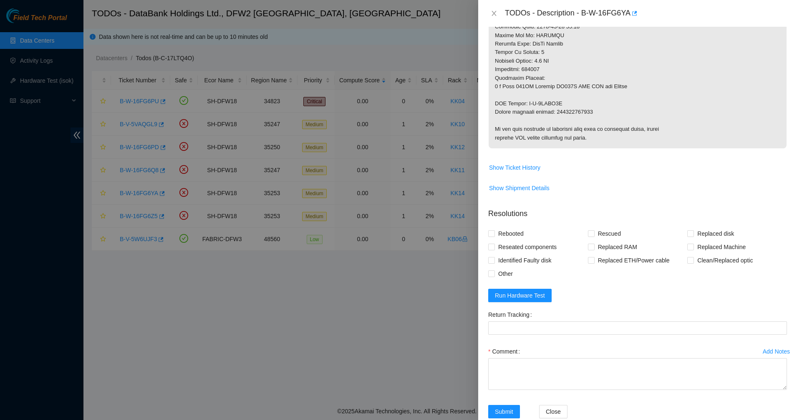
scroll to position [261, 0]
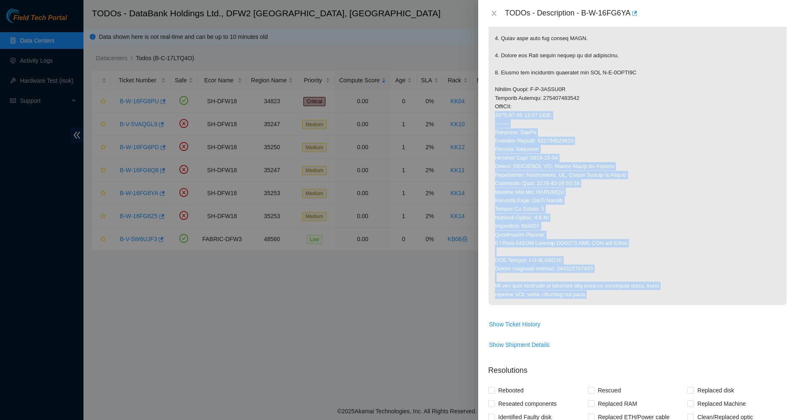
drag, startPoint x: 646, startPoint y: 291, endPoint x: 525, endPoint y: 101, distance: 224.9
click at [528, 102] on p at bounding box center [638, 107] width 298 height 396
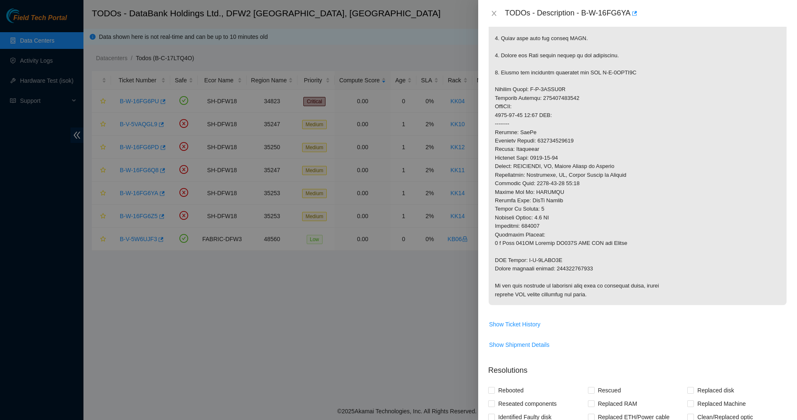
click at [525, 101] on p at bounding box center [638, 107] width 298 height 396
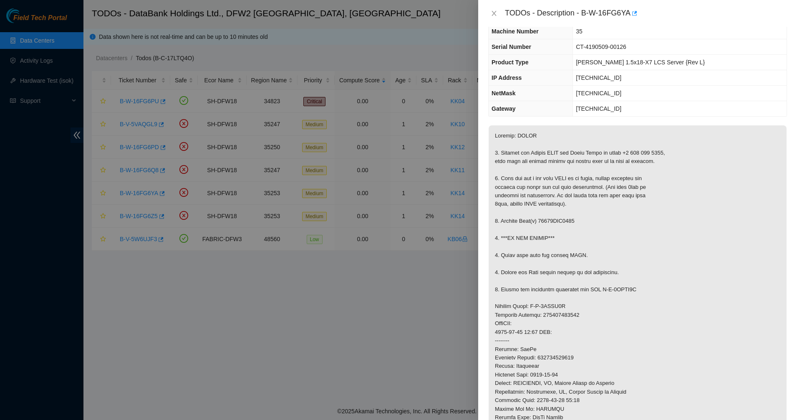
scroll to position [0, 0]
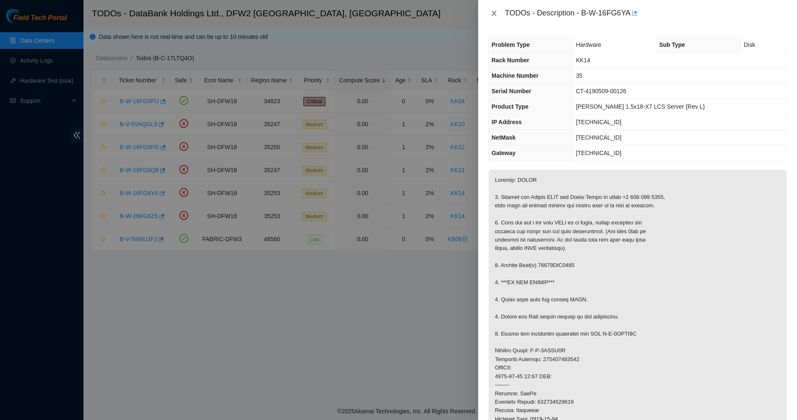
click at [493, 14] on icon "close" at bounding box center [494, 13] width 7 height 7
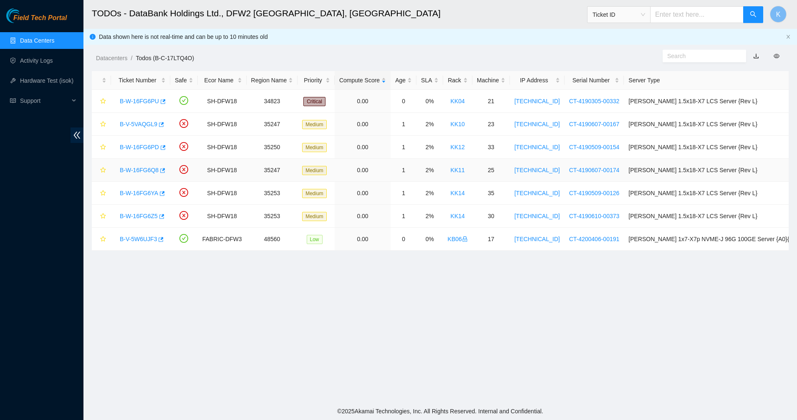
click at [146, 170] on link "B-W-16FG6Q8" at bounding box center [139, 170] width 39 height 7
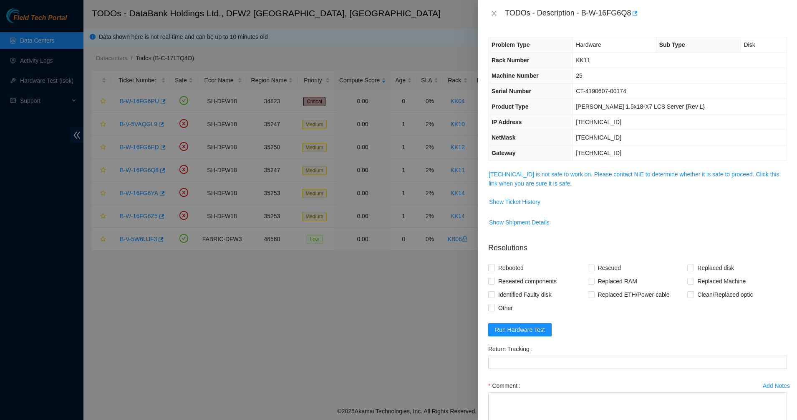
click at [479, 180] on div "Problem Type Hardware Sub Type Disk Rack Number KK11 Machine Number 25 Serial N…" at bounding box center [637, 223] width 319 height 393
click at [560, 180] on link "104.123.156.28 is not safe to work on. Please contact NIE to determine whether …" at bounding box center [634, 179] width 291 height 16
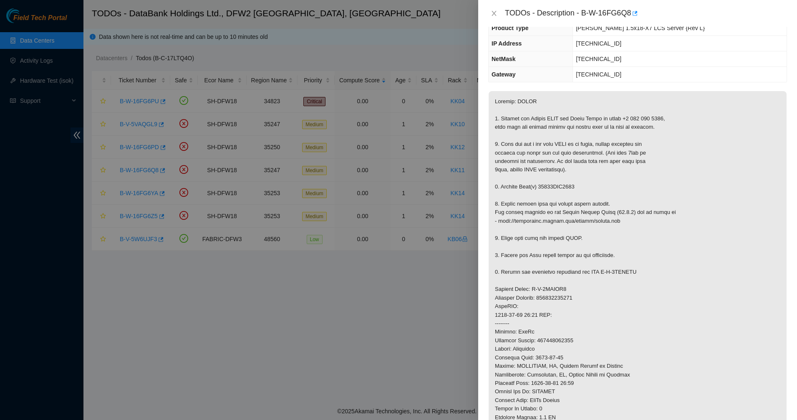
scroll to position [209, 0]
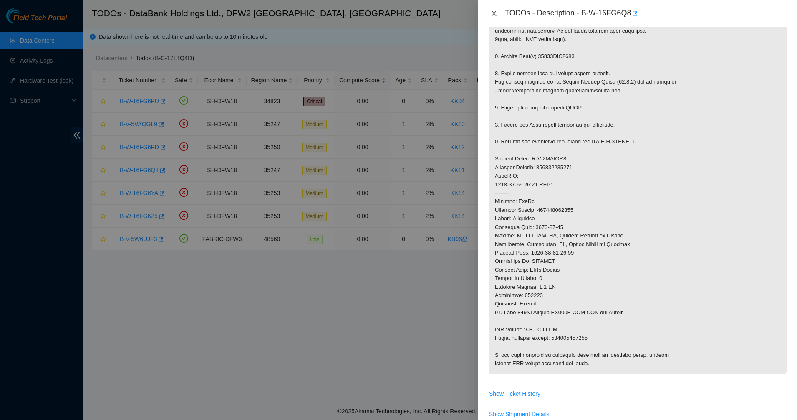
click at [497, 15] on icon "close" at bounding box center [494, 13] width 7 height 7
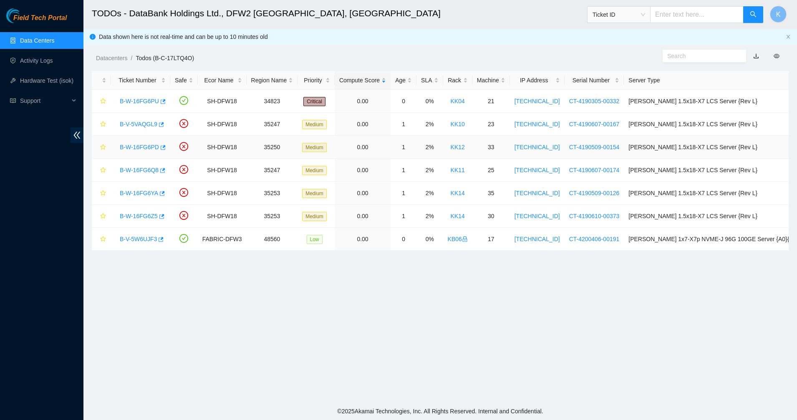
click at [138, 149] on link "B-W-16FG6PD" at bounding box center [139, 147] width 39 height 7
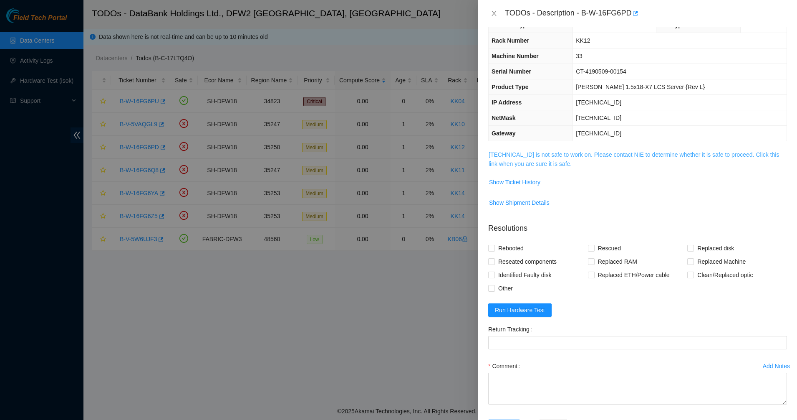
click at [553, 160] on link "104.123.156.172 is not safe to work on. Please contact NIE to determine whether…" at bounding box center [634, 159] width 291 height 16
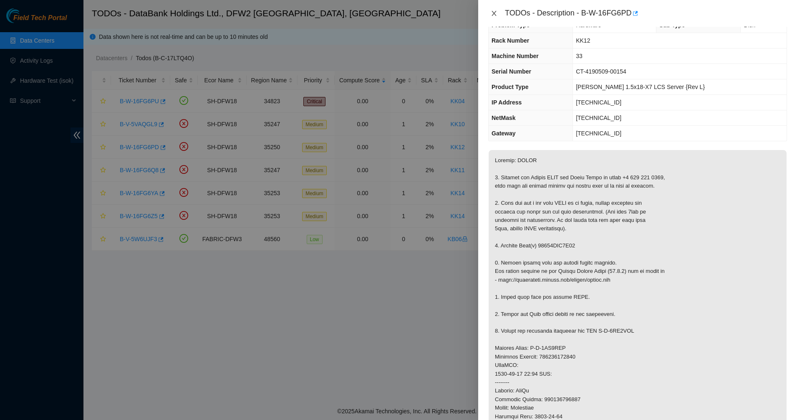
click at [493, 15] on icon "close" at bounding box center [494, 13] width 5 height 5
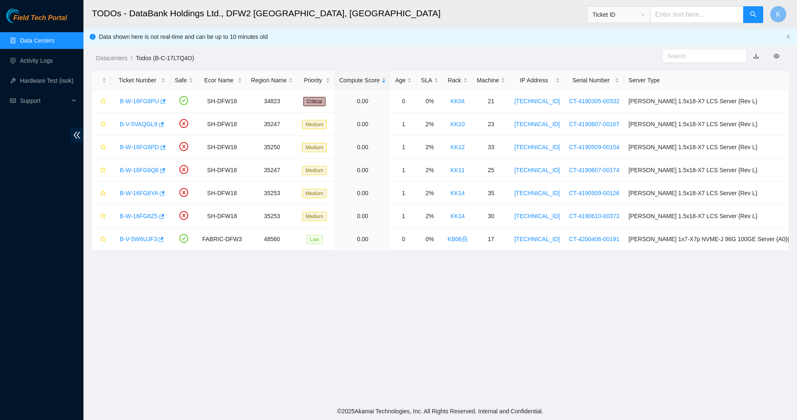
click at [20, 44] on link "Data Centers" at bounding box center [37, 40] width 34 height 7
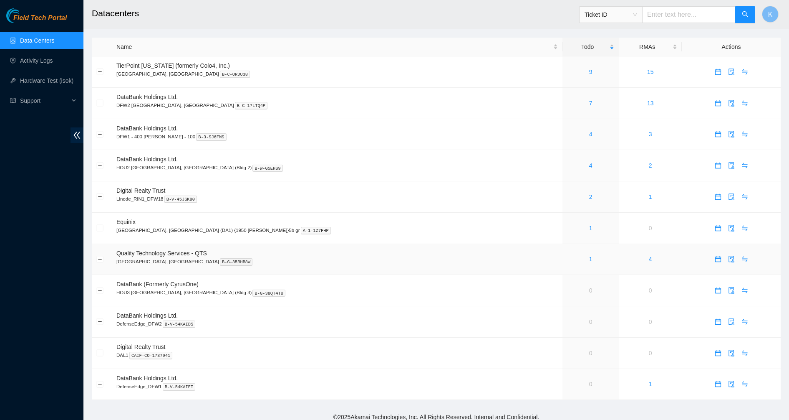
click at [567, 258] on div "1" at bounding box center [590, 258] width 47 height 9
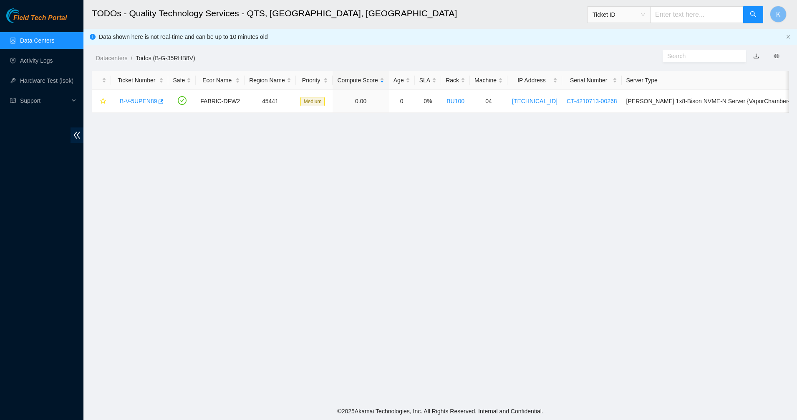
click at [38, 42] on link "Data Centers" at bounding box center [37, 40] width 34 height 7
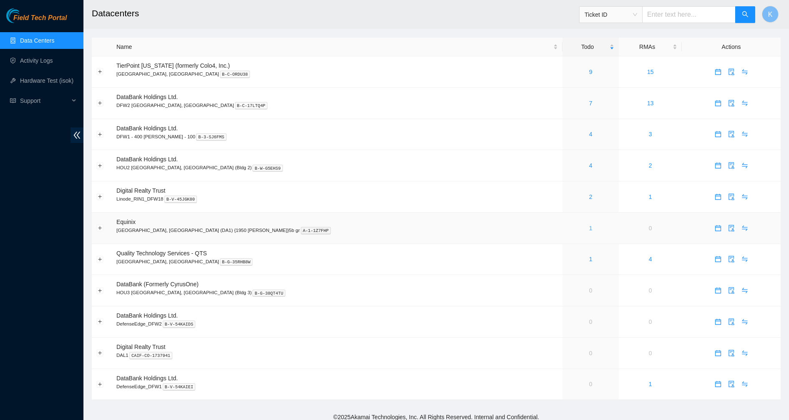
click at [589, 228] on link "1" at bounding box center [590, 228] width 3 height 7
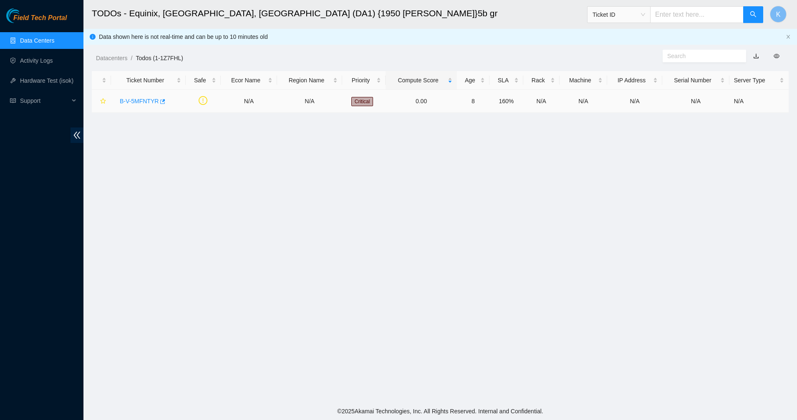
click at [147, 102] on link "B-V-5MFNTYR" at bounding box center [139, 101] width 39 height 7
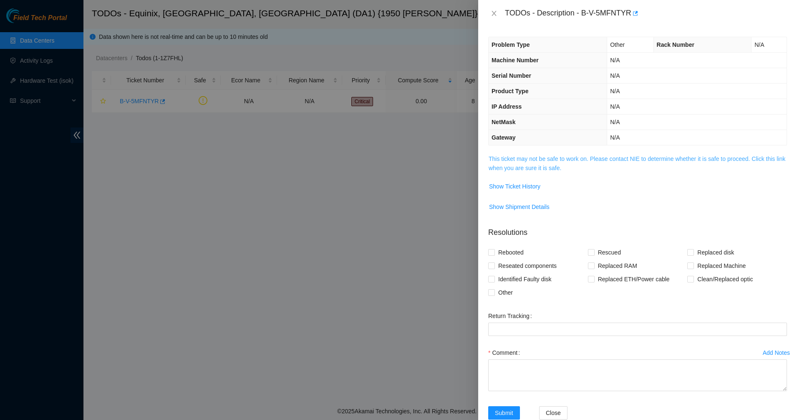
click at [519, 159] on link "This ticket may not be safe to work on. Please contact NIE to determine whether…" at bounding box center [637, 163] width 297 height 16
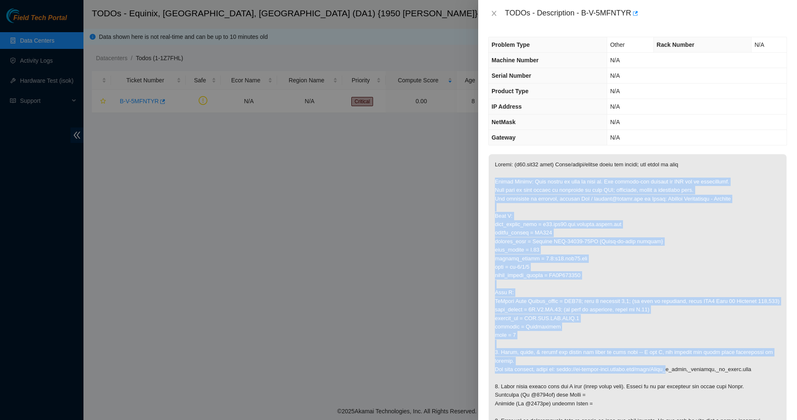
drag, startPoint x: 526, startPoint y: 171, endPoint x: 660, endPoint y: 371, distance: 240.7
click at [660, 371] on p at bounding box center [638, 292] width 298 height 277
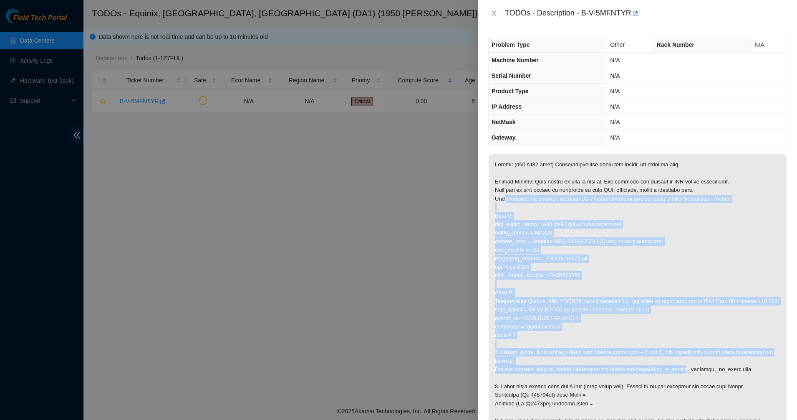
drag, startPoint x: 660, startPoint y: 371, endPoint x: 520, endPoint y: 193, distance: 226.7
click at [521, 195] on p at bounding box center [638, 292] width 298 height 277
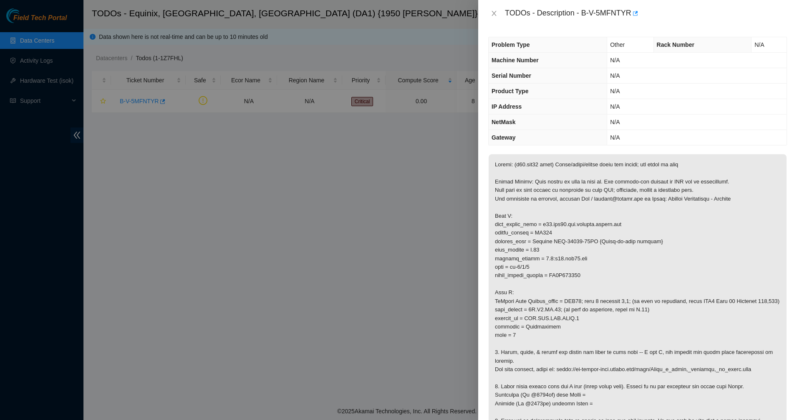
click at [518, 192] on p at bounding box center [638, 292] width 298 height 277
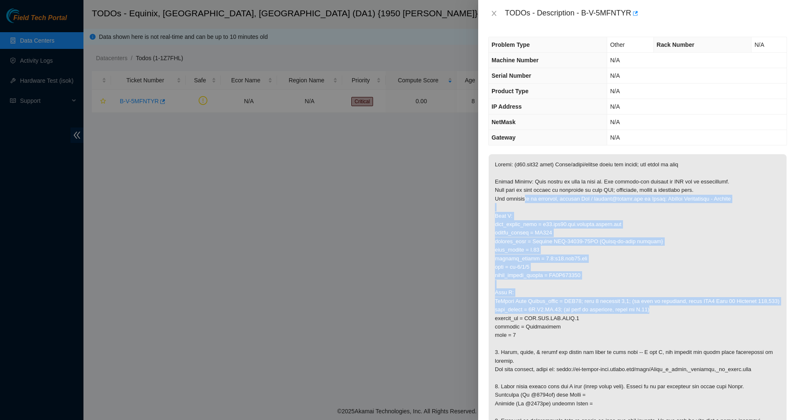
click at [669, 312] on p at bounding box center [638, 292] width 298 height 277
drag, startPoint x: 669, startPoint y: 312, endPoint x: 582, endPoint y: 220, distance: 126.7
click at [582, 220] on p at bounding box center [638, 292] width 298 height 277
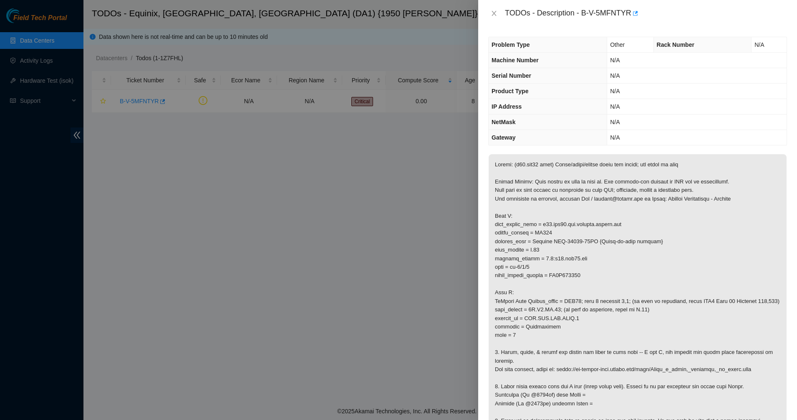
click at [578, 215] on p at bounding box center [638, 292] width 298 height 277
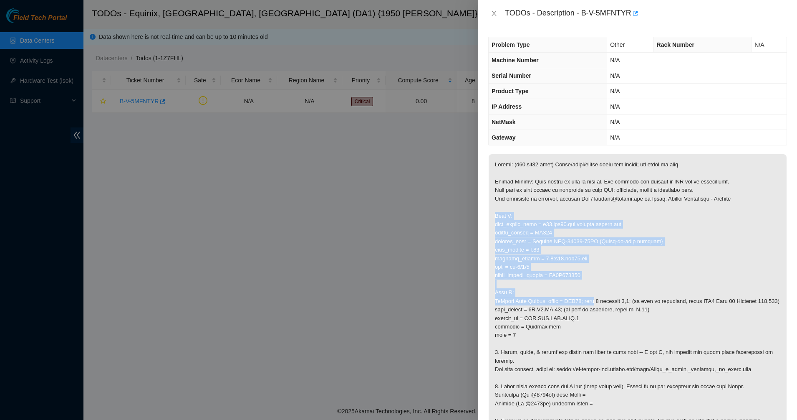
drag, startPoint x: 568, startPoint y: 210, endPoint x: 596, endPoint y: 303, distance: 96.9
click at [596, 303] on p at bounding box center [638, 292] width 298 height 277
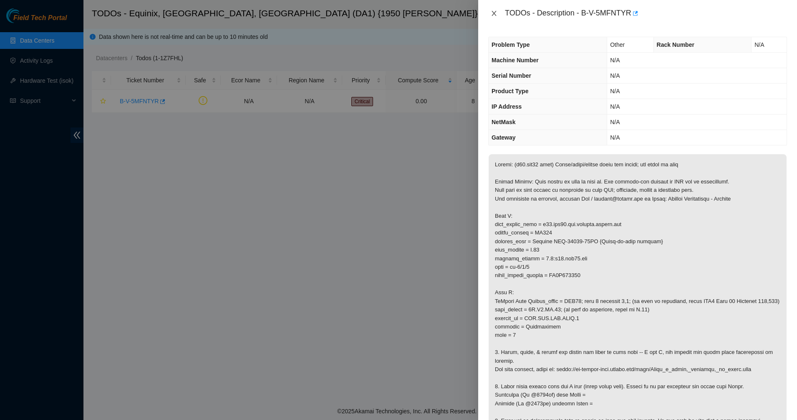
click at [494, 13] on icon "close" at bounding box center [494, 13] width 7 height 7
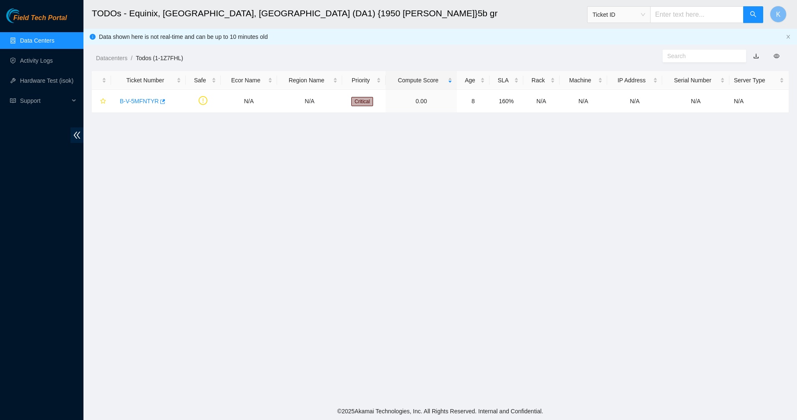
click at [492, 17] on h2 "TODOs - Equinix, Dallas, TX (DA1) {1950 N. Stemmons}5b gr" at bounding box center [365, 13] width 546 height 27
click at [50, 37] on link "Data Centers" at bounding box center [37, 40] width 34 height 7
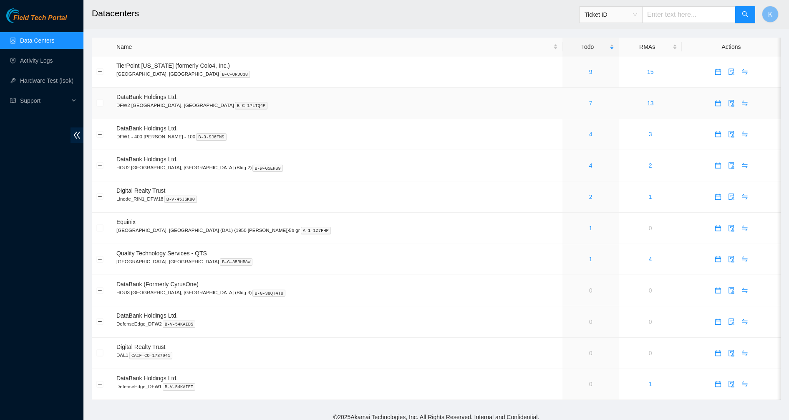
click at [589, 103] on link "7" at bounding box center [590, 103] width 3 height 7
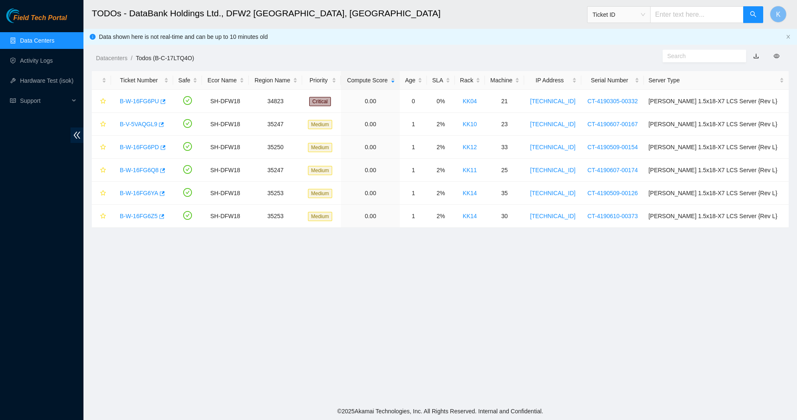
drag, startPoint x: 275, startPoint y: 55, endPoint x: 335, endPoint y: 267, distance: 220.3
click at [334, 267] on main "TODOs - DataBank Holdings Ltd., DFW2 [GEOGRAPHIC_DATA], [GEOGRAPHIC_DATA] Ticke…" at bounding box center [440, 201] width 714 height 402
click at [335, 267] on main "TODOs - DataBank Holdings Ltd., DFW2 [GEOGRAPHIC_DATA], [GEOGRAPHIC_DATA] Ticke…" at bounding box center [440, 201] width 714 height 402
drag, startPoint x: 53, startPoint y: 43, endPoint x: 48, endPoint y: 43, distance: 5.0
click at [52, 43] on link "Data Centers" at bounding box center [37, 40] width 34 height 7
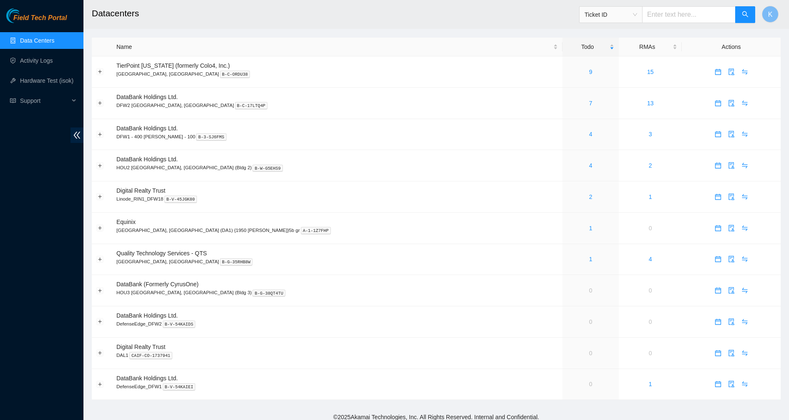
click at [31, 168] on div "Field Tech Portal Data Centers Activity Logs Hardware Test (isok) Support" at bounding box center [41, 213] width 83 height 411
click at [589, 195] on link "2" at bounding box center [590, 196] width 3 height 7
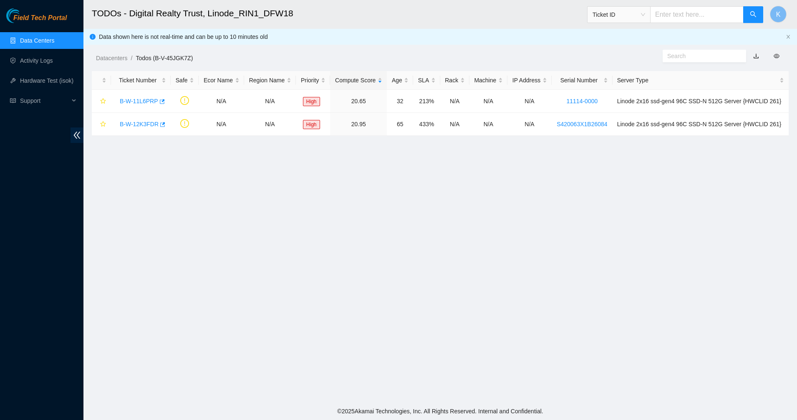
drag, startPoint x: 514, startPoint y: 196, endPoint x: 366, endPoint y: 264, distance: 163.6
click at [365, 264] on main "TODOs - Digital Realty Trust, Linode_RIN1_DFW18 Ticket ID K Data shown here is …" at bounding box center [440, 201] width 714 height 402
click at [366, 265] on main "TODOs - Digital Realty Trust, Linode_RIN1_DFW18 Ticket ID K Data shown here is …" at bounding box center [440, 201] width 714 height 402
click at [25, 40] on link "Data Centers" at bounding box center [37, 40] width 34 height 7
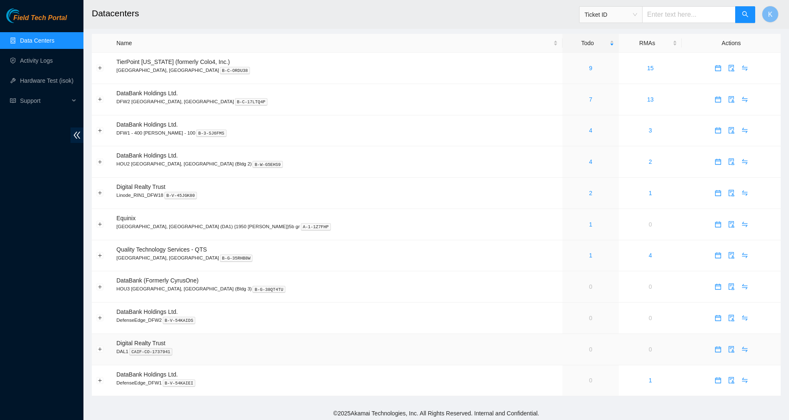
scroll to position [6, 0]
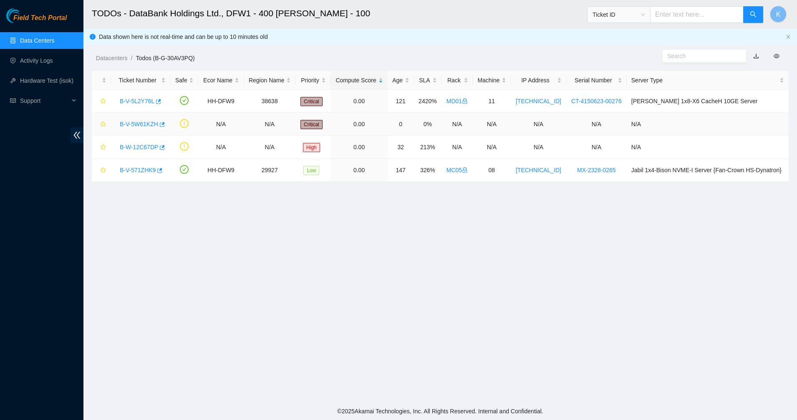
click at [129, 121] on link "B-V-5W61KZH" at bounding box center [139, 124] width 38 height 7
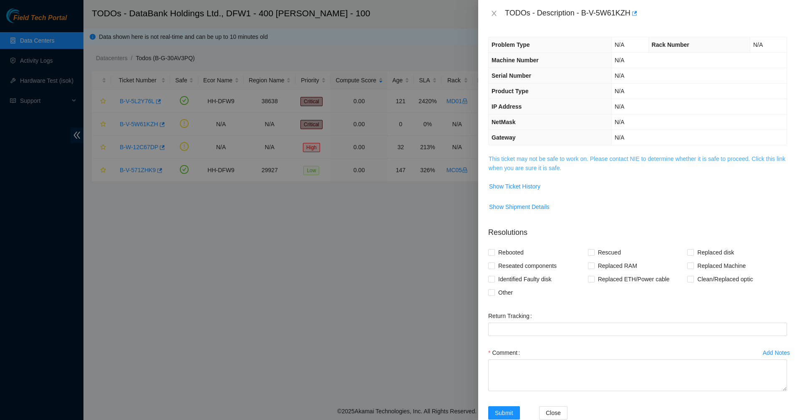
click at [495, 162] on link "This ticket may not be safe to work on. Please contact NIE to determine whether…" at bounding box center [637, 163] width 297 height 16
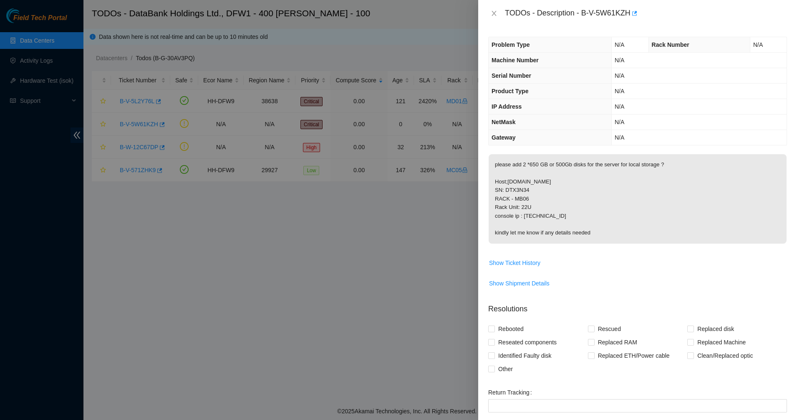
drag, startPoint x: 632, startPoint y: 226, endPoint x: 643, endPoint y: 242, distance: 19.4
click at [643, 242] on p "please add 2 *650 GB or 500Gb disks for the server for local storage ? Host;pro…" at bounding box center [638, 198] width 298 height 89
click at [643, 240] on p "please add 2 *650 GB or 500Gb disks for the server for local storage ? Host;pro…" at bounding box center [638, 198] width 298 height 89
drag, startPoint x: 544, startPoint y: 180, endPoint x: 499, endPoint y: 154, distance: 52.4
click at [500, 154] on td "please add 2 *650 GB or 500Gb disks for the server for local storage ? Host;pro…" at bounding box center [637, 205] width 299 height 102
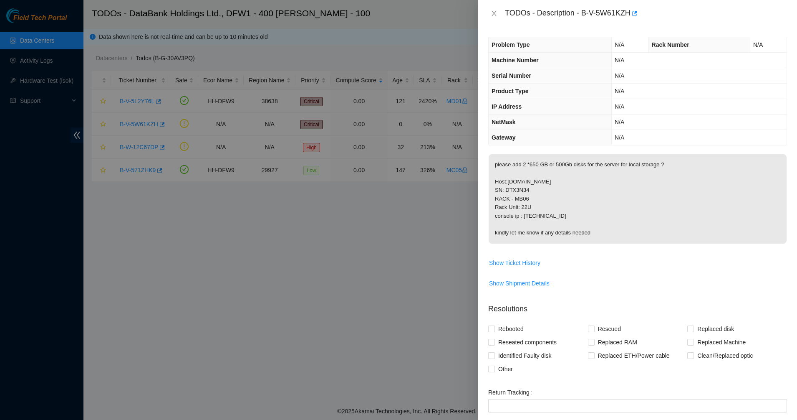
click at [498, 154] on p "please add 2 *650 GB or 500Gb disks for the server for local storage ? Host;pro…" at bounding box center [638, 198] width 298 height 89
click at [513, 264] on span "Show Ticket History" at bounding box center [514, 262] width 51 height 9
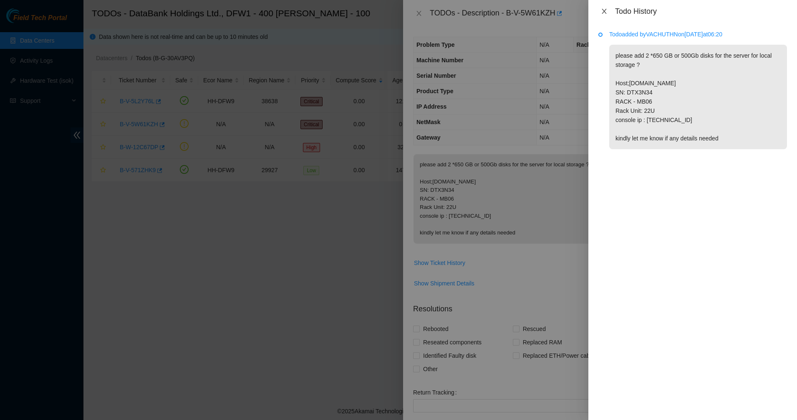
click at [601, 11] on icon "close" at bounding box center [604, 11] width 7 height 7
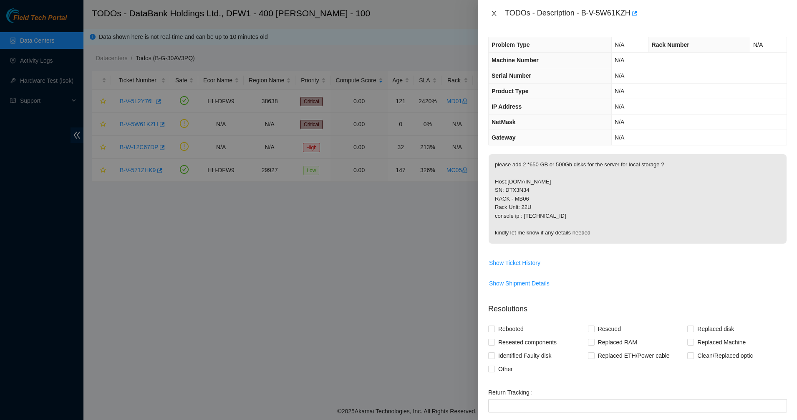
click at [492, 15] on icon "close" at bounding box center [494, 13] width 7 height 7
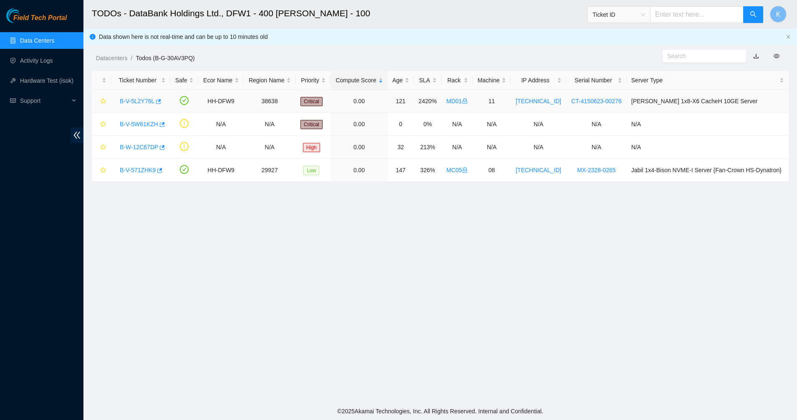
click at [146, 102] on link "B-V-5L2Y76L" at bounding box center [137, 101] width 35 height 7
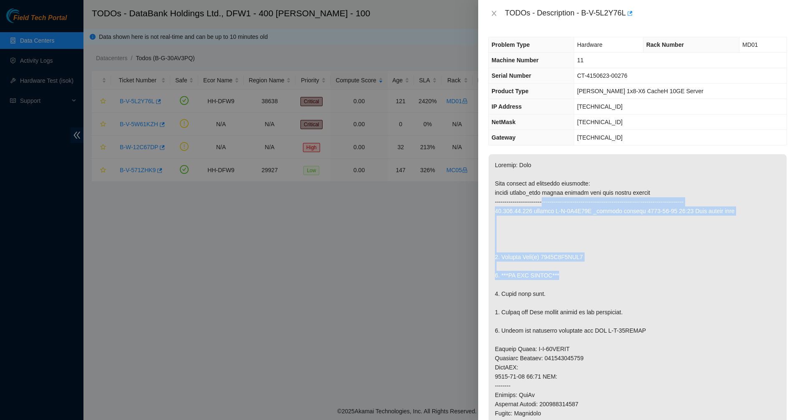
drag, startPoint x: 556, startPoint y: 232, endPoint x: 568, endPoint y: 271, distance: 41.3
click at [568, 271] on p at bounding box center [638, 367] width 298 height 426
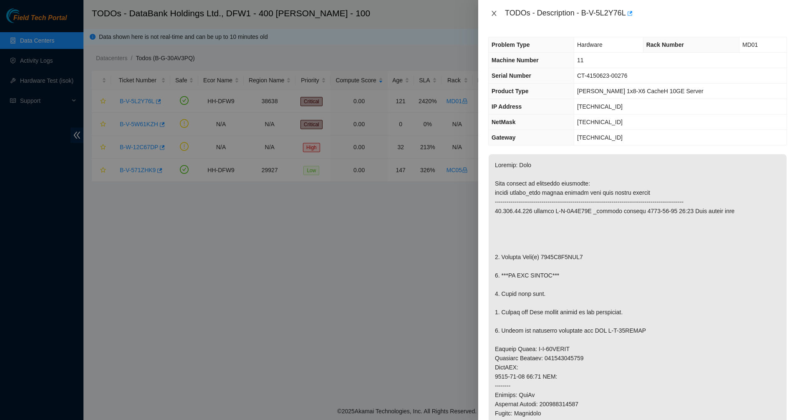
click at [498, 10] on button "Close" at bounding box center [494, 14] width 12 height 8
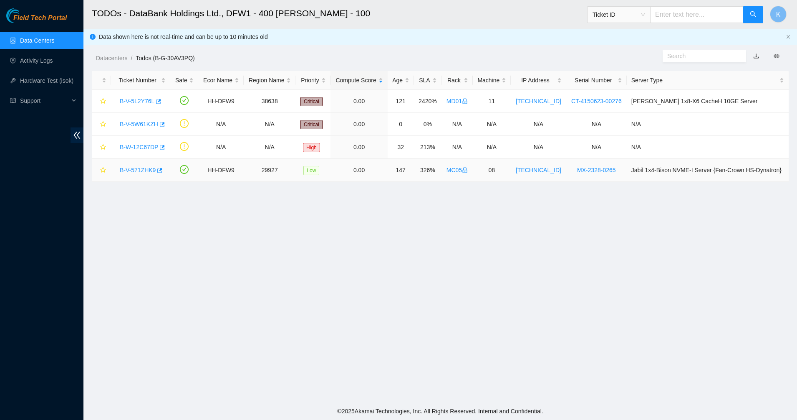
click at [144, 170] on link "B-V-571ZHK9" at bounding box center [138, 170] width 36 height 7
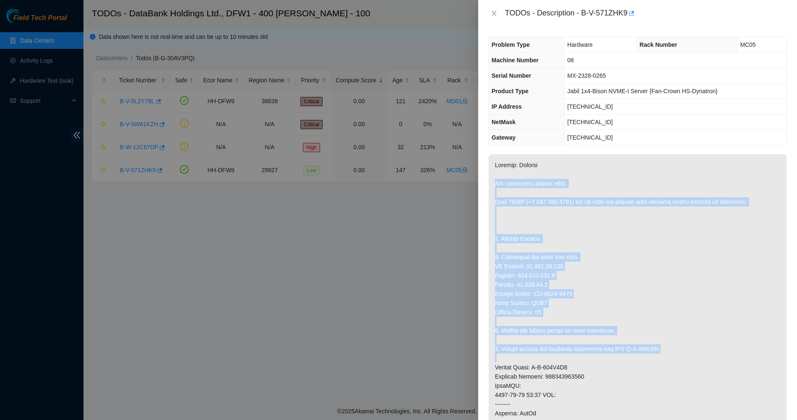
drag, startPoint x: 506, startPoint y: 174, endPoint x: 599, endPoint y: 359, distance: 207.8
click at [599, 359] on p at bounding box center [638, 399] width 298 height 490
click at [601, 359] on p at bounding box center [638, 399] width 298 height 490
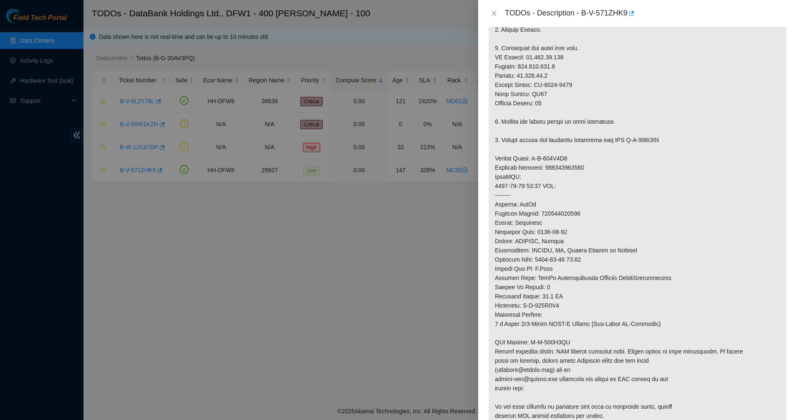
click at [592, 311] on p at bounding box center [638, 190] width 298 height 490
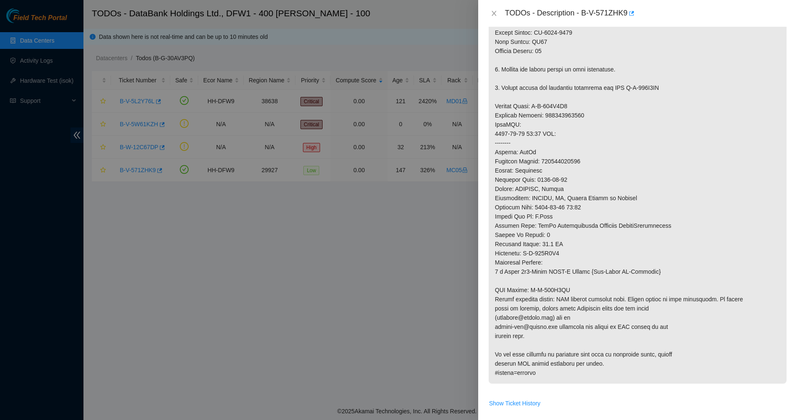
scroll to position [522, 0]
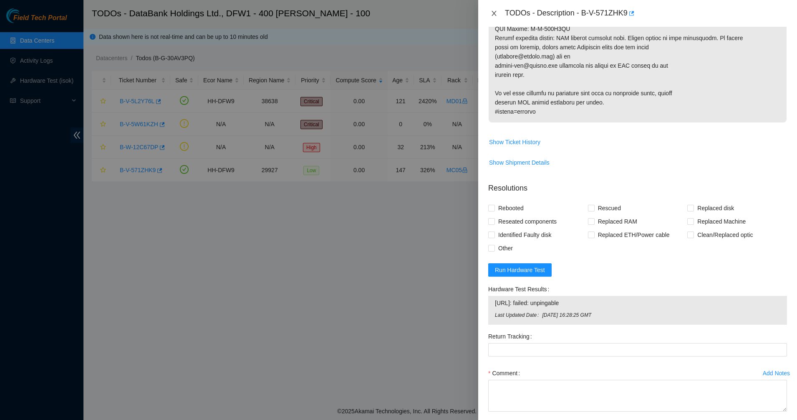
click at [494, 13] on icon "close" at bounding box center [494, 13] width 7 height 7
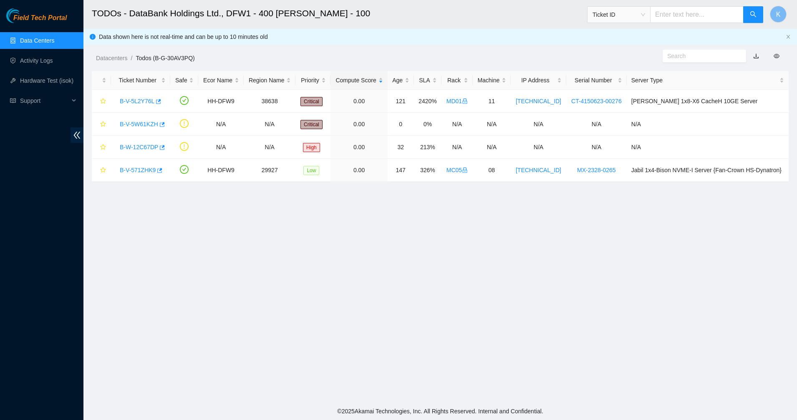
scroll to position [144, 0]
click at [323, 36] on div "Datacenters / Todos (B-G-30AV3PQ) /" at bounding box center [351, 39] width 536 height 47
click at [212, 16] on h2 "TODOs - DataBank Holdings Ltd., DFW1 - 400 S. Akard - 100" at bounding box center [365, 13] width 546 height 27
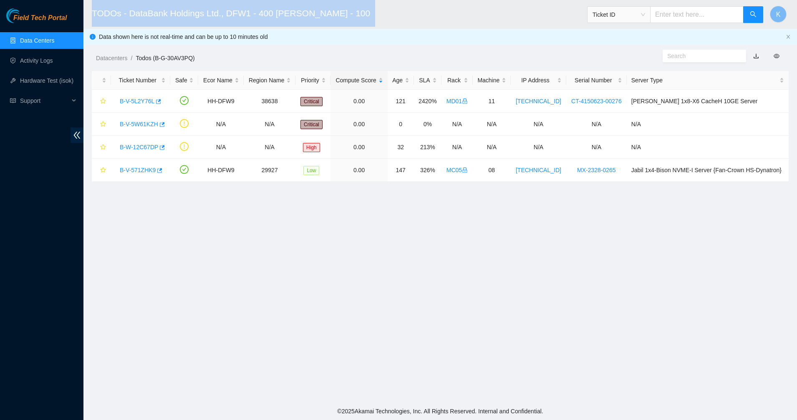
click at [212, 16] on h2 "TODOs - DataBank Holdings Ltd., DFW1 - 400 S. Akard - 100" at bounding box center [365, 13] width 546 height 27
click at [384, 24] on h2 "TODOs - DataBank Holdings Ltd., DFW1 - 400 S. Akard - 100" at bounding box center [365, 13] width 546 height 27
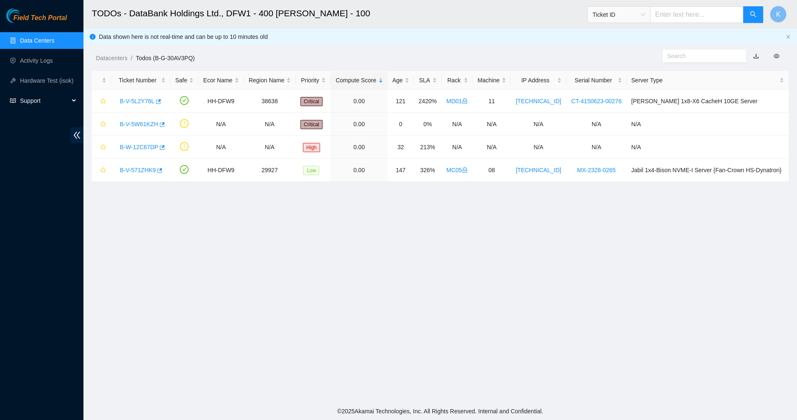
click at [73, 101] on icon at bounding box center [75, 101] width 4 height 0
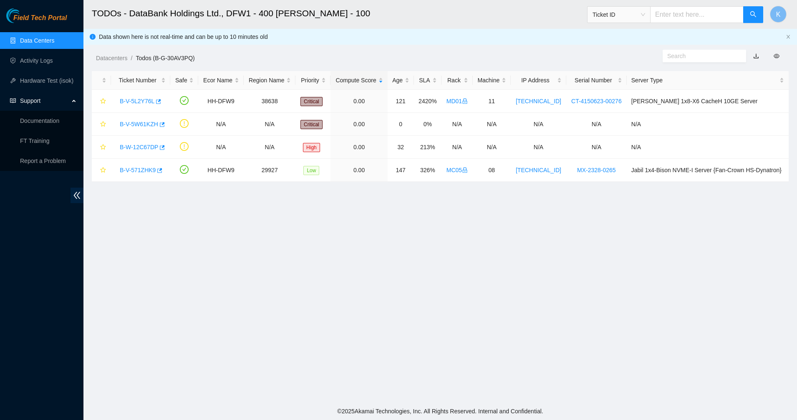
click at [74, 104] on div "Support" at bounding box center [41, 100] width 83 height 17
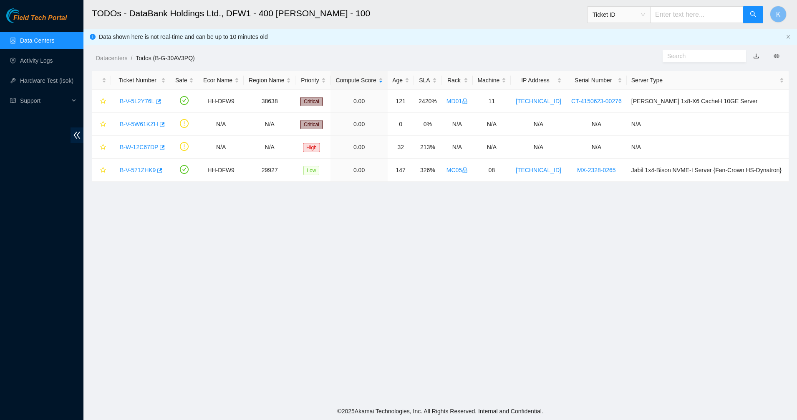
click at [30, 19] on span "Field Tech Portal" at bounding box center [39, 18] width 53 height 8
